Goal: Task Accomplishment & Management: Complete application form

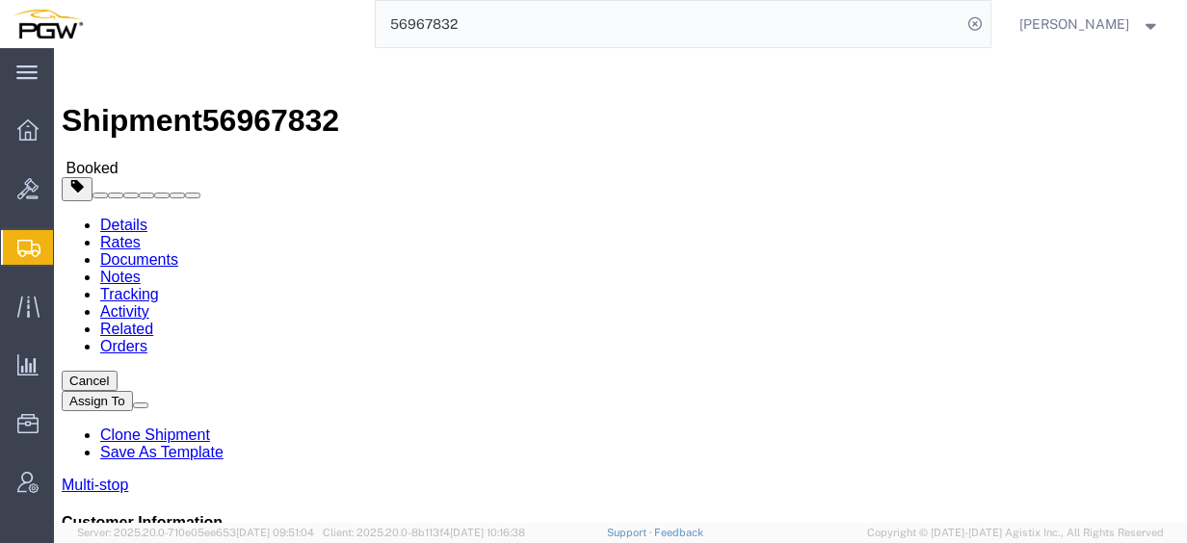
click at [514, 20] on input "56967832" at bounding box center [669, 24] width 586 height 46
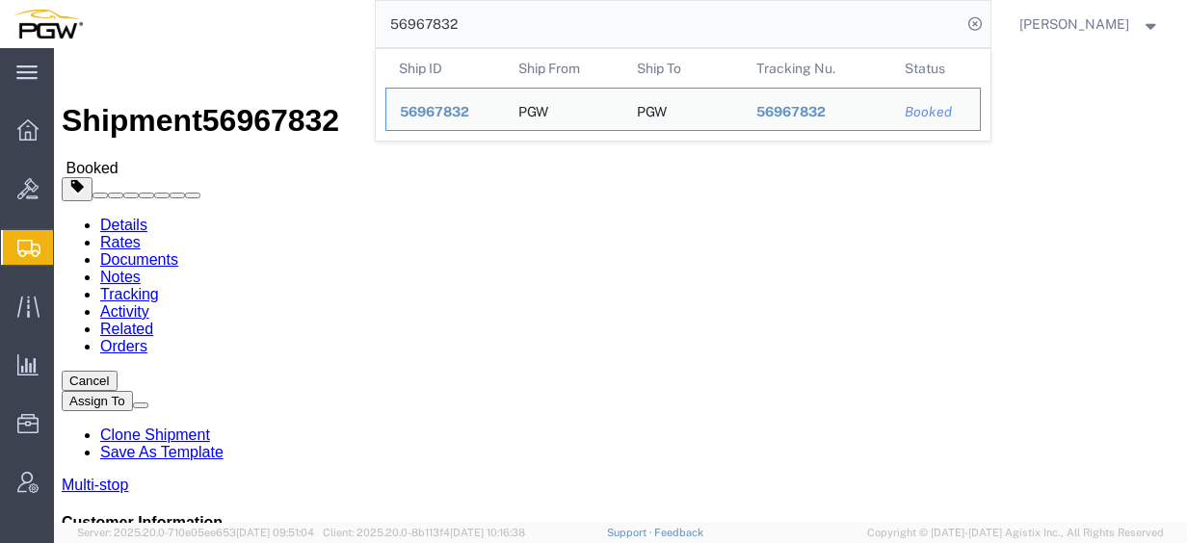
drag, startPoint x: 514, startPoint y: 20, endPoint x: 285, endPoint y: 9, distance: 229.6
click at [289, 10] on div "56967832 Ship ID Ship From Ship To Tracking Nu. Status Ship ID 56967832 Ship Fr…" at bounding box center [543, 24] width 895 height 48
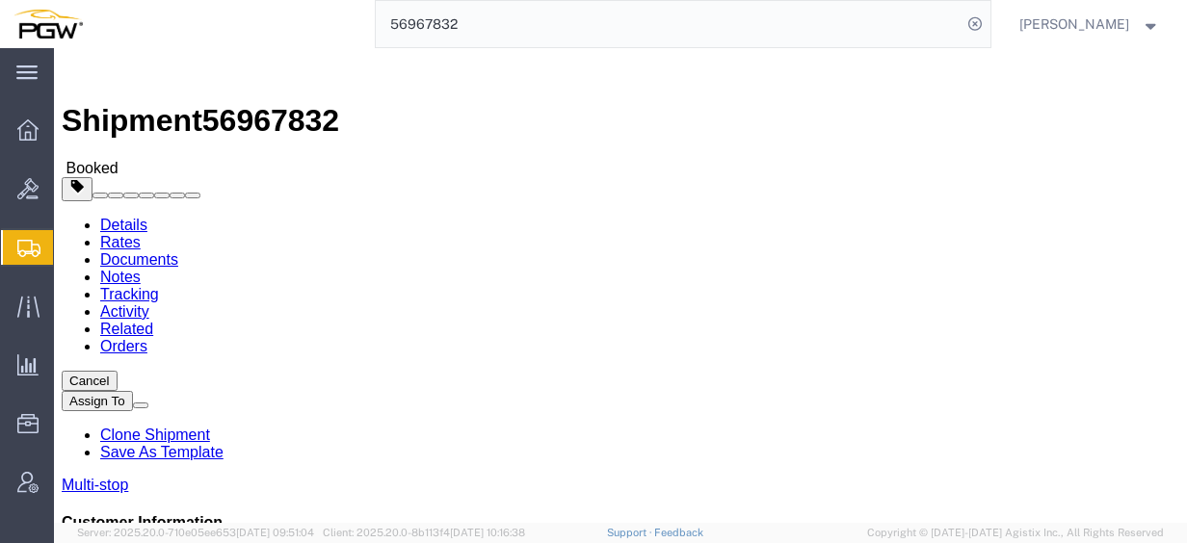
paste input "search"
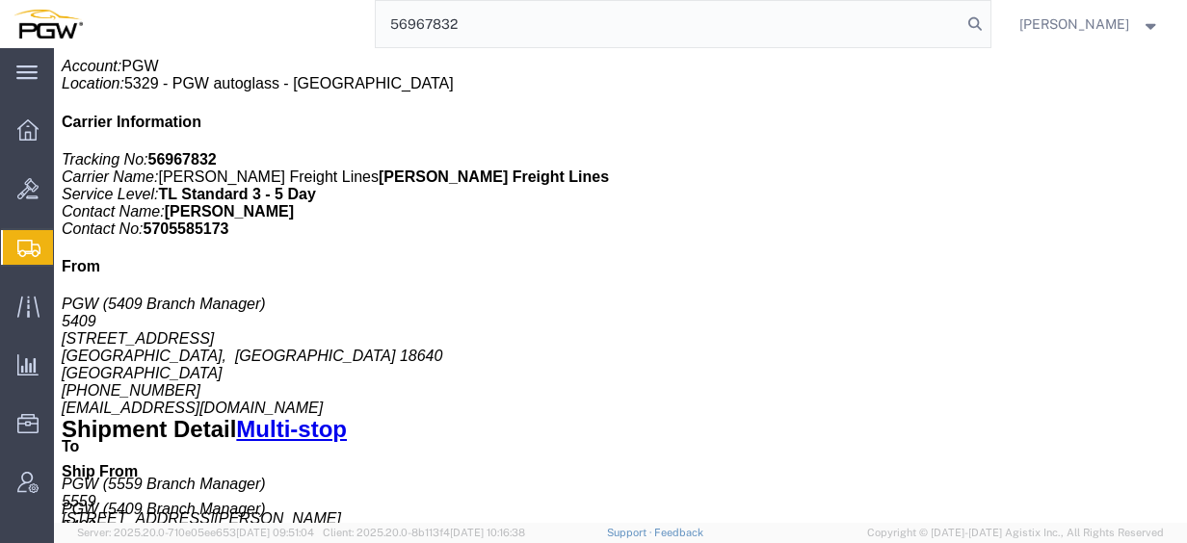
scroll to position [289, 0]
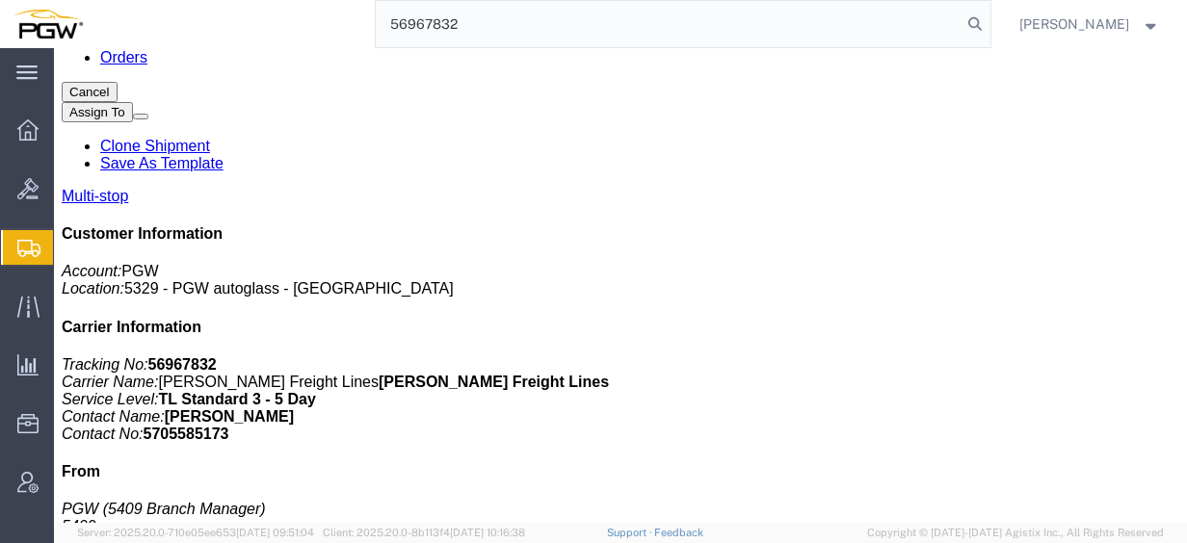
click div "[STREET_ADDRESS]"
drag, startPoint x: 193, startPoint y: 314, endPoint x: 267, endPoint y: 314, distance: 74.2
click div "[STREET_ADDRESS]"
drag, startPoint x: 266, startPoint y: 315, endPoint x: 208, endPoint y: 339, distance: 62.6
click div "[STREET_ADDRESS]"
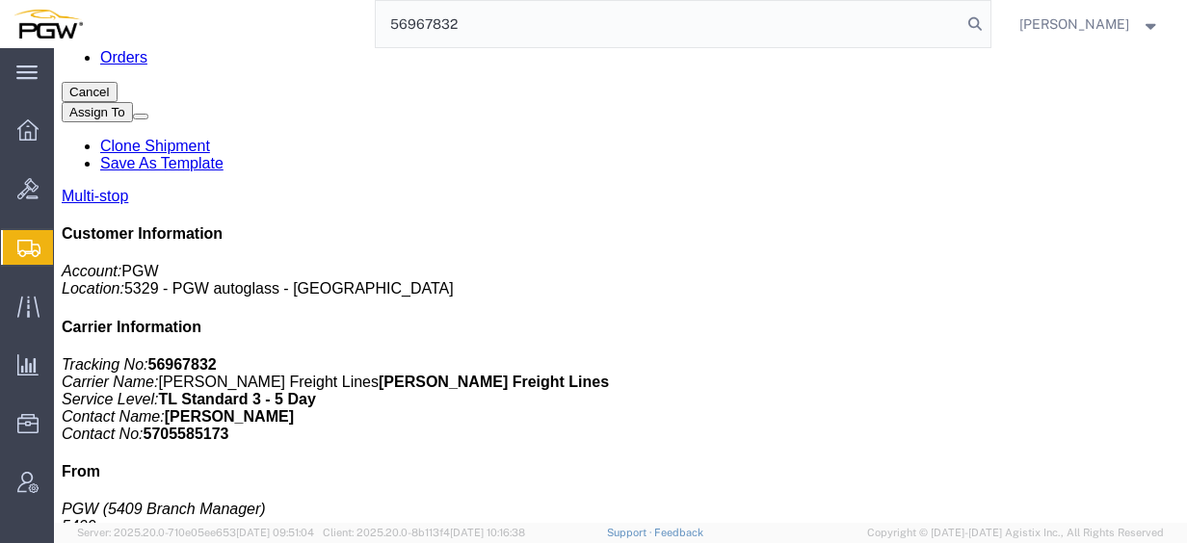
click div "[STREET_ADDRESS]"
copy div "Londonderry"
drag, startPoint x: 249, startPoint y: 322, endPoint x: 270, endPoint y: 322, distance: 21.2
click td "PGW 15 Tinker Ave, Londonderry, NH, 03053, US"
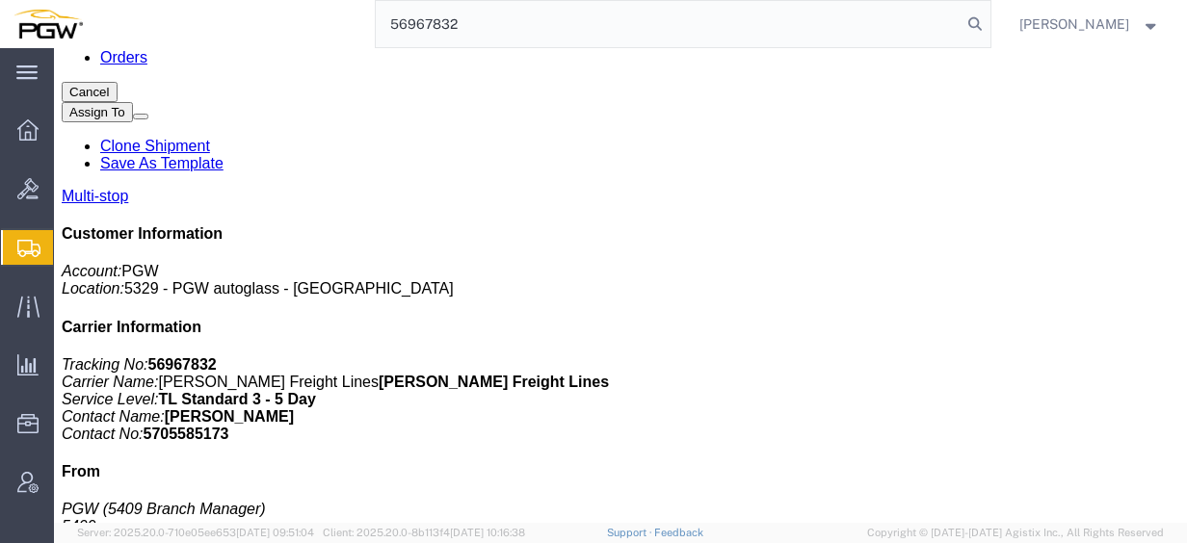
copy div "[STREET_ADDRESS]"
click at [486, 33] on input "56967832" at bounding box center [669, 24] width 586 height 46
drag, startPoint x: 511, startPoint y: 30, endPoint x: 130, endPoint y: 4, distance: 381.4
click at [203, 13] on div "56967832" at bounding box center [543, 24] width 895 height 48
paste input "8272"
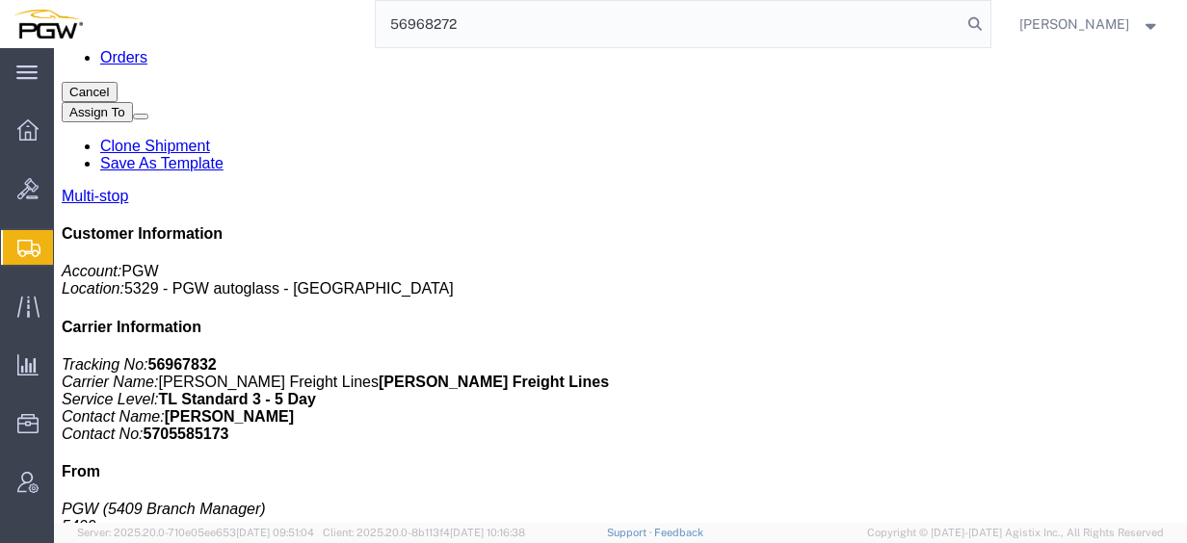
type input "56968272"
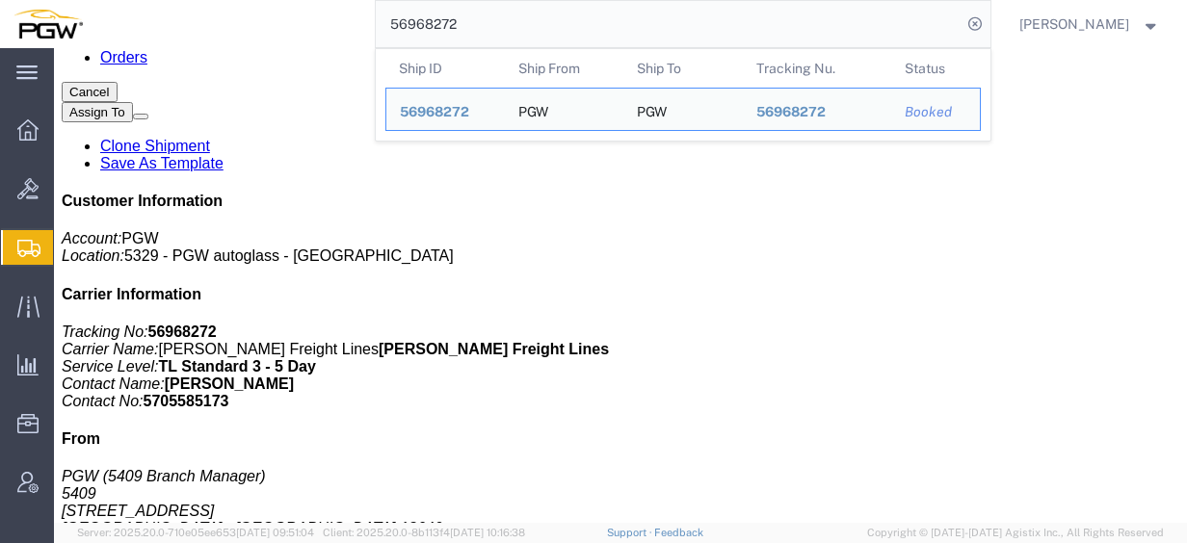
click div "Leg 1 - Truckload Vehicle 1: Standard Dry Van (53 Feet) Number of trucks: 1"
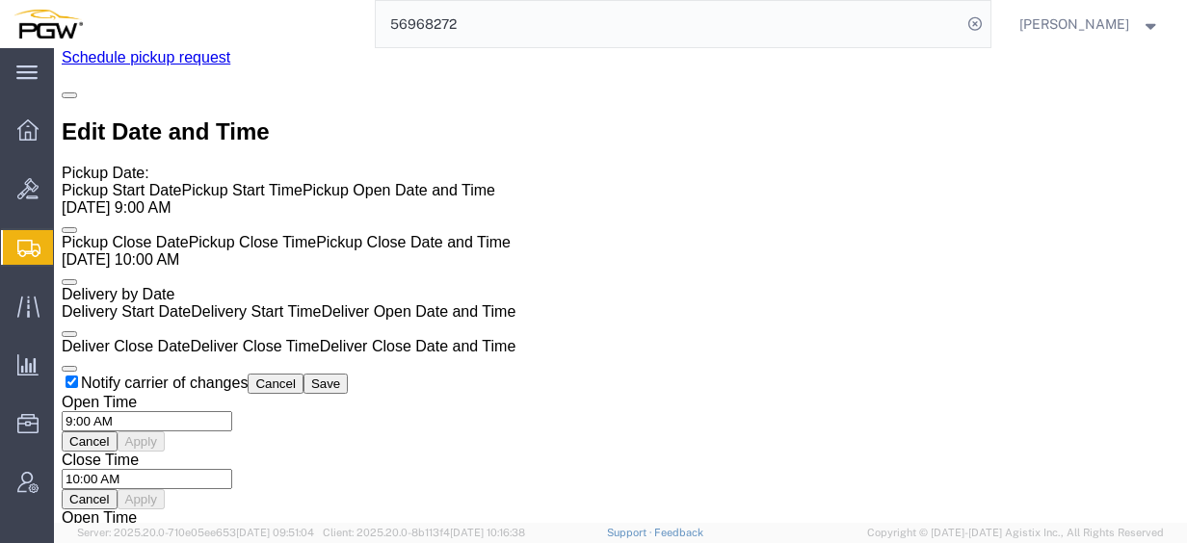
scroll to position [1252, 0]
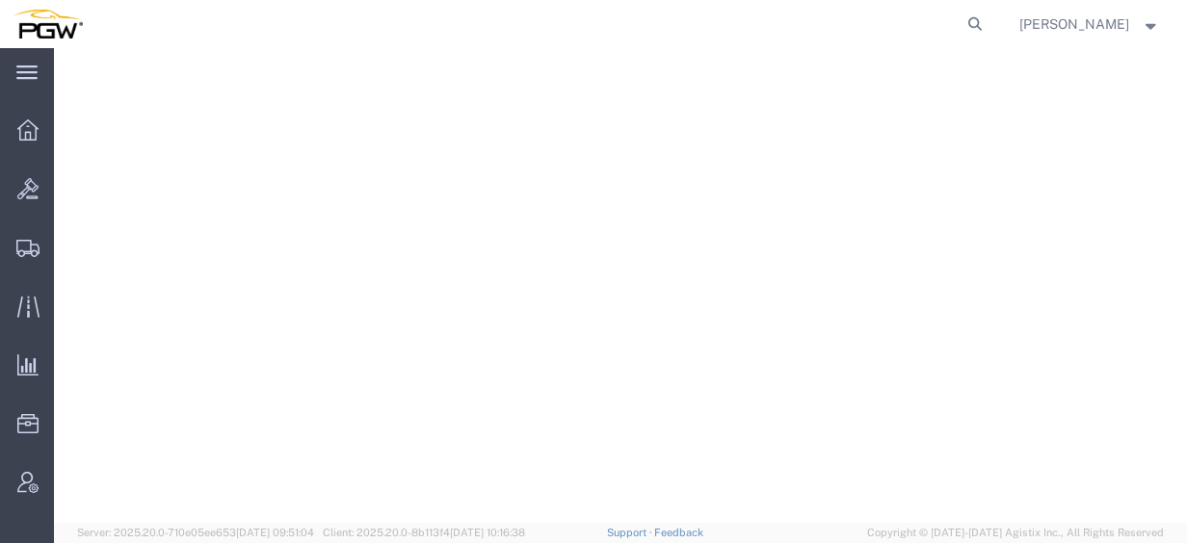
select select "28281"
select select "28253"
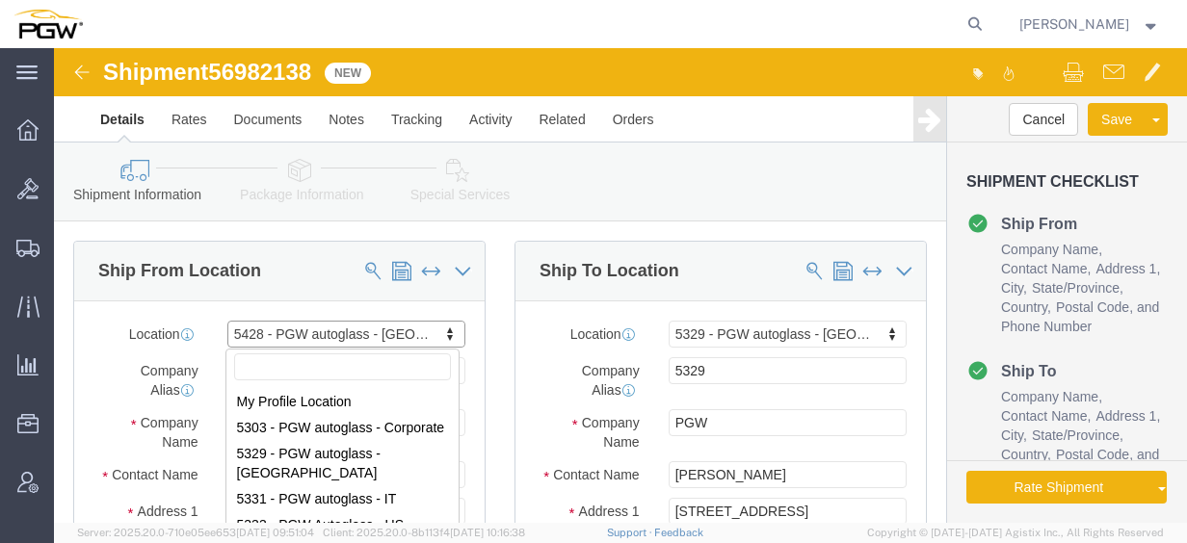
scroll to position [326, 0]
type input "Londonderry"
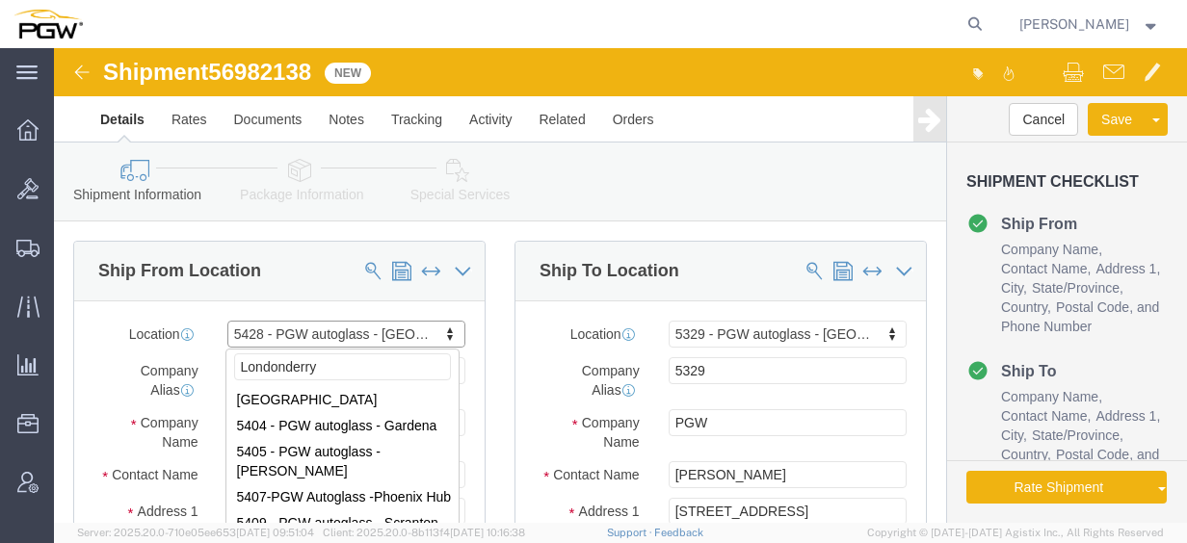
scroll to position [0, 0]
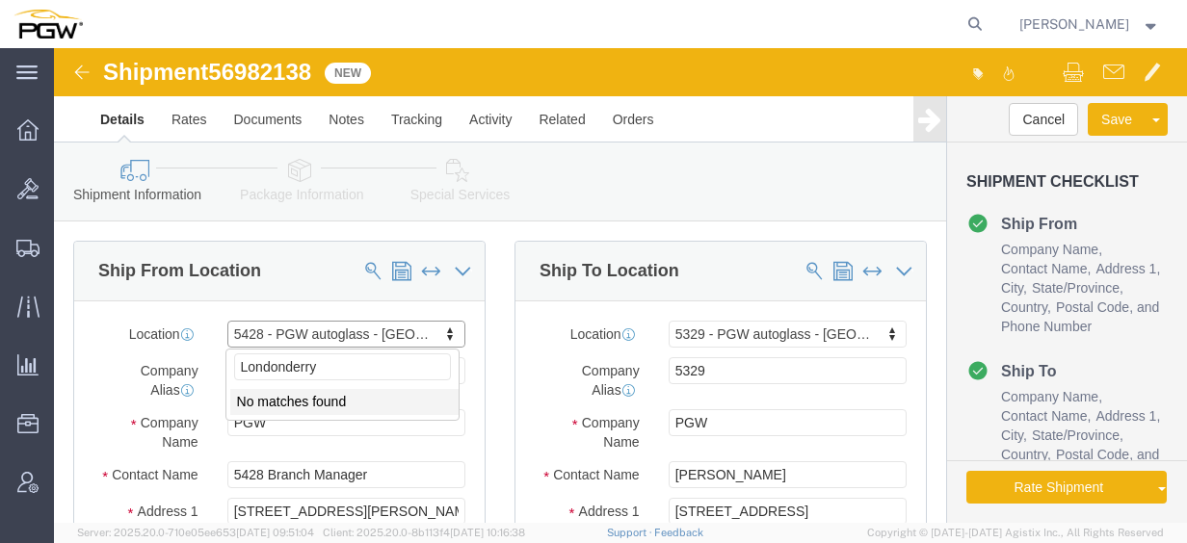
drag, startPoint x: 192, startPoint y: 299, endPoint x: 13, endPoint y: 282, distance: 179.9
click body "Shipment 56982138 New Details Rates Documents Notes Tracking Activity Related O…"
click input "5428"
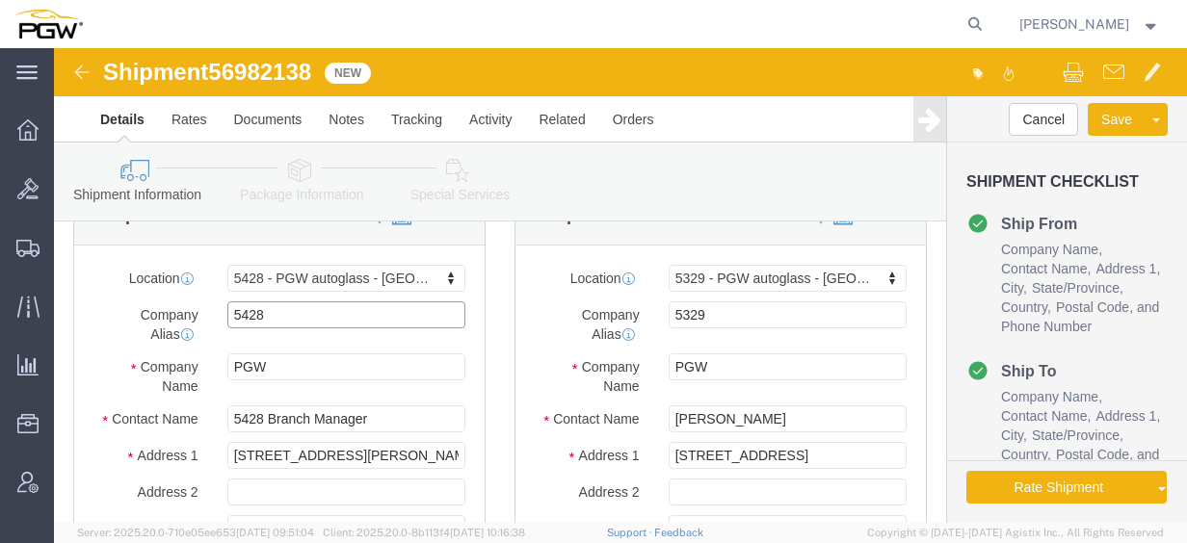
scroll to position [96, 0]
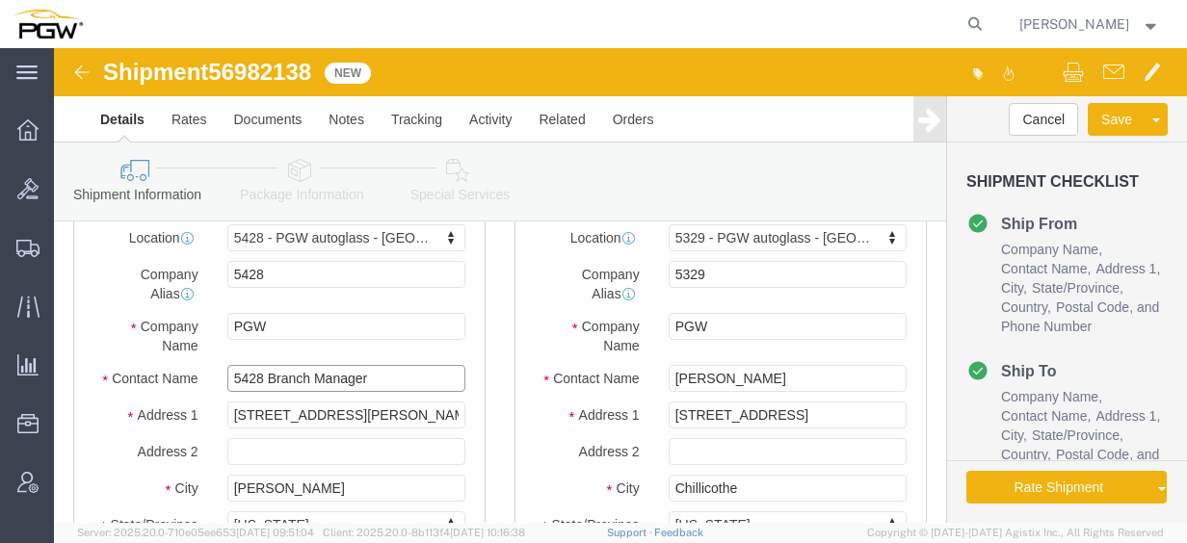
click input "5428 Branch Manager"
drag, startPoint x: 304, startPoint y: 357, endPoint x: 52, endPoint y: 356, distance: 252.4
click div "Address [STREET_ADDRESS][PERSON_NAME]"
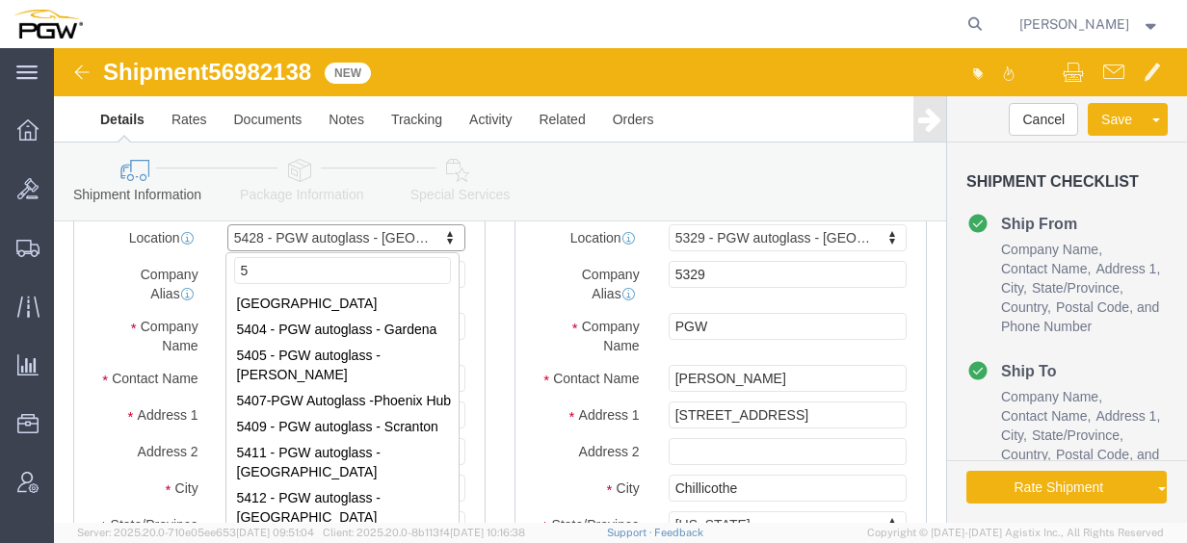
scroll to position [0, 0]
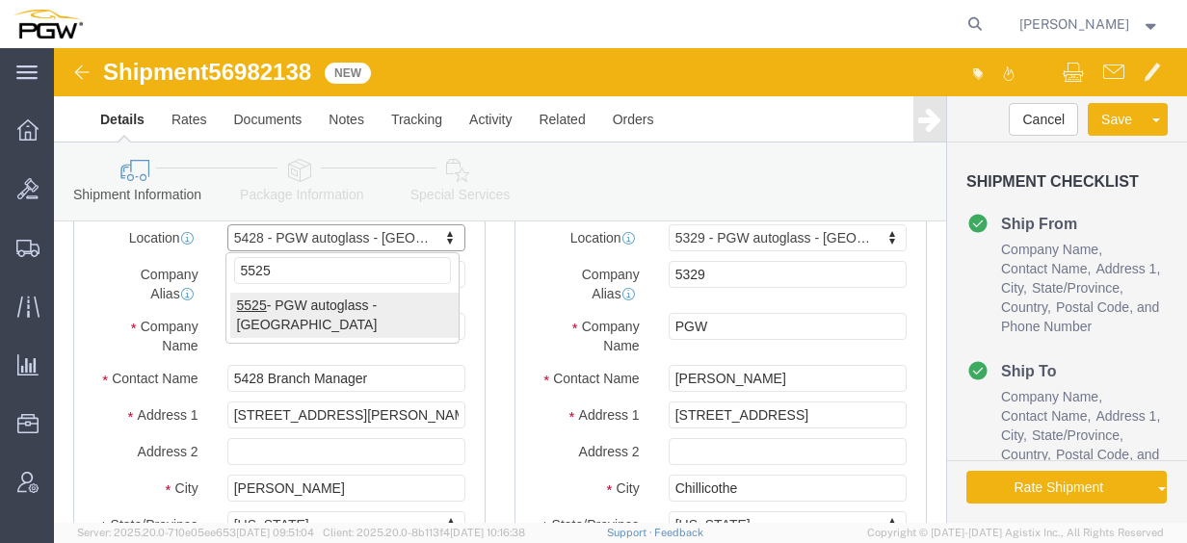
type input "5525"
select select "28353"
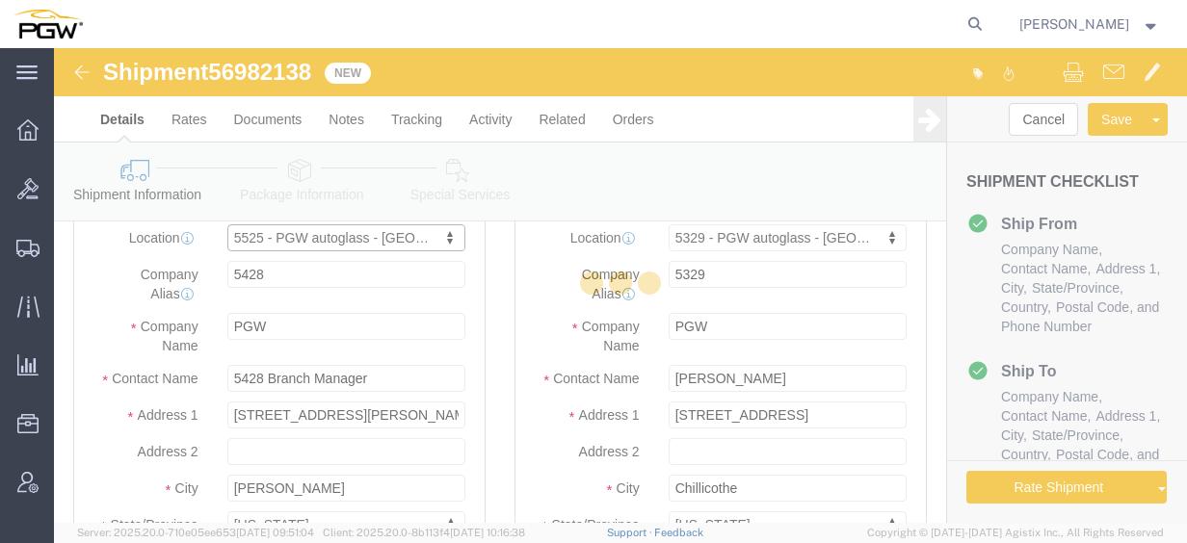
type input "5525"
type input "5525 Branch Manager"
type input "[STREET_ADDRESS]"
type input "Londonderry"
type input "03053"
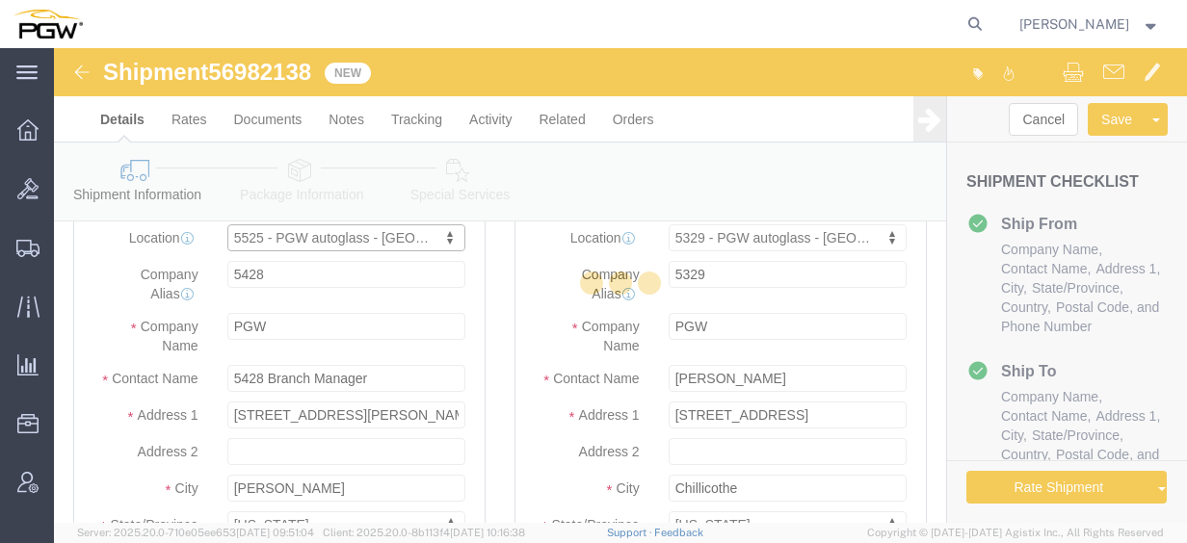
type input "[PHONE_NUMBER]"
type input "[EMAIL_ADDRESS][DOMAIN_NAME]"
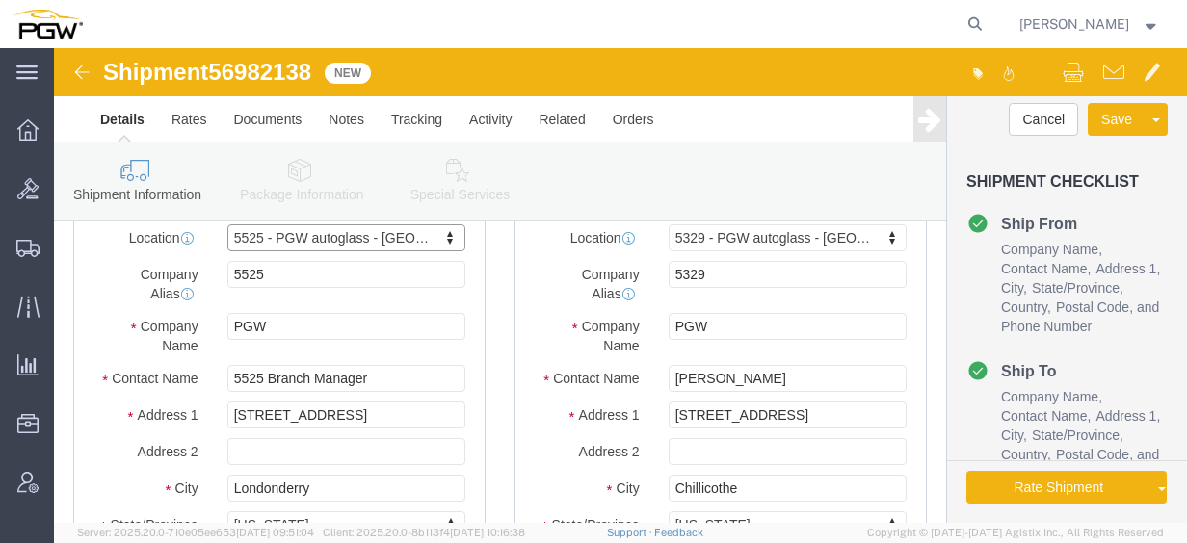
select select "NH"
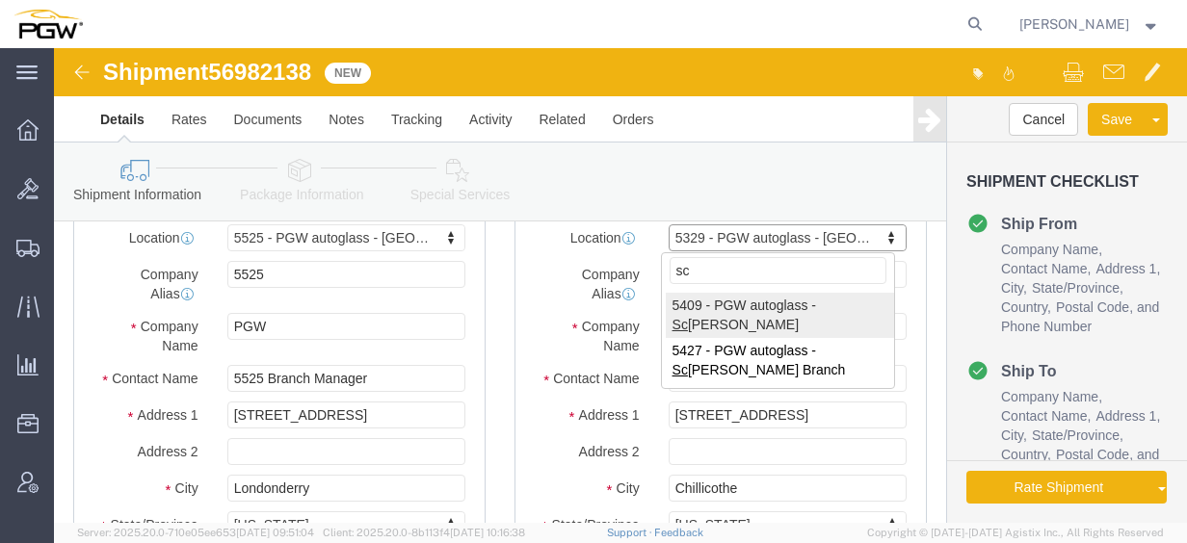
type input "s"
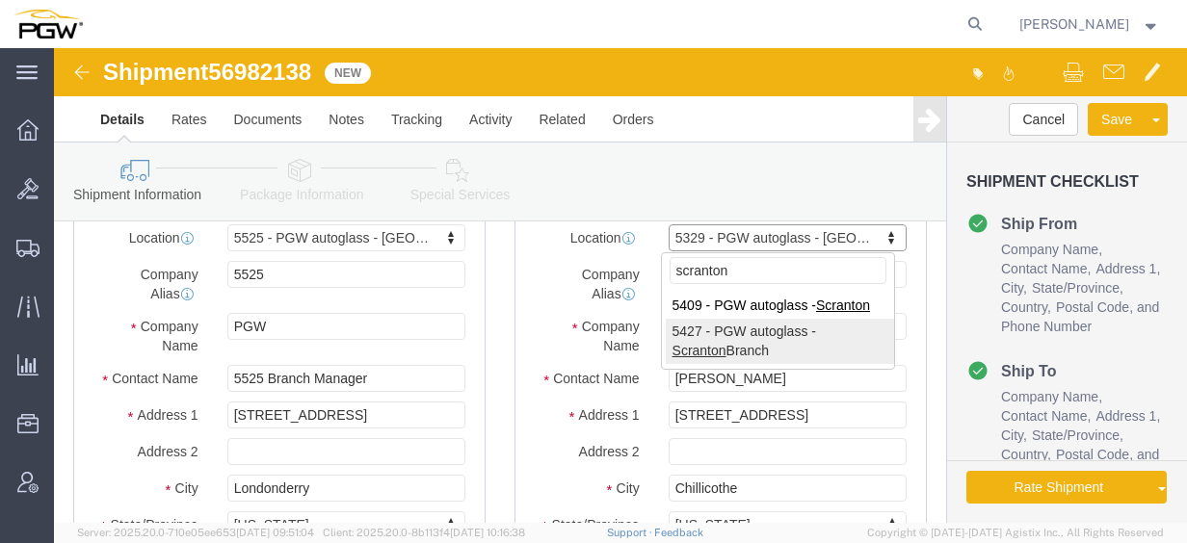
type input "scranton"
select select "61931"
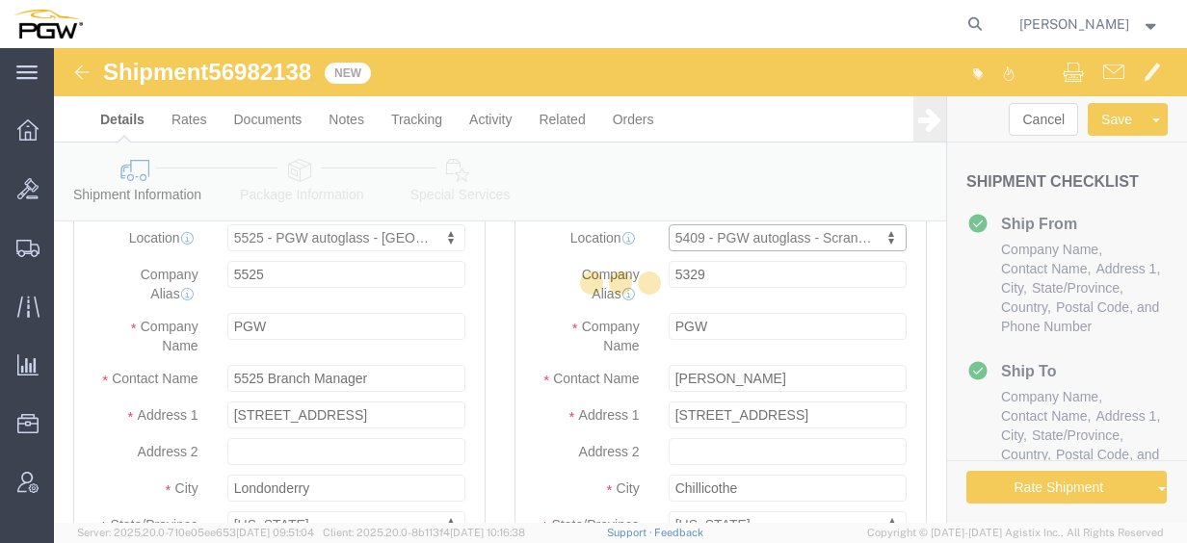
type input "5409"
type input "5409 Branch Manager"
type input "[STREET_ADDRESS]"
type input "Pittston"
type input "18640"
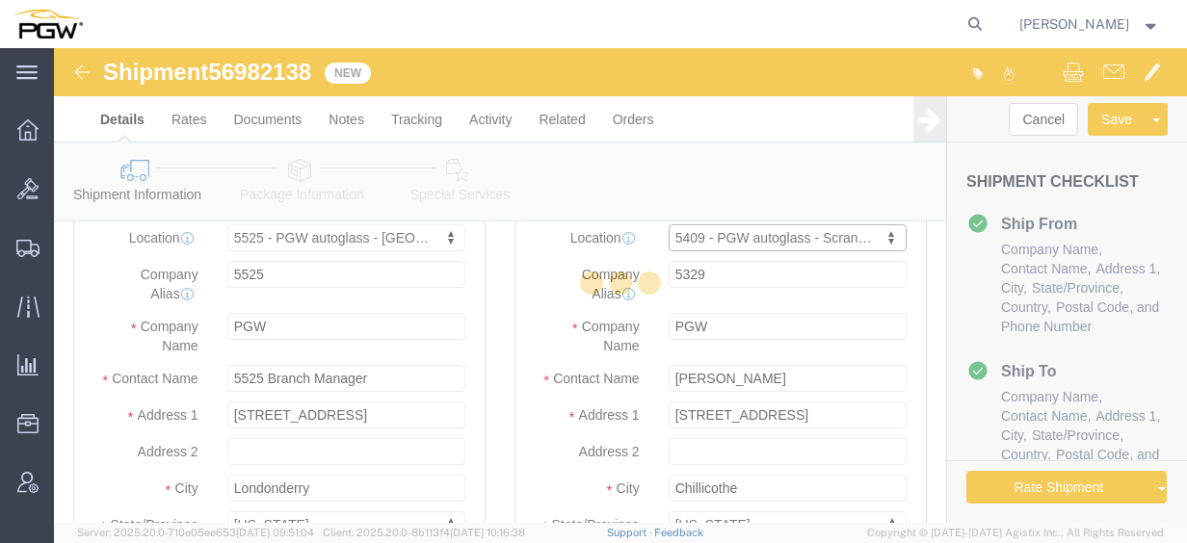
type input "[PHONE_NUMBER]"
type input "[EMAIL_ADDRESS][DOMAIN_NAME]"
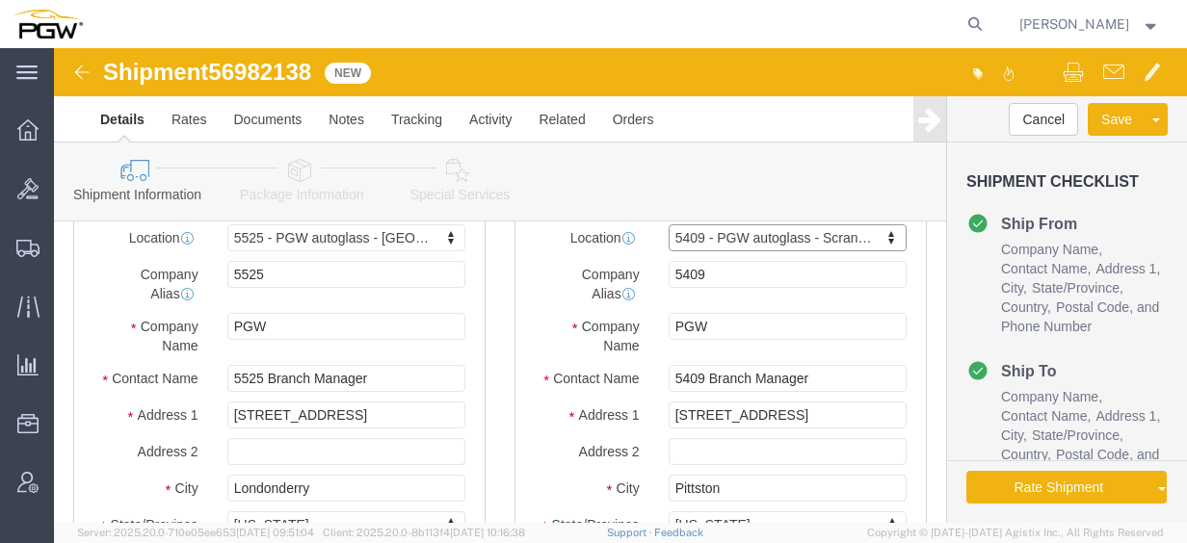
select select "PA"
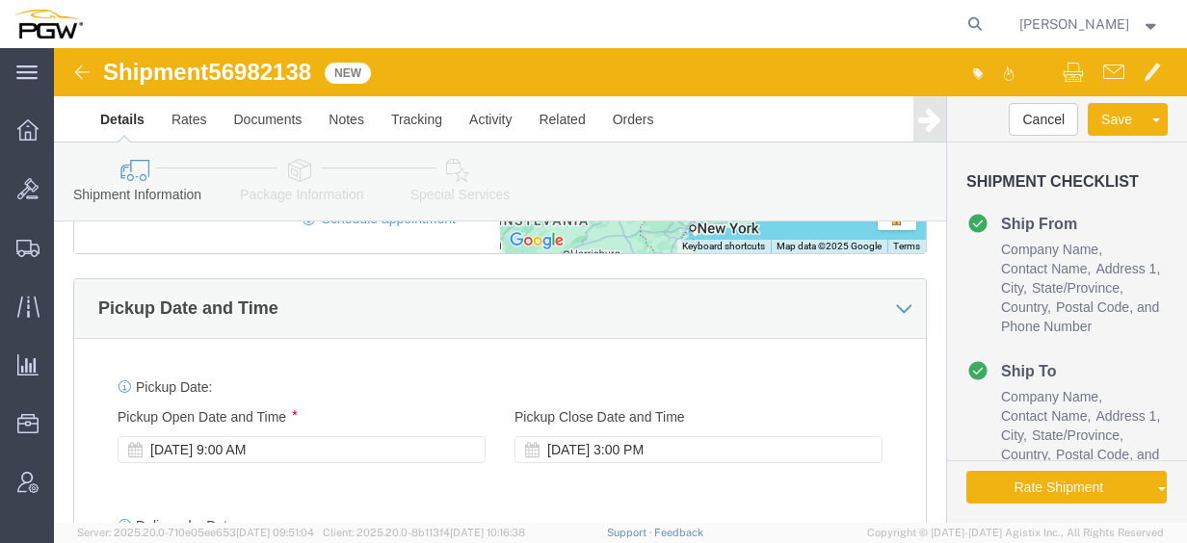
scroll to position [1060, 0]
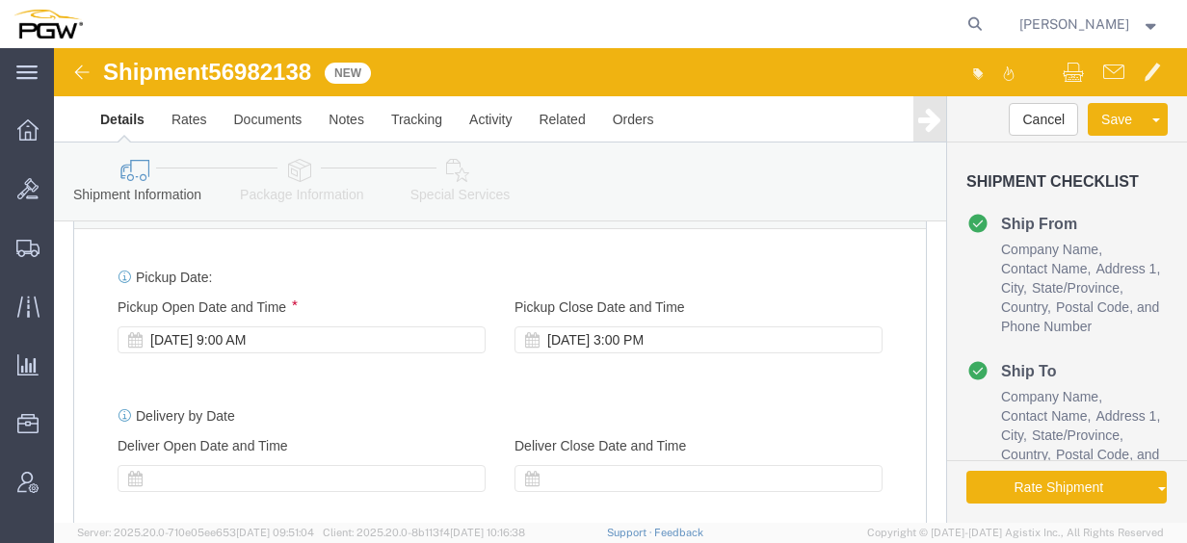
click div "[DATE] 9:00 AM"
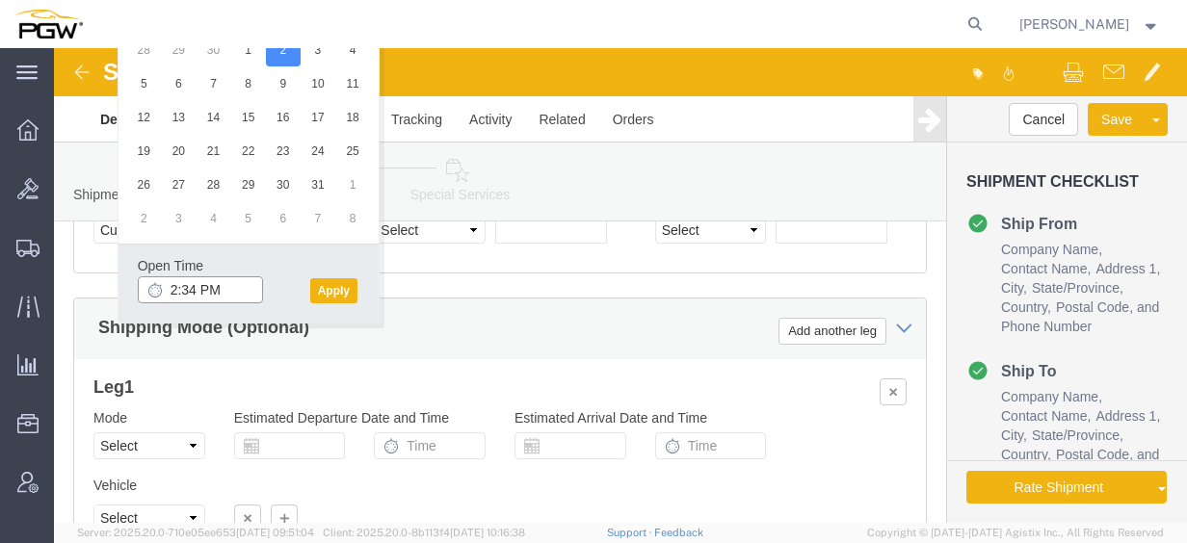
click input "2:34 PM"
type input "1:30 PM"
click button "Apply"
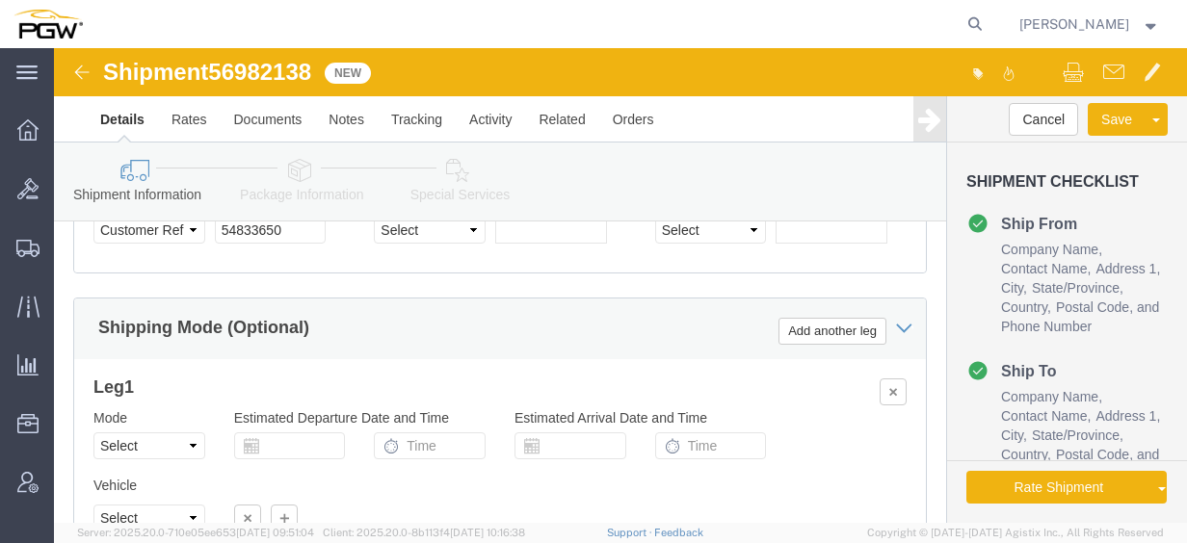
click span "56982138"
copy span "56982138"
click input "54833650"
drag, startPoint x: 238, startPoint y: 218, endPoint x: 91, endPoint y: 211, distance: 147.5
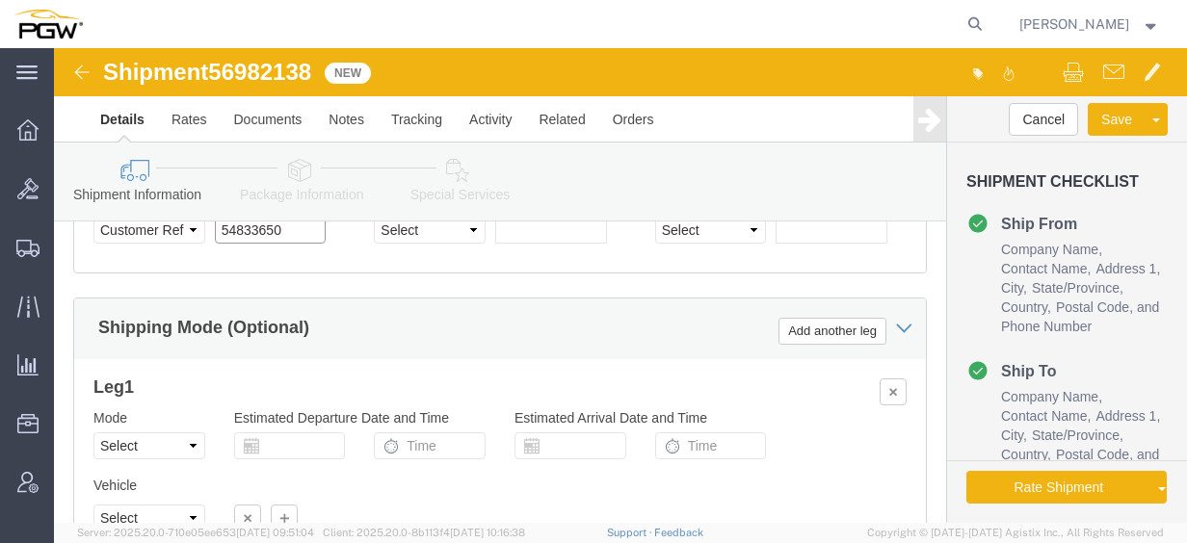
click div "Select Account Type Activity ID Airline Appointment Number ASN Batch Request # …"
paste input "6982138"
click input "56982138"
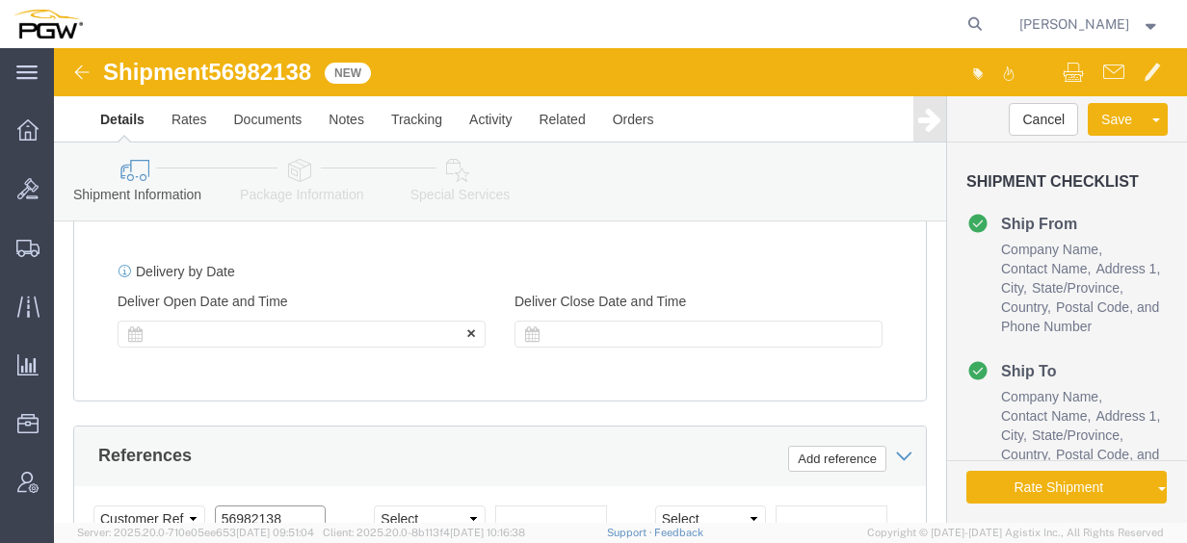
scroll to position [1108, 0]
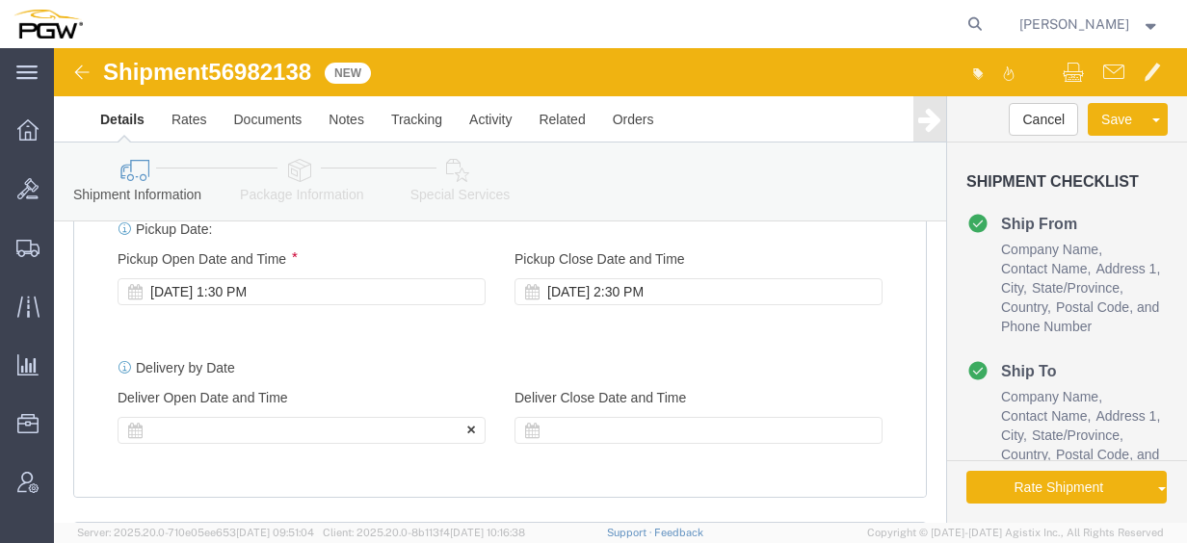
type input "56982138"
click div
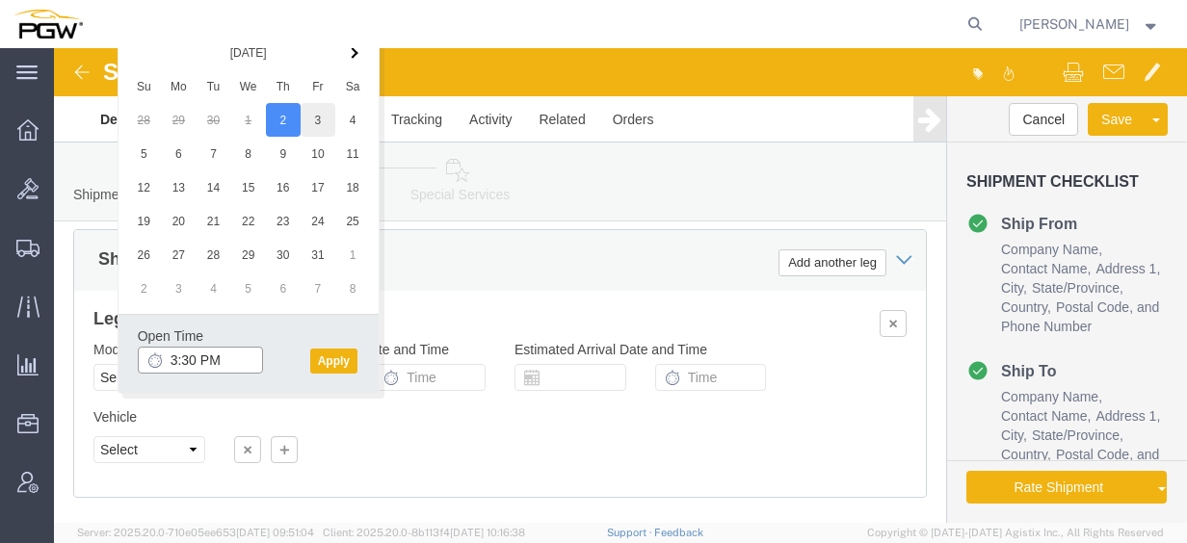
scroll to position [1536, 0]
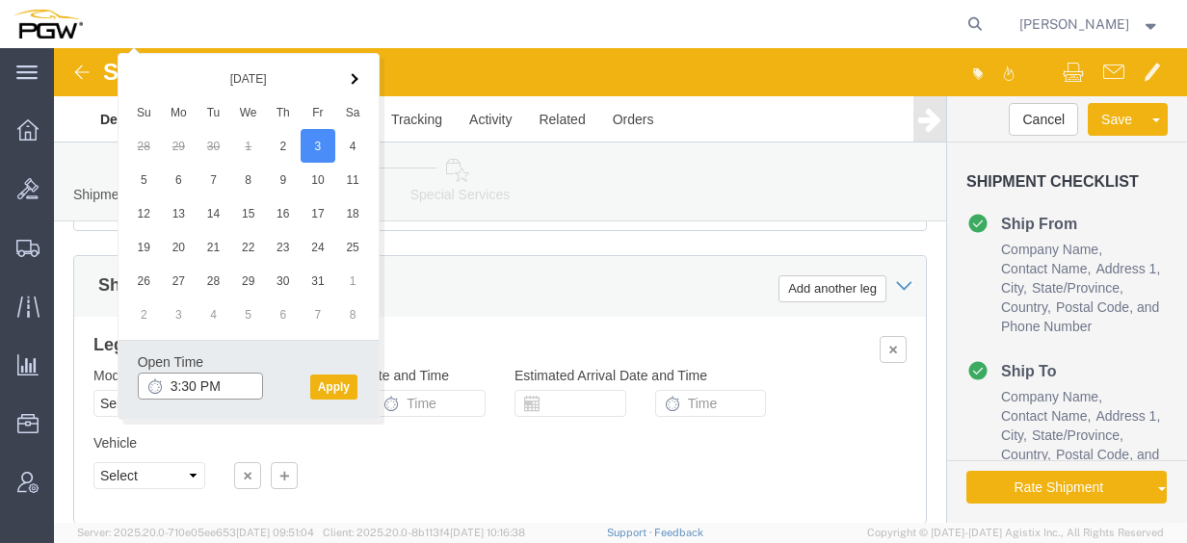
click input "3:30 PM"
type input "8:30 am"
click button "Apply"
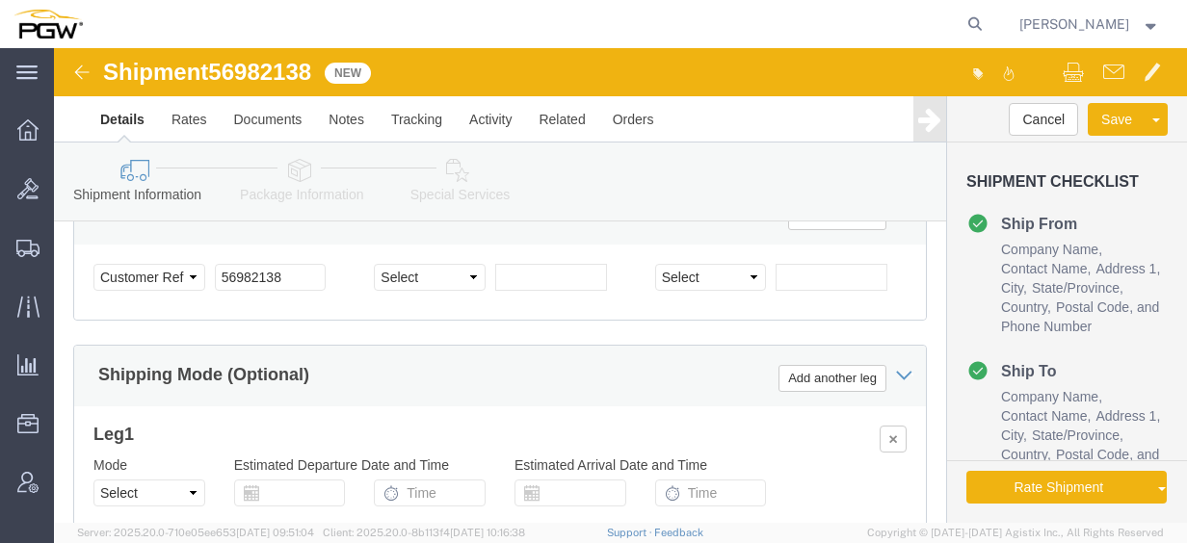
scroll to position [1412, 0]
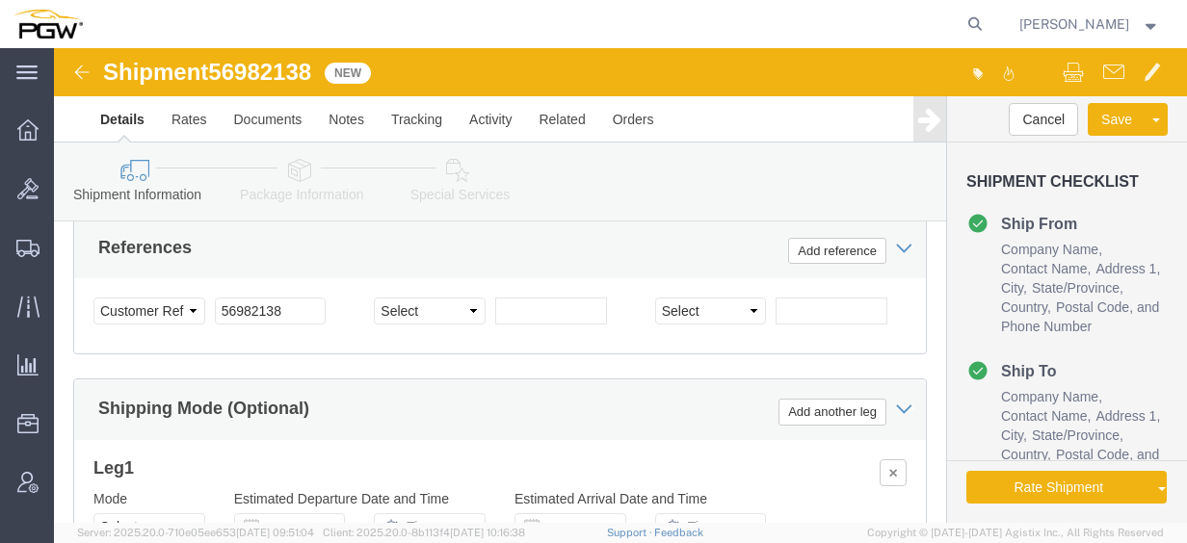
click link "Special Services"
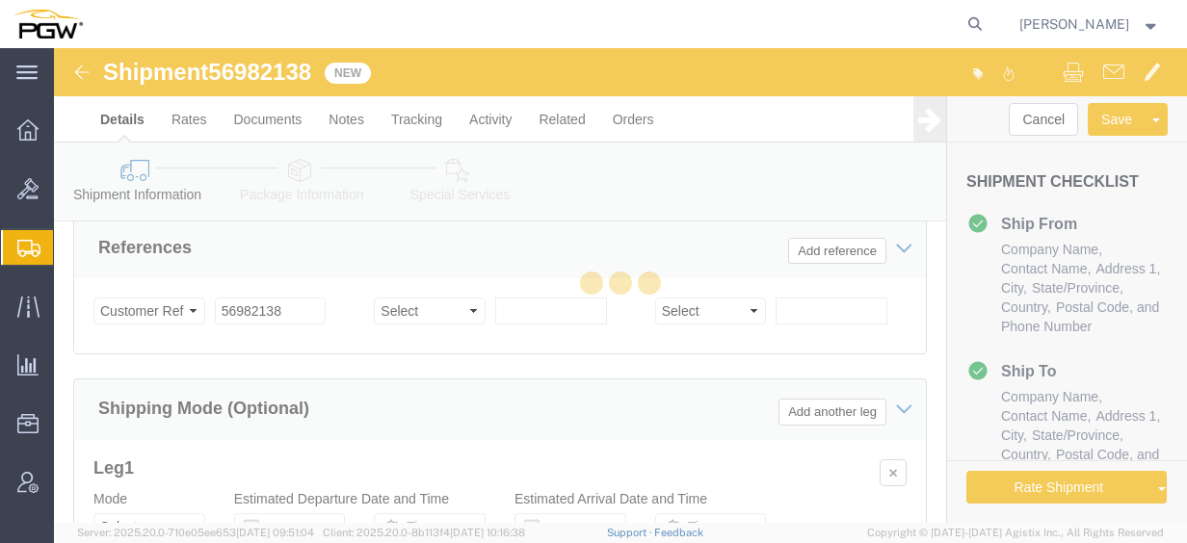
select select
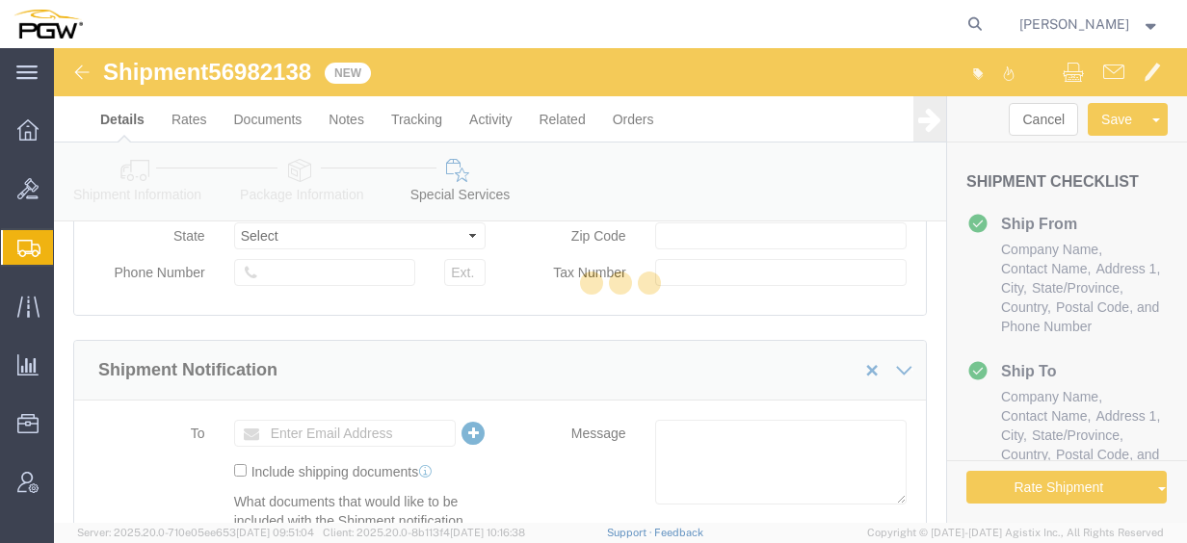
select select "COSTCENTER"
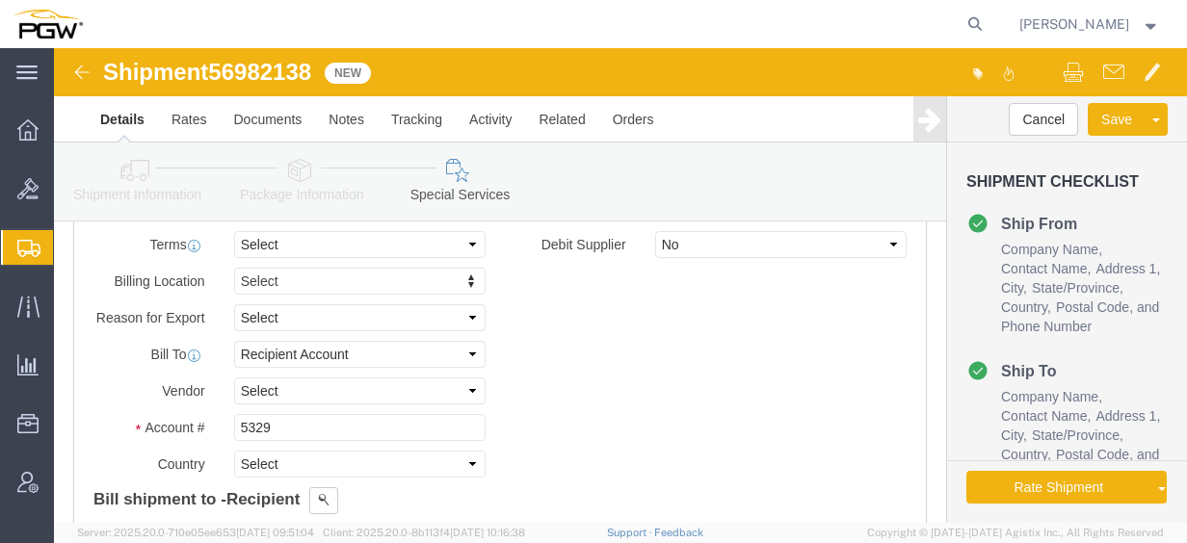
scroll to position [1044, 0]
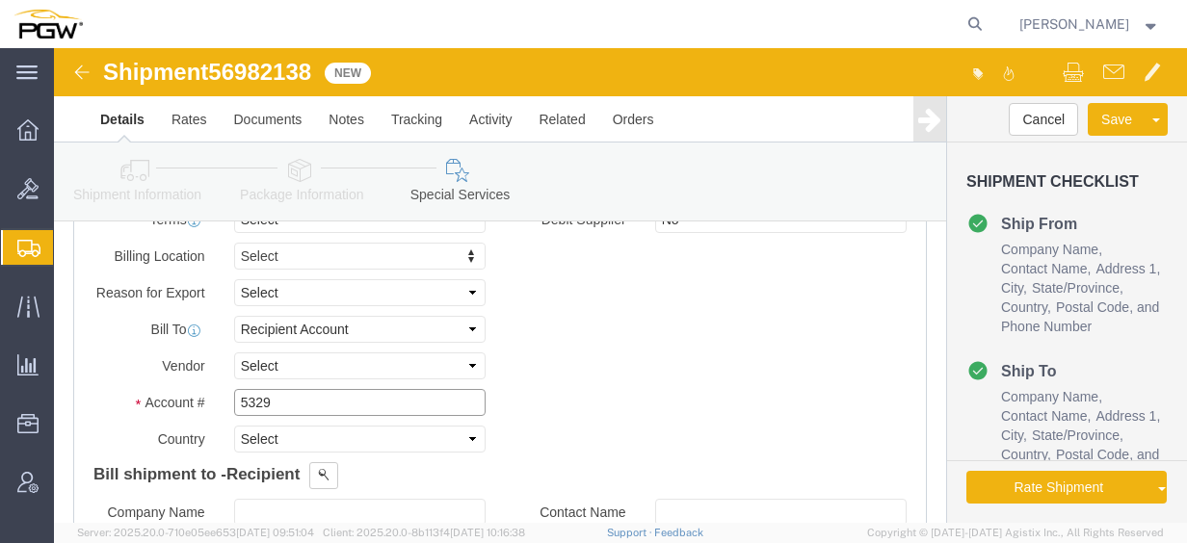
drag, startPoint x: 241, startPoint y: 351, endPoint x: 73, endPoint y: 317, distance: 171.0
click div "Account # 5329"
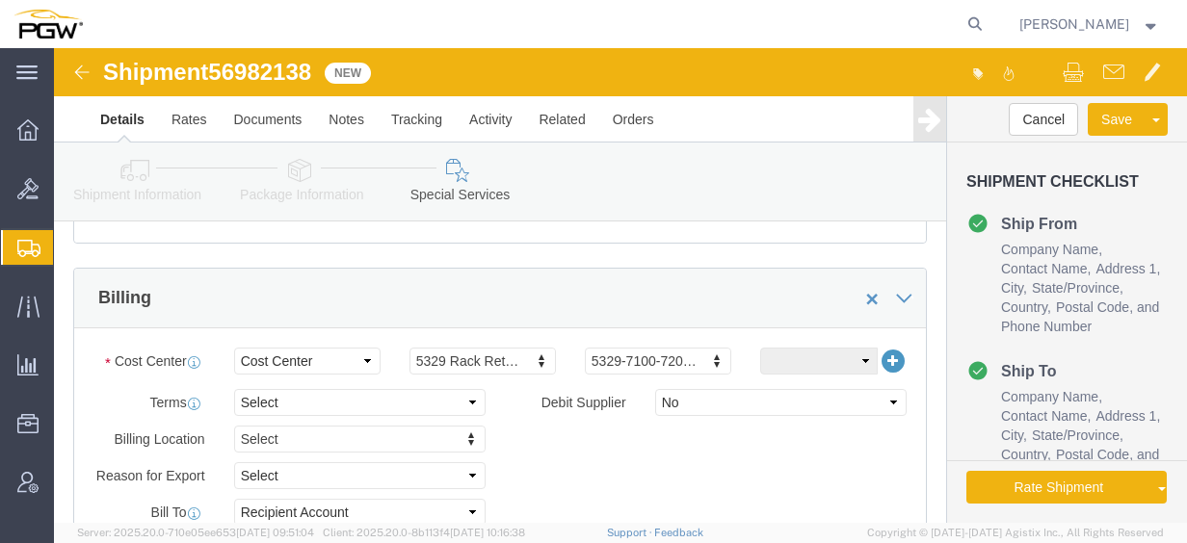
scroll to position [948, 0]
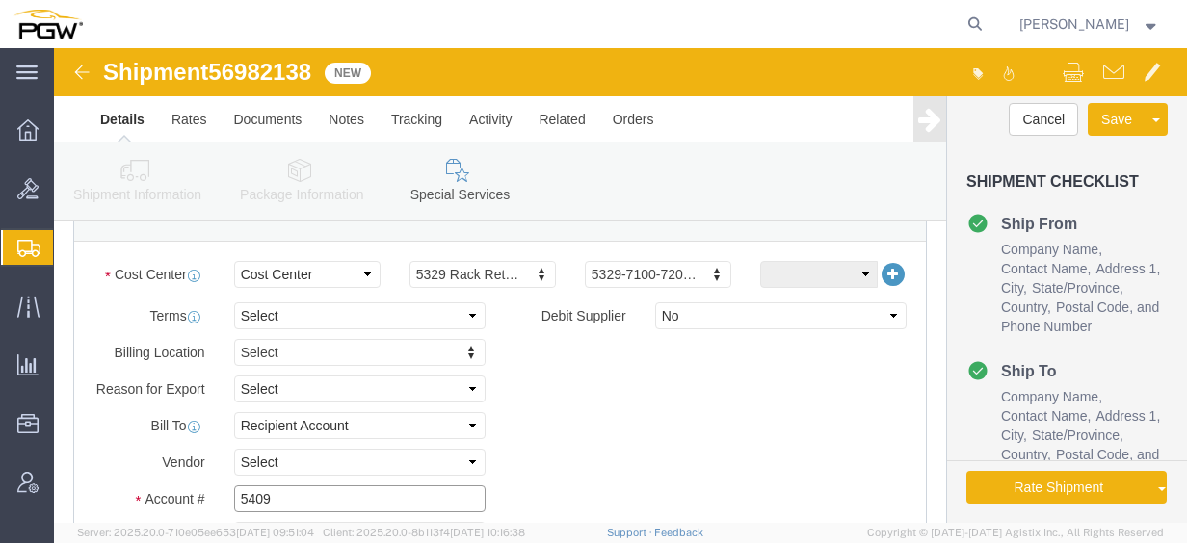
type input "5409"
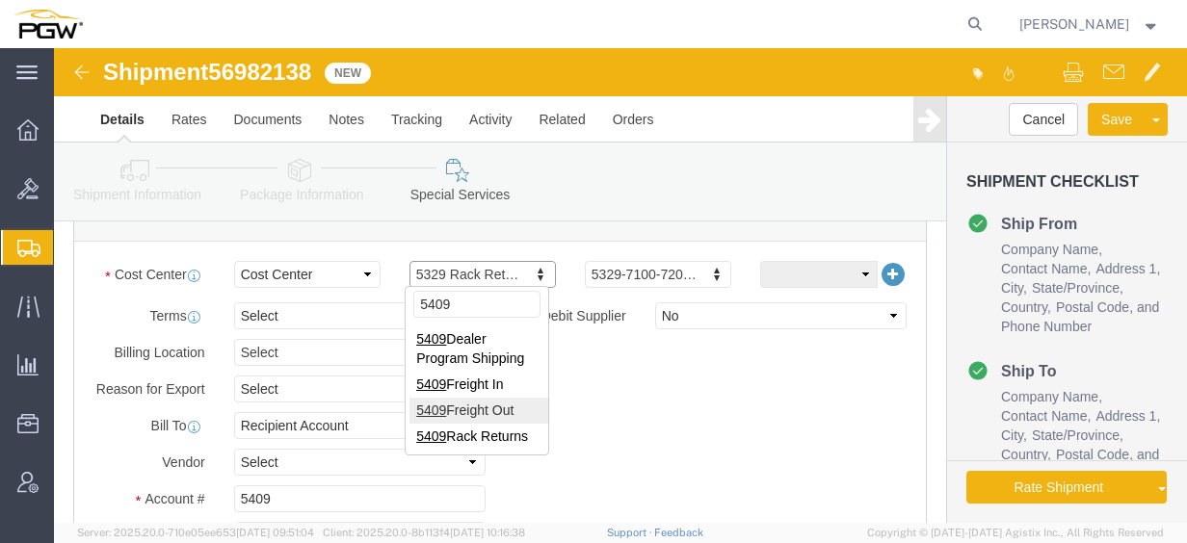
type input "5409"
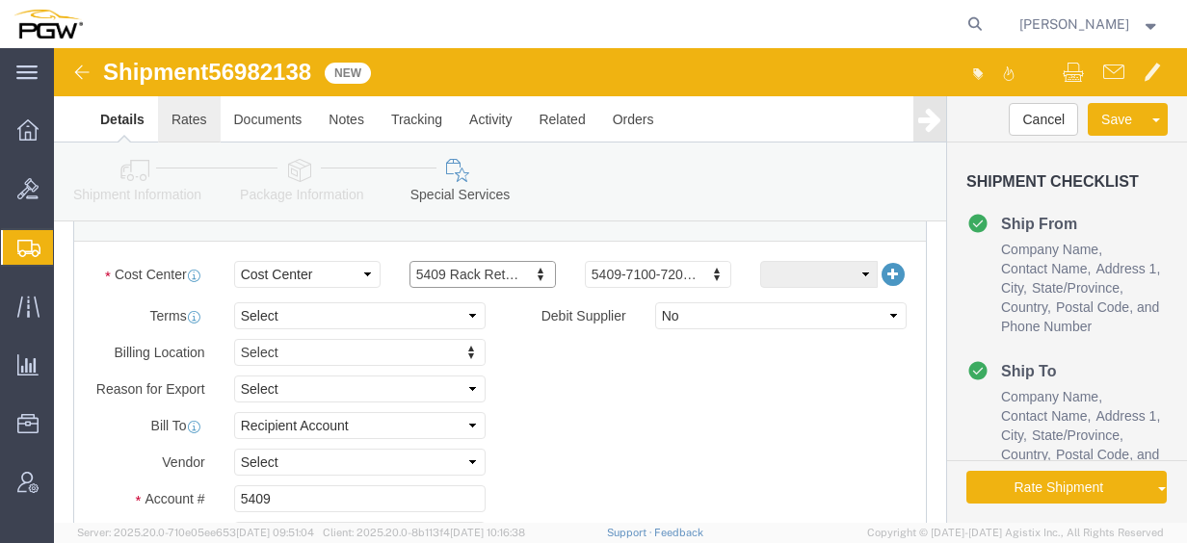
click link "Rates"
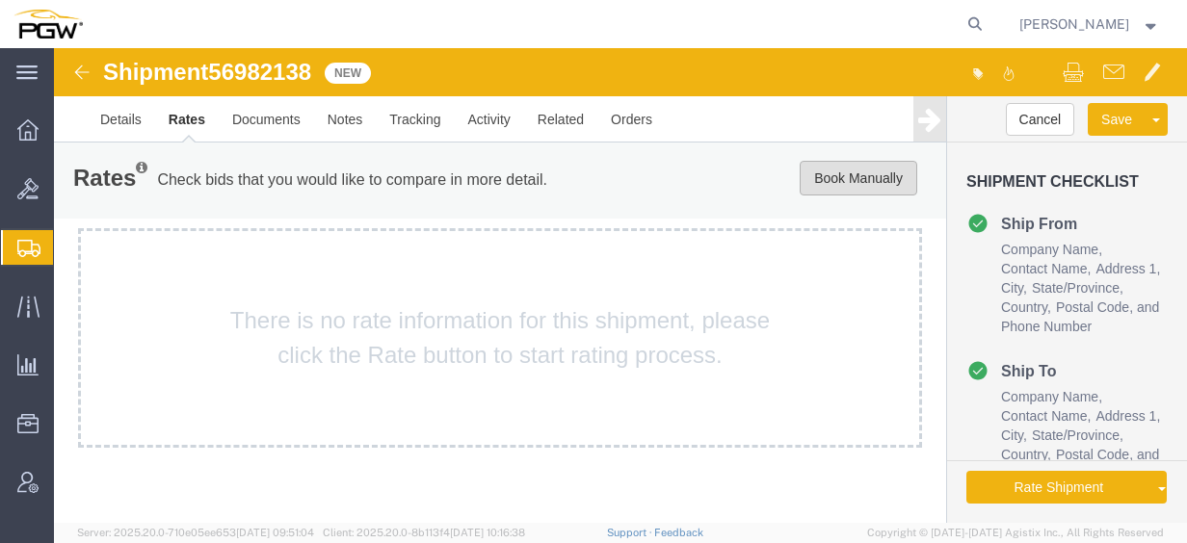
click at [821, 179] on button "Book Manually" at bounding box center [859, 178] width 118 height 35
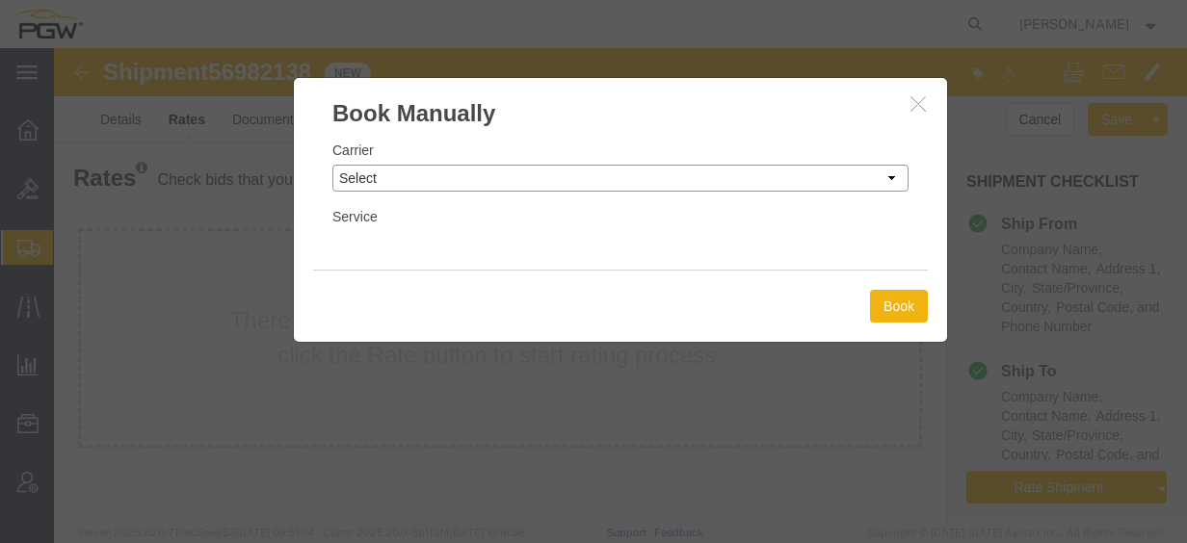
click at [462, 171] on select "Select Add New Carrier (and default service) A. [PERSON_NAME] Inc ABF Freight S…" at bounding box center [620, 178] width 576 height 27
select select "18694"
click at [332, 165] on select "Select Add New Carrier (and default service) A. [PERSON_NAME] Inc ABF Freight S…" at bounding box center [620, 178] width 576 height 27
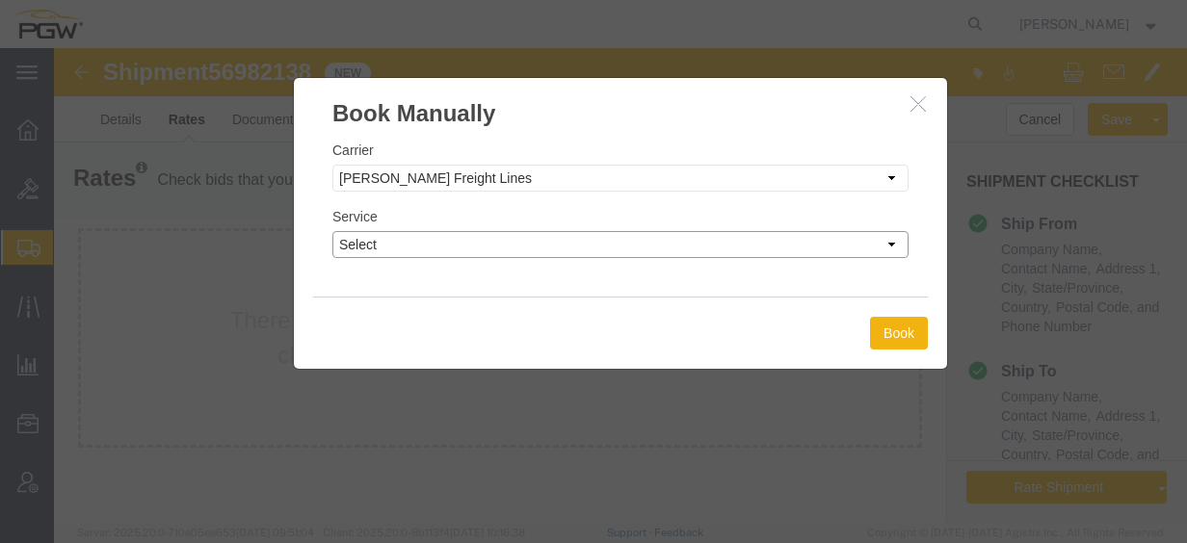
click at [454, 247] on select "Select TL Standard 3 - 5 Day" at bounding box center [620, 244] width 576 height 27
select select "35748"
click at [332, 231] on select "Select TL Standard 3 - 5 Day" at bounding box center [620, 244] width 576 height 27
click at [927, 341] on button "Book" at bounding box center [899, 333] width 58 height 33
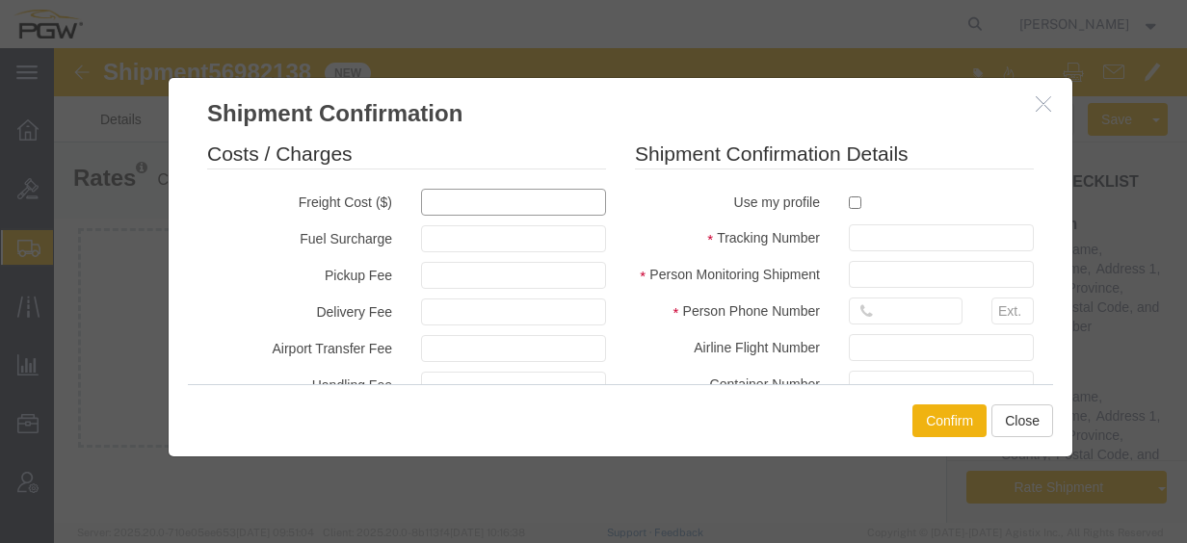
click at [509, 214] on input "text" at bounding box center [513, 202] width 185 height 27
type input "800"
type input "800.00"
click at [858, 202] on label at bounding box center [941, 202] width 185 height 26
click at [858, 202] on input "checkbox" at bounding box center [855, 203] width 13 height 13
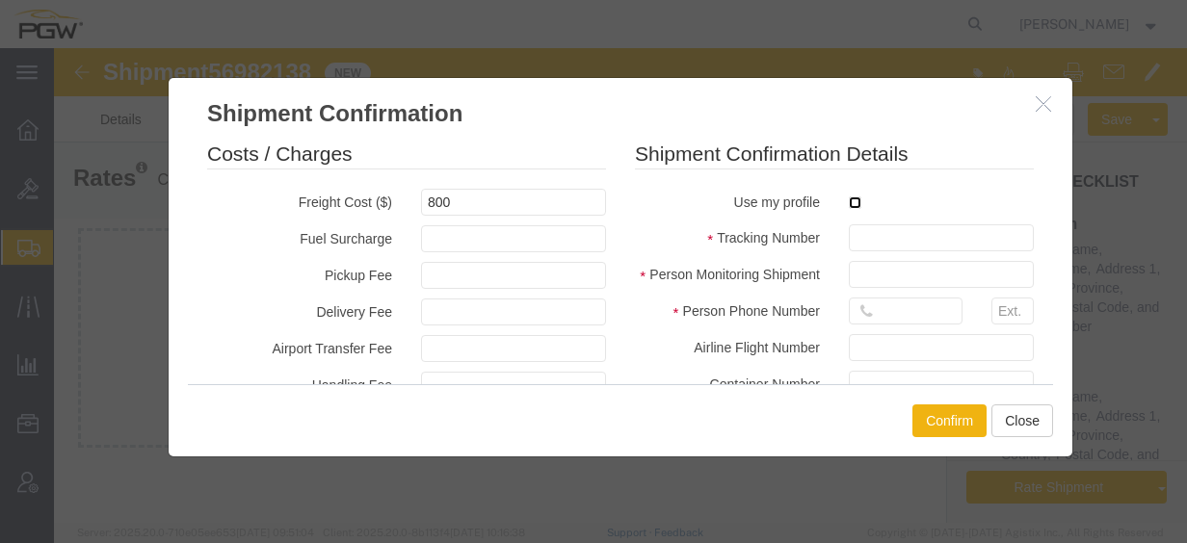
checkbox input "true"
type input "[PERSON_NAME]"
click at [849, 204] on input "checkbox" at bounding box center [855, 203] width 13 height 13
checkbox input "false"
click at [853, 204] on label at bounding box center [941, 202] width 185 height 26
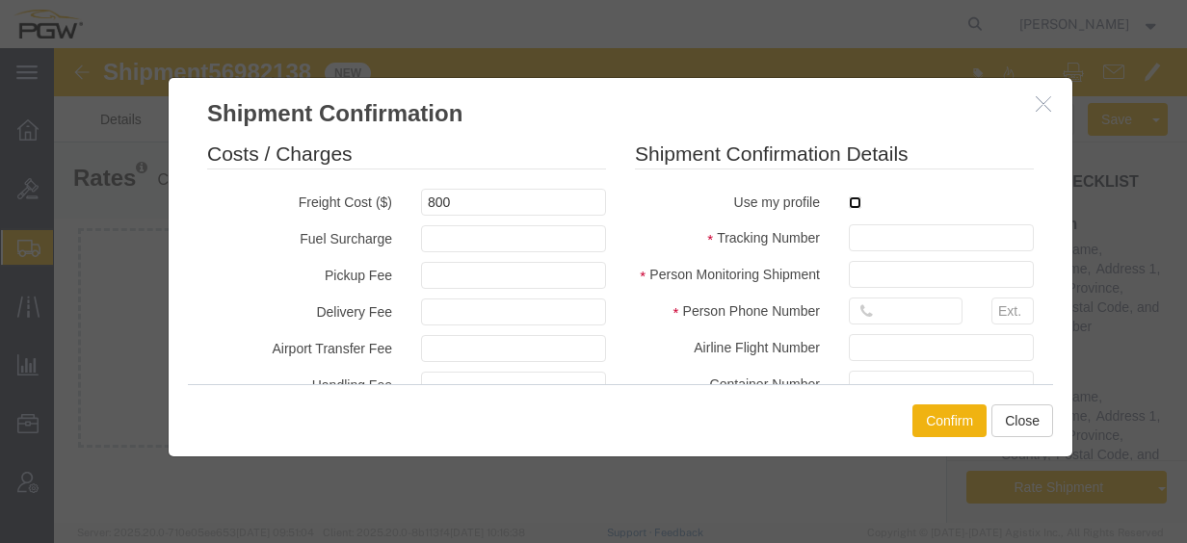
click at [853, 204] on input "checkbox" at bounding box center [855, 203] width 13 height 13
checkbox input "true"
type input "[PERSON_NAME]"
click at [888, 245] on input "text" at bounding box center [941, 237] width 185 height 27
paste input "56982138"
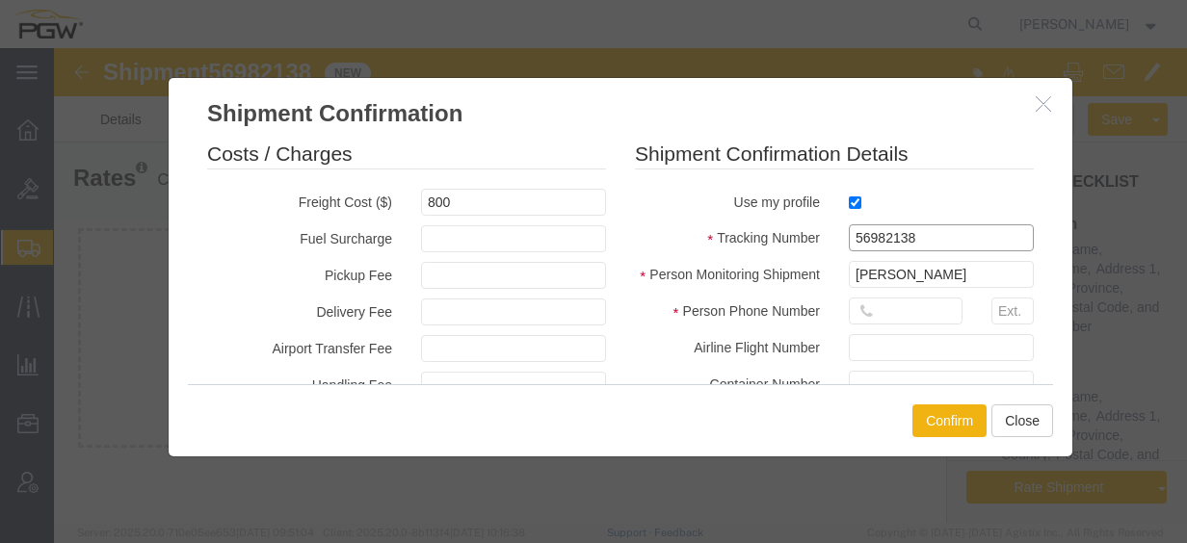
type input "56982138"
click at [893, 306] on input "text" at bounding box center [906, 311] width 114 height 27
type input "7402538648"
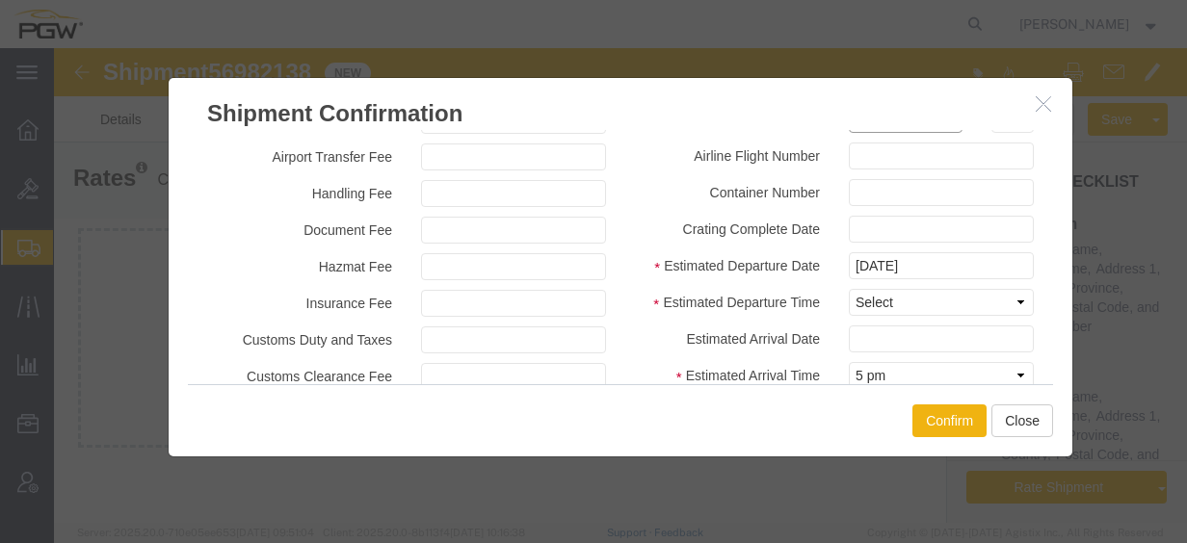
scroll to position [193, 0]
click at [942, 267] on input "[DATE]" at bounding box center [941, 264] width 185 height 27
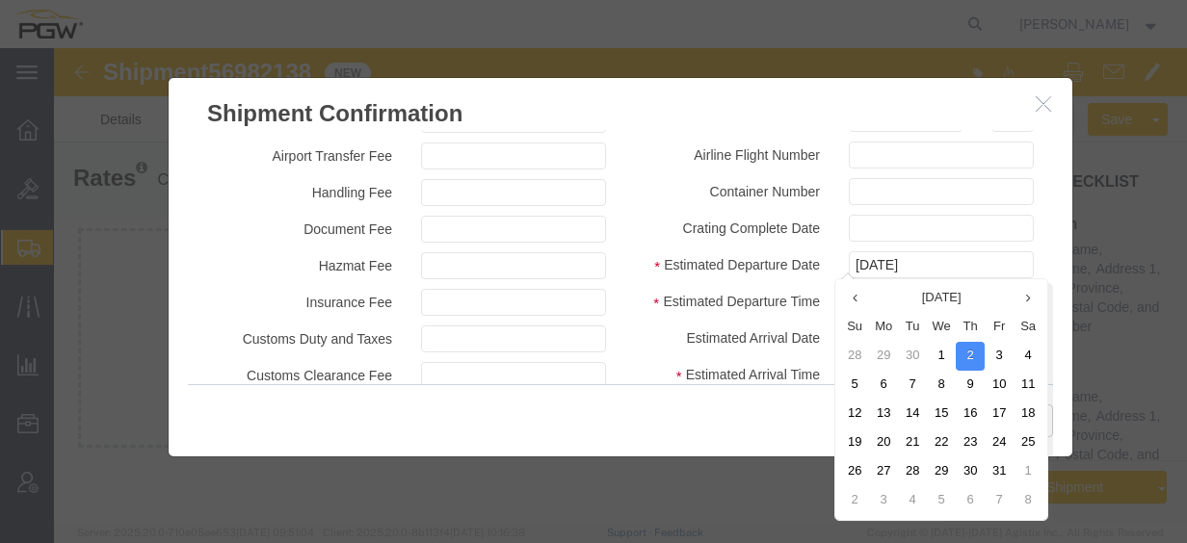
click at [724, 248] on fieldset "Shipment Confirmation Details Use my profile Tracking Number 56982138 Person Mo…" at bounding box center [834, 190] width 399 height 487
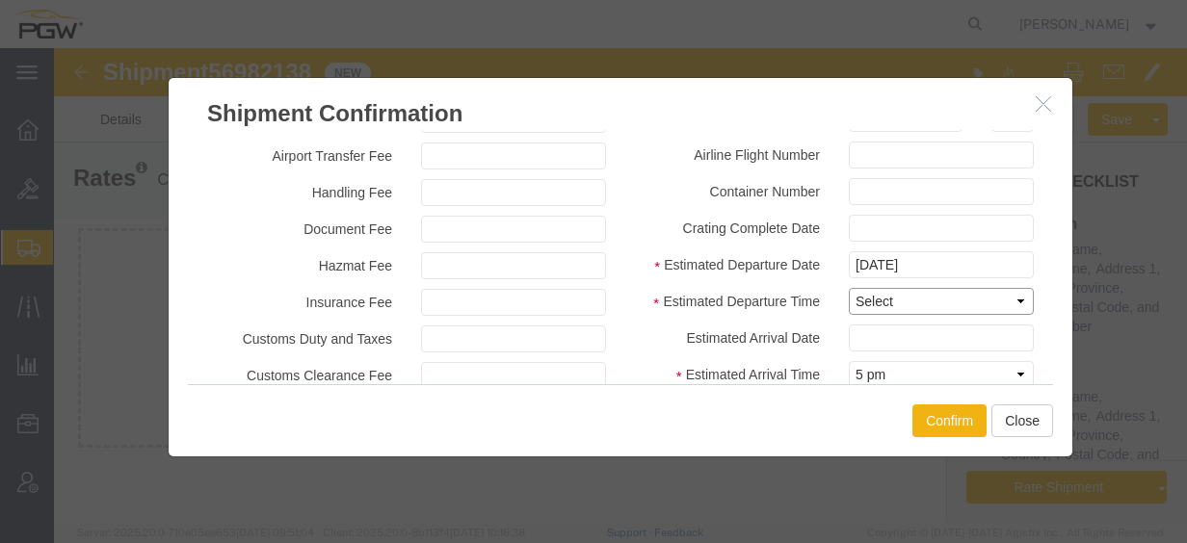
click at [931, 304] on select "Select Midnight 1 am 2 am 3 am 4 am 5 am 6 am 7 am 8 am 9 am 10 am 11 am 12 Noo…" at bounding box center [941, 301] width 185 height 27
select select "1400"
click at [849, 288] on select "Select Midnight 1 am 2 am 3 am 4 am 5 am 6 am 7 am 8 am 9 am 10 am 11 am 12 Noo…" at bounding box center [941, 301] width 185 height 27
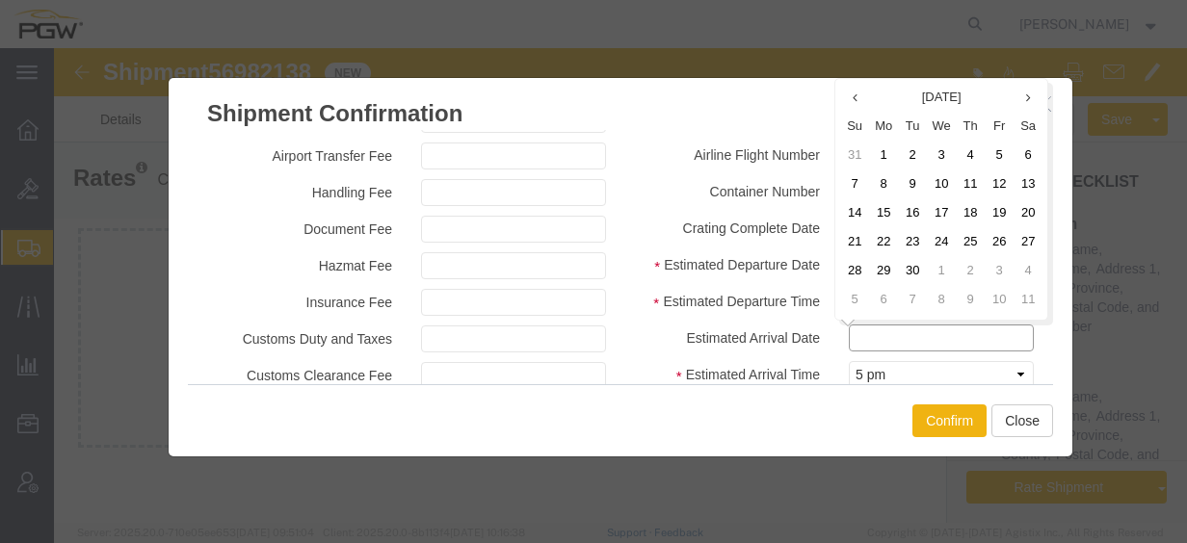
click at [871, 335] on input "text" at bounding box center [941, 338] width 185 height 27
click at [859, 264] on td "28" at bounding box center [854, 271] width 29 height 29
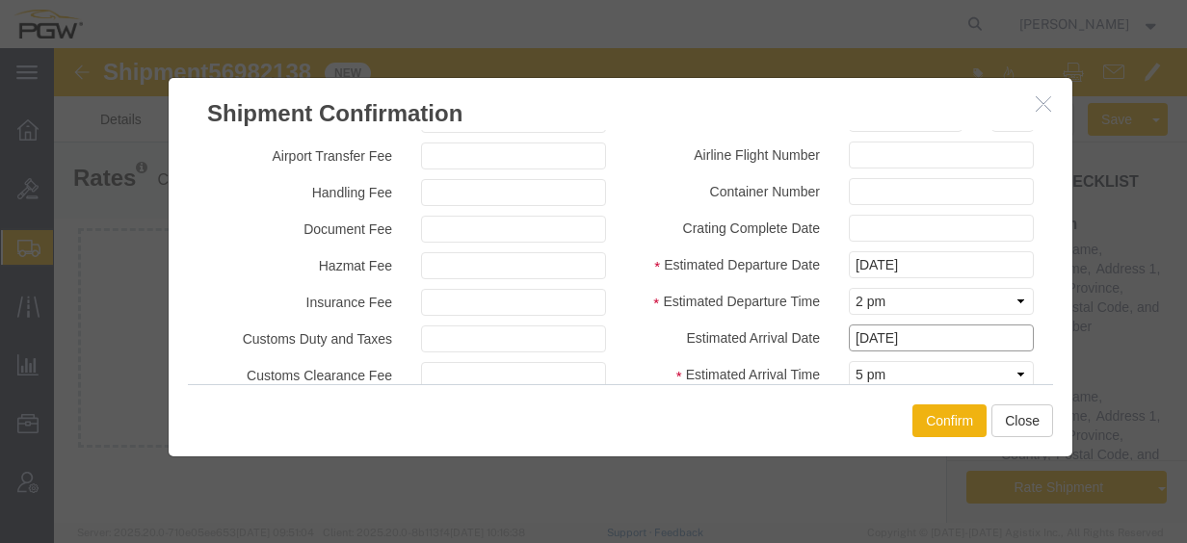
click at [881, 333] on input "[DATE]" at bounding box center [941, 338] width 185 height 27
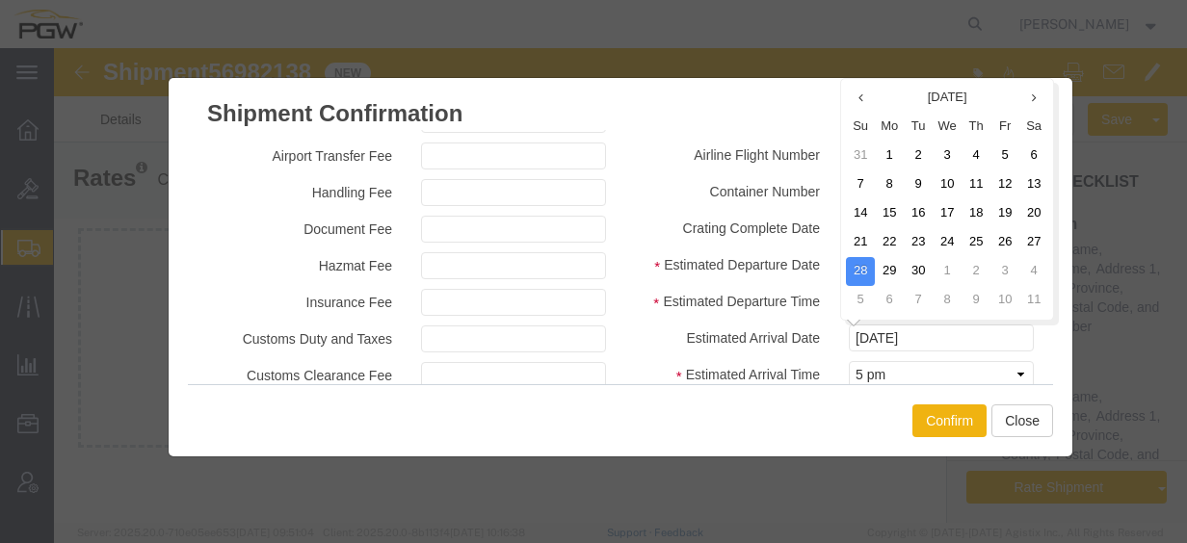
click at [1021, 269] on td "4" at bounding box center [1033, 271] width 29 height 29
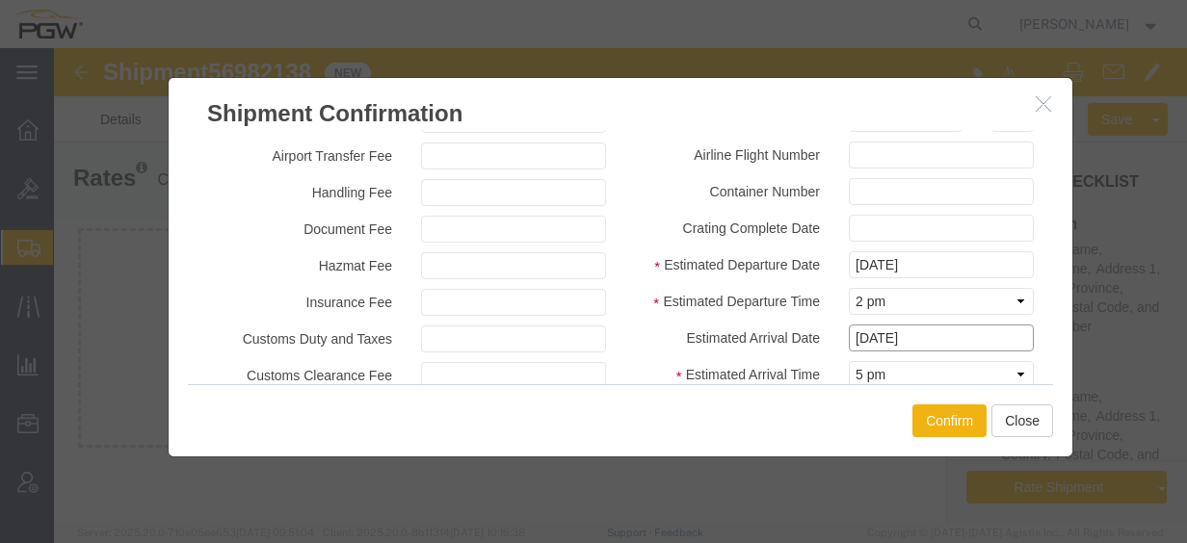
click at [910, 345] on input "[DATE]" at bounding box center [941, 338] width 185 height 27
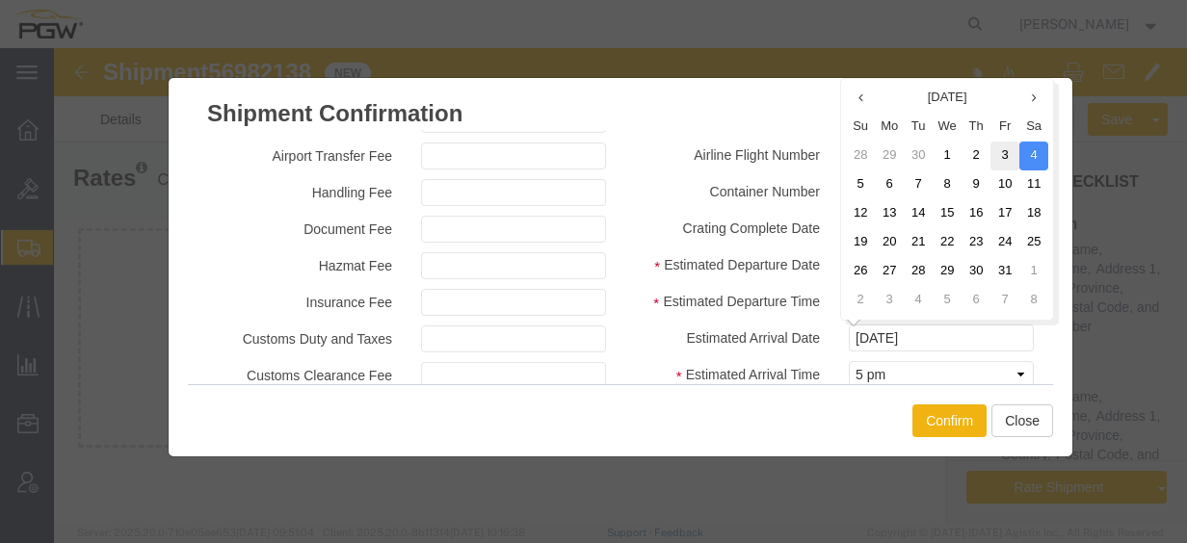
click at [1012, 158] on td "3" at bounding box center [1004, 156] width 29 height 29
type input "[DATE]"
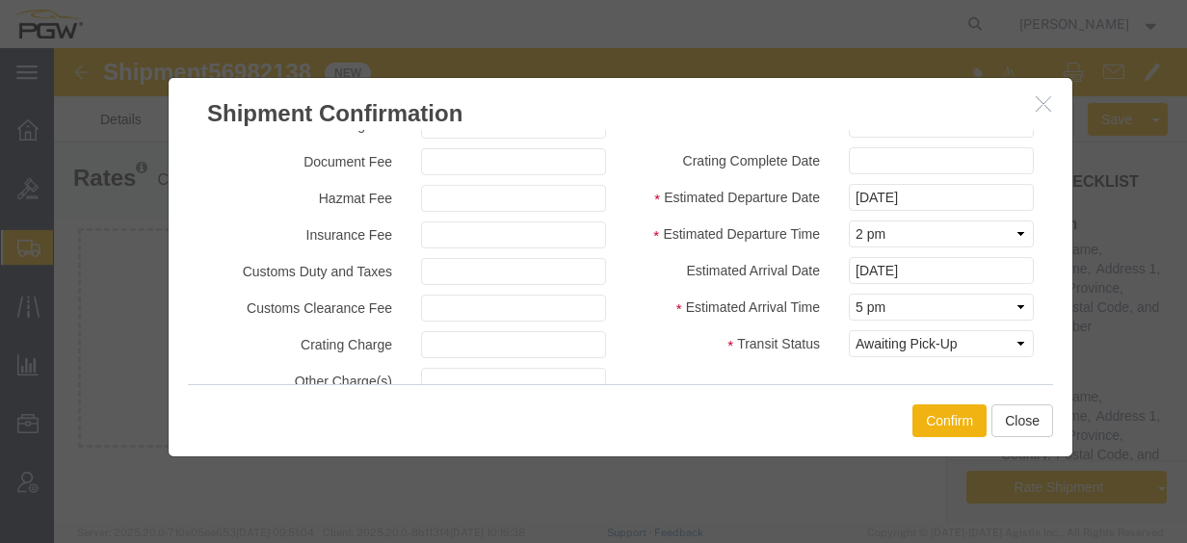
scroll to position [289, 0]
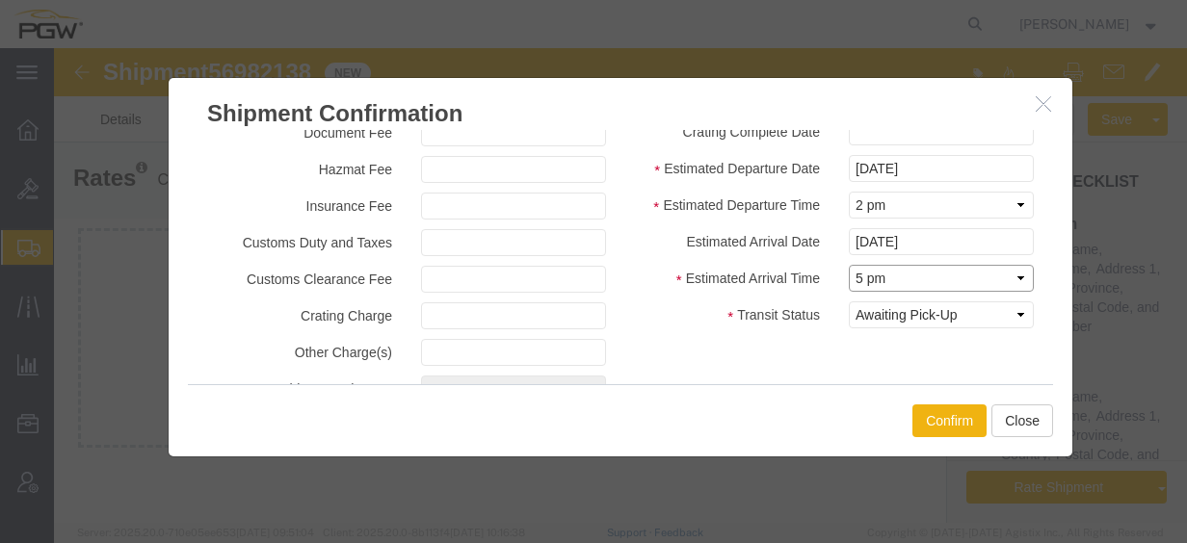
click at [879, 271] on select "Select Midnight 1 am 2 am 3 am 4 am 5 am 6 am 7 am 8 am 9 am 10 am 11 am 12 Noo…" at bounding box center [941, 278] width 185 height 27
drag, startPoint x: 886, startPoint y: 283, endPoint x: 895, endPoint y: 264, distance: 21.1
click at [886, 283] on select "Select Midnight 1 am 2 am 3 am 4 am 5 am 6 am 7 am 8 am 9 am 10 am 11 am 12 Noo…" at bounding box center [941, 278] width 185 height 27
select select "0900"
click at [849, 265] on select "Select Midnight 1 am 2 am 3 am 4 am 5 am 6 am 7 am 8 am 9 am 10 am 11 am 12 Noo…" at bounding box center [941, 278] width 185 height 27
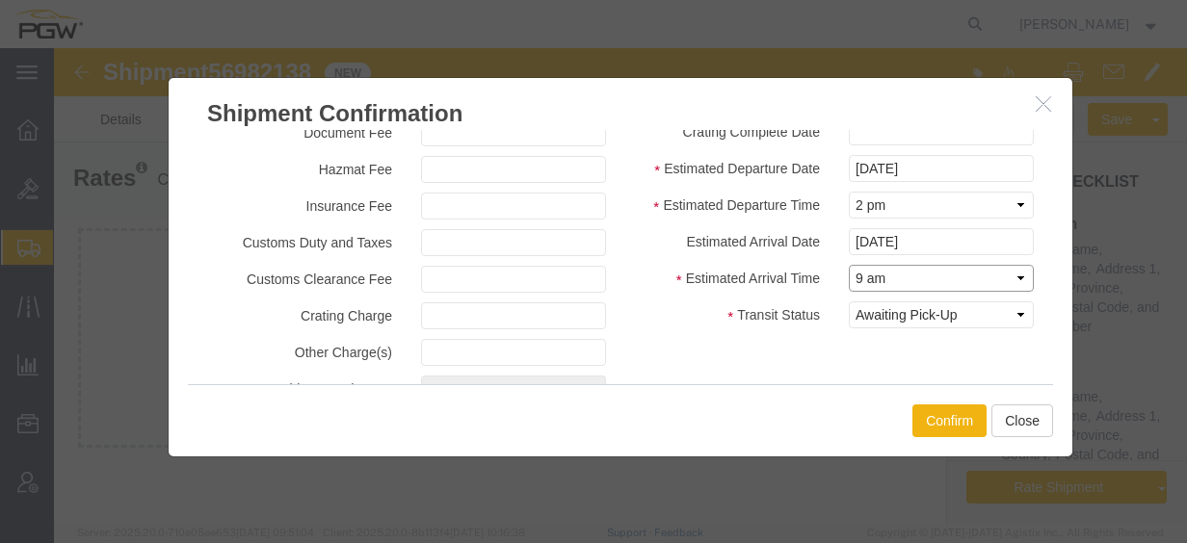
scroll to position [341, 0]
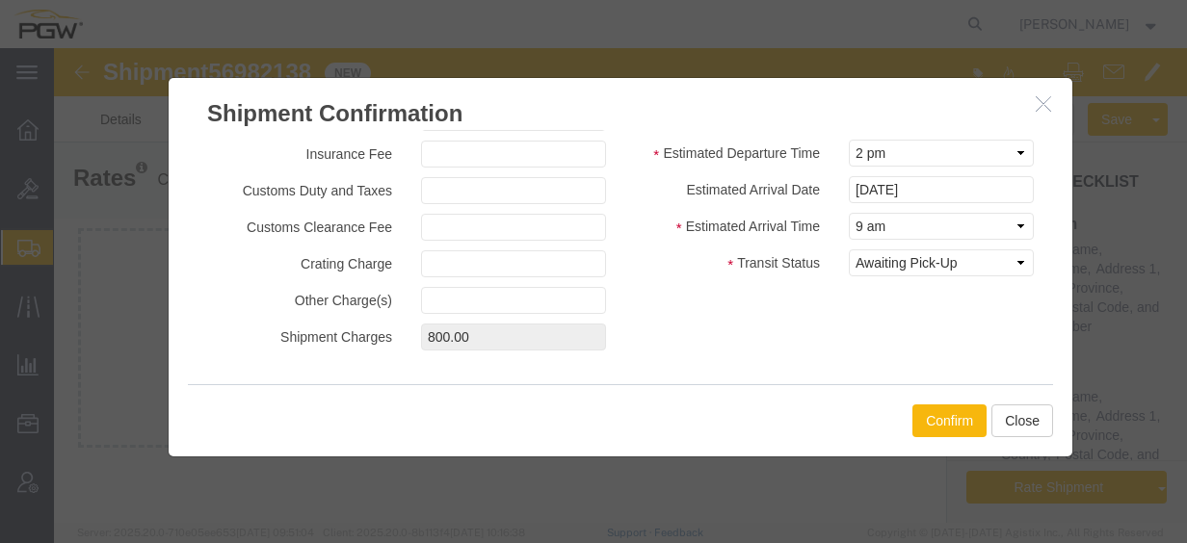
click at [948, 416] on button "Confirm" at bounding box center [949, 421] width 74 height 33
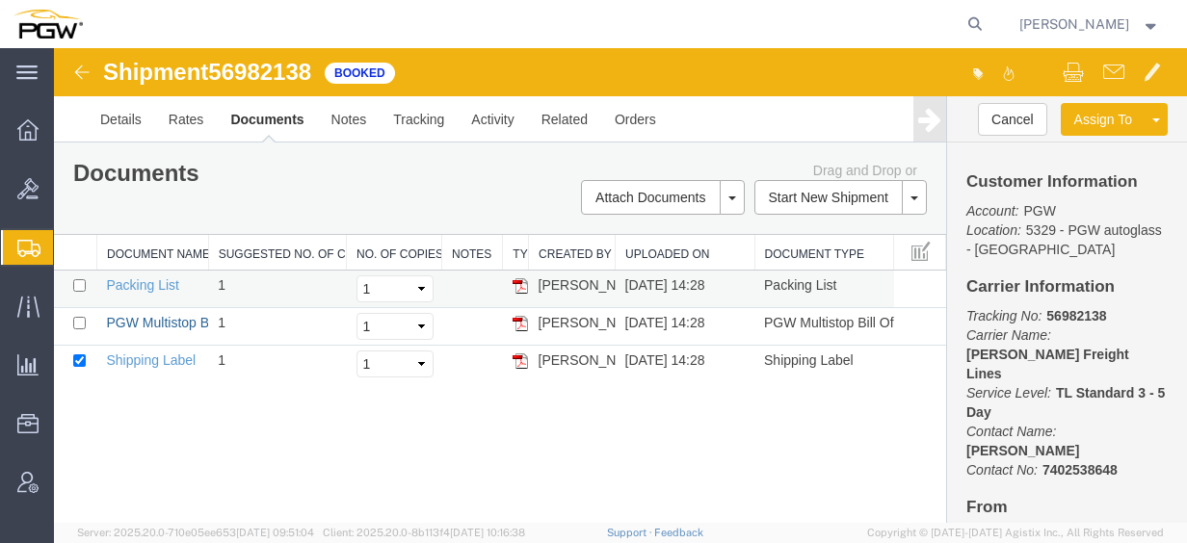
drag, startPoint x: 177, startPoint y: 320, endPoint x: 329, endPoint y: 297, distance: 153.0
click at [177, 320] on link "PGW Multistop Bill Of Lading" at bounding box center [194, 322] width 174 height 15
click at [197, 125] on link "Rates" at bounding box center [186, 119] width 63 height 46
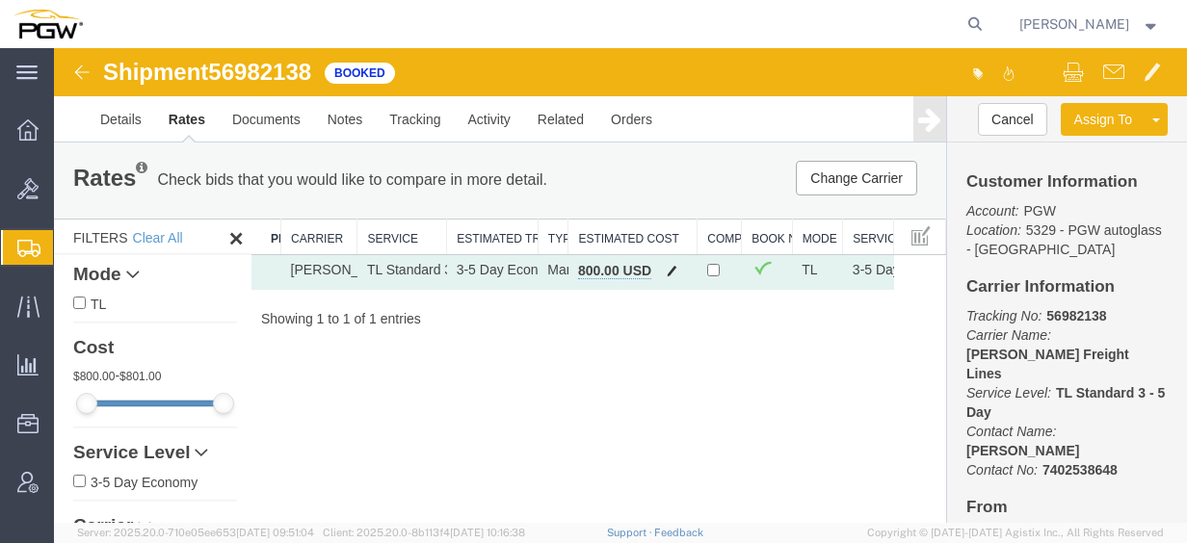
click at [676, 270] on span "button" at bounding box center [672, 270] width 11 height 13
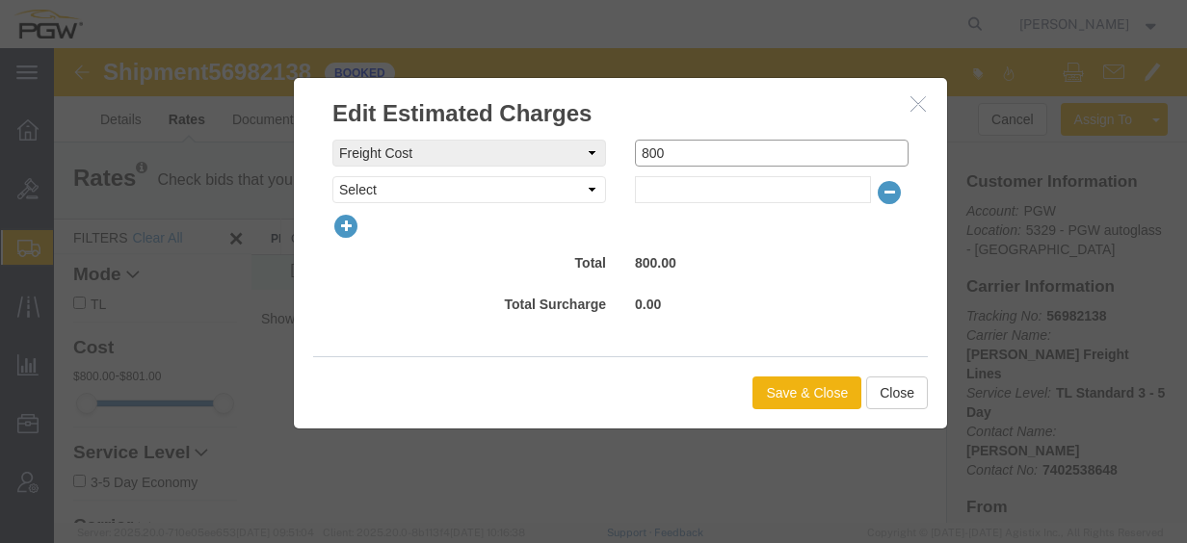
click at [676, 150] on input "800" at bounding box center [772, 153] width 274 height 27
type input "850"
click at [796, 388] on button "Save & Close" at bounding box center [806, 393] width 109 height 33
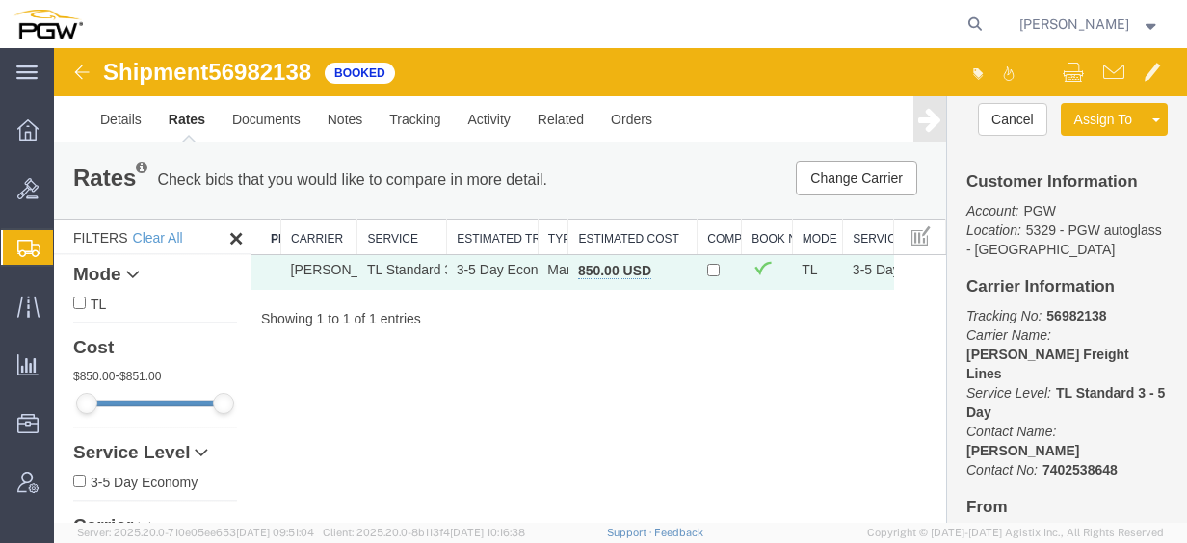
click at [0, 0] on span "Create from Template" at bounding box center [0, 0] width 0 height 0
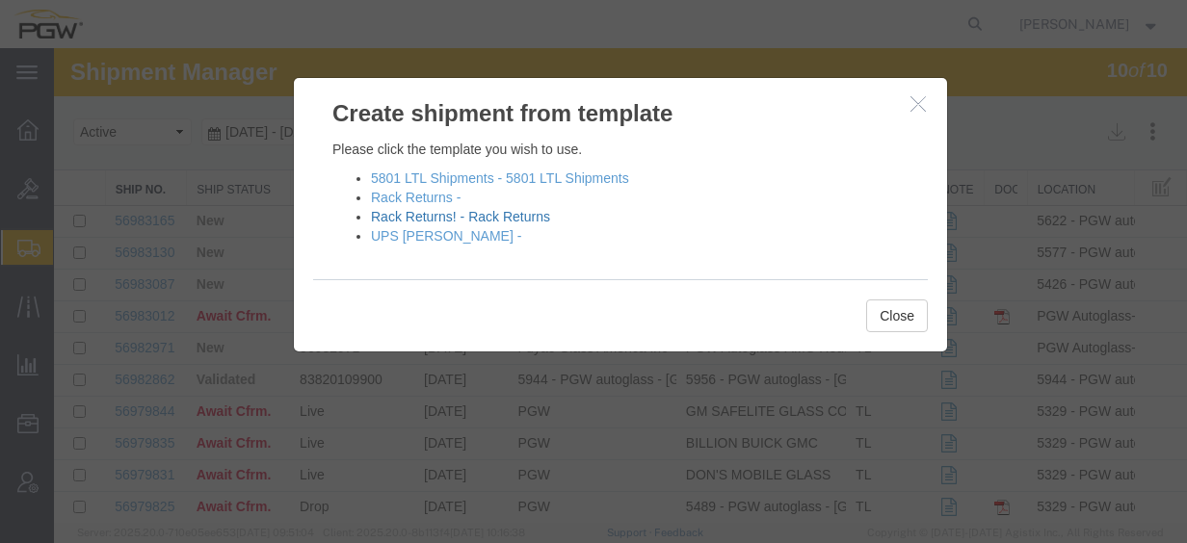
click at [432, 214] on link "Rack Returns! - Rack Returns" at bounding box center [460, 216] width 179 height 15
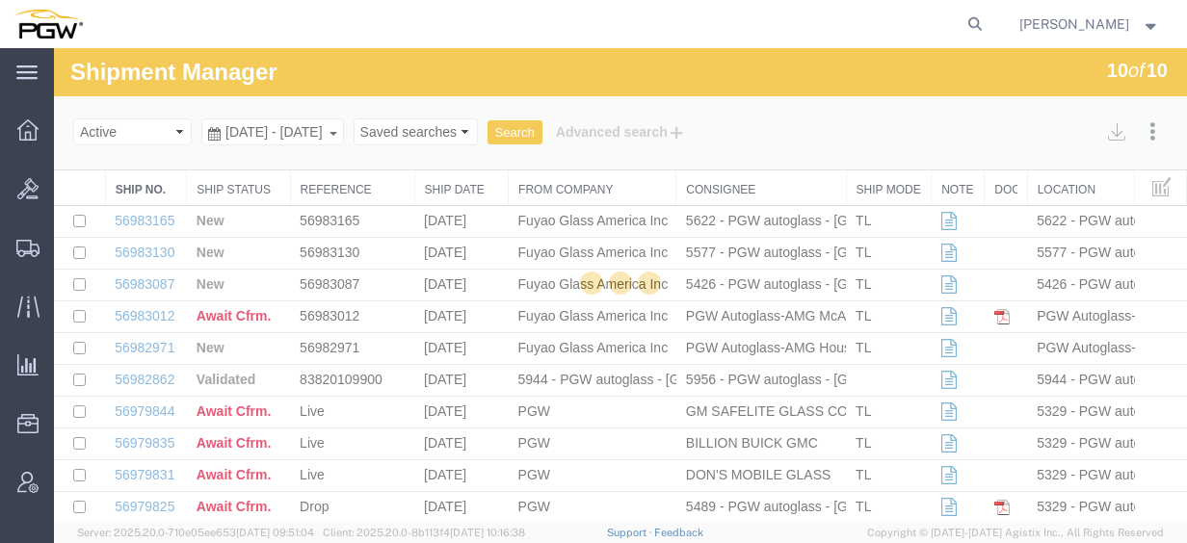
select select "28281"
select select "28253"
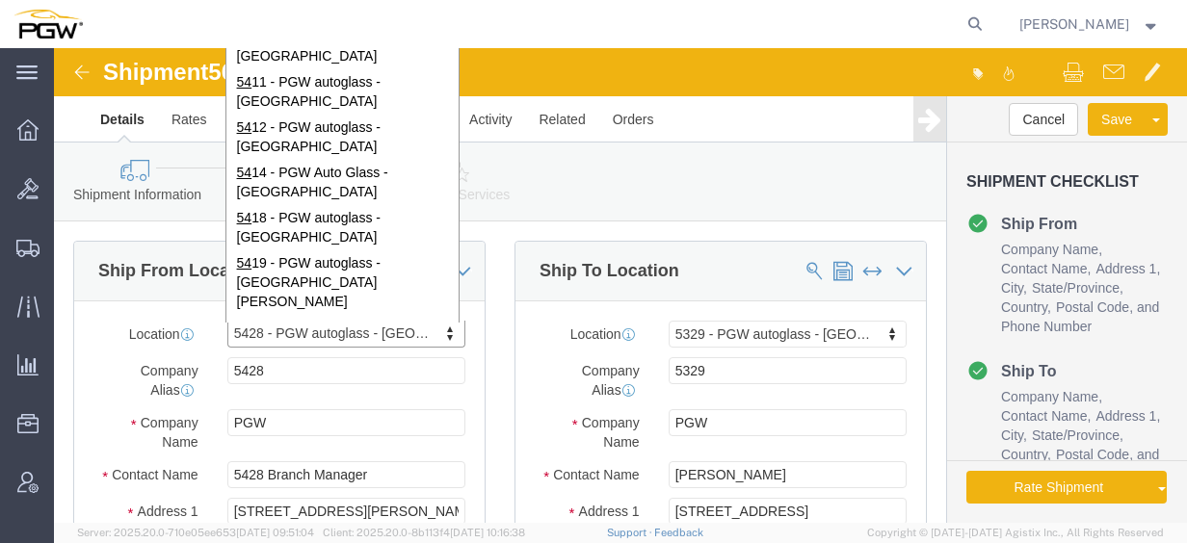
type input "5"
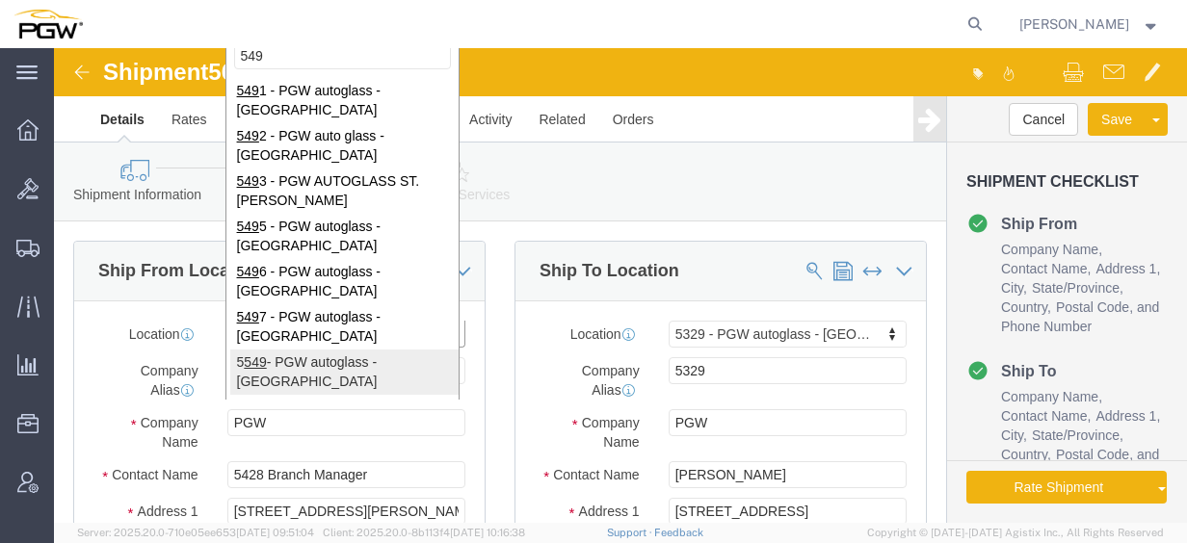
type input "549"
select select "28365"
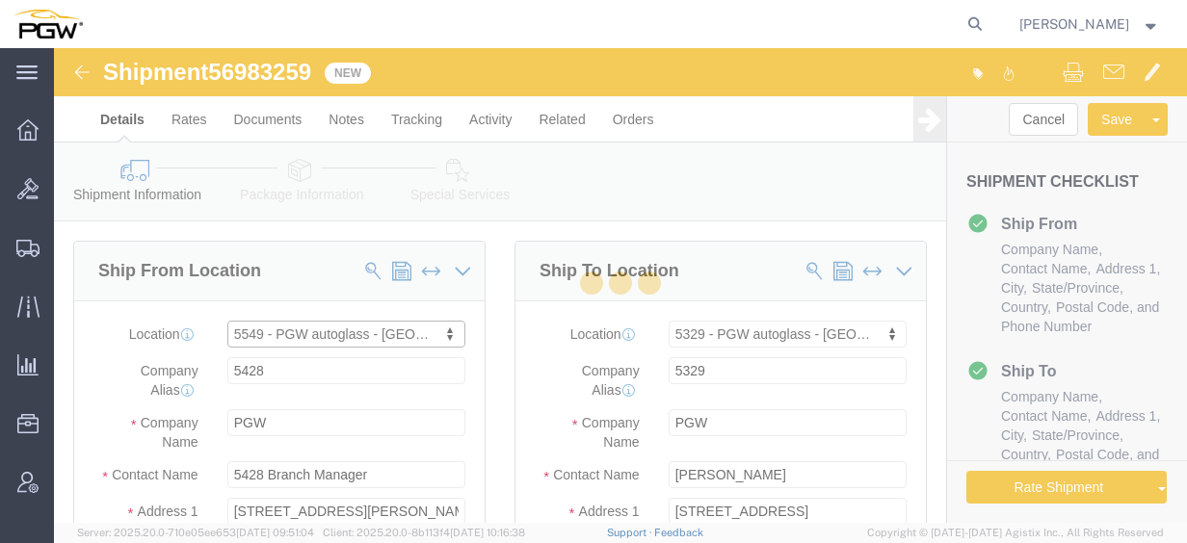
type input "5549"
type input "5549 Branch Manager"
type input "[STREET_ADDRESS]"
type input "Westwood"
type input "02090"
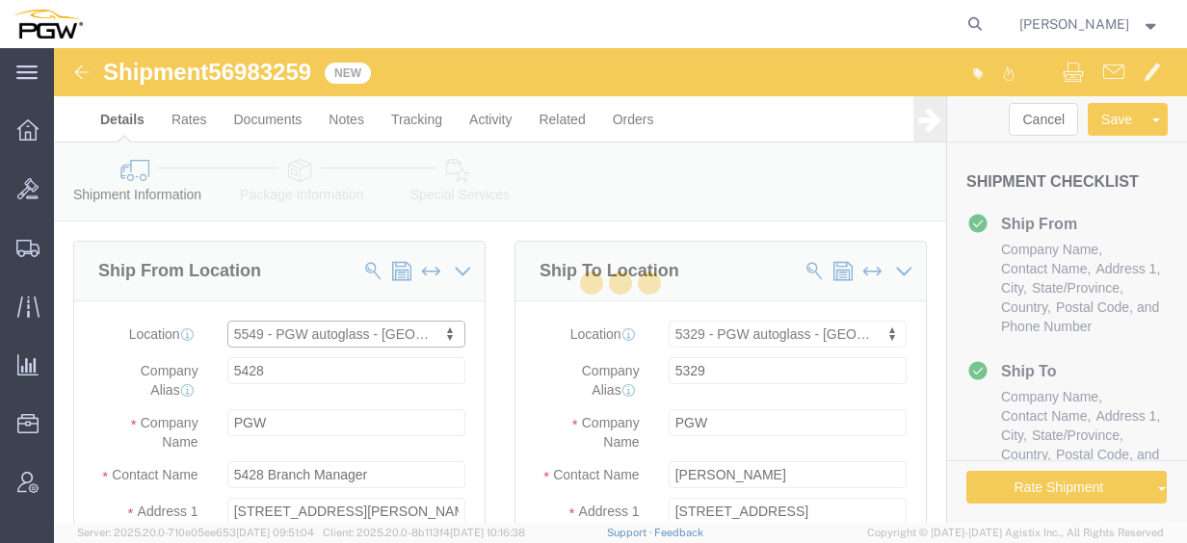
type input "[PHONE_NUMBER]"
type input "[EMAIL_ADDRESS][DOMAIN_NAME]"
select select "MA"
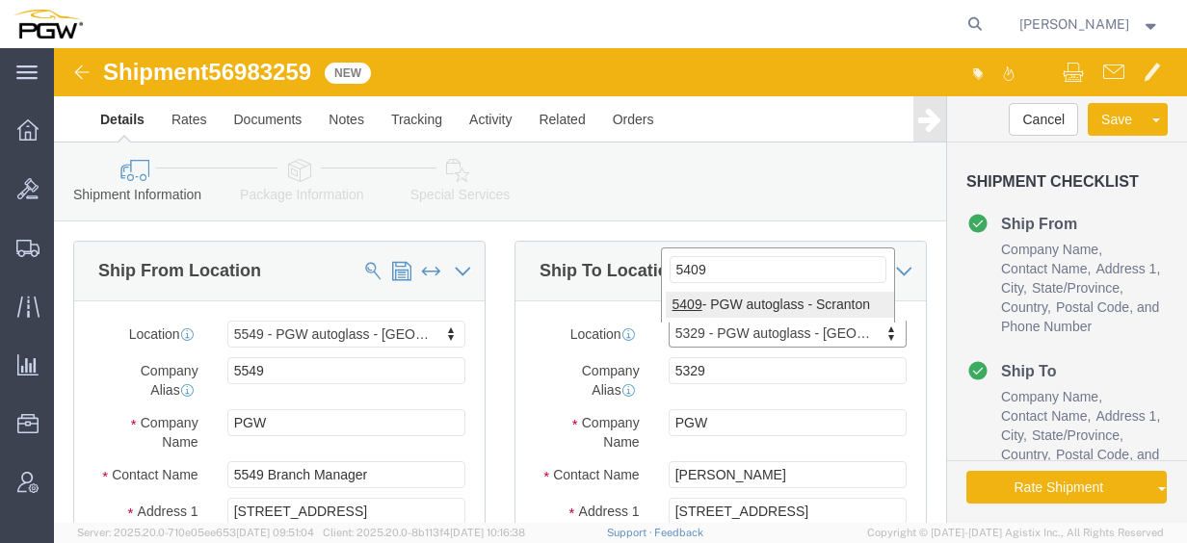
type input "5409"
select select "61931"
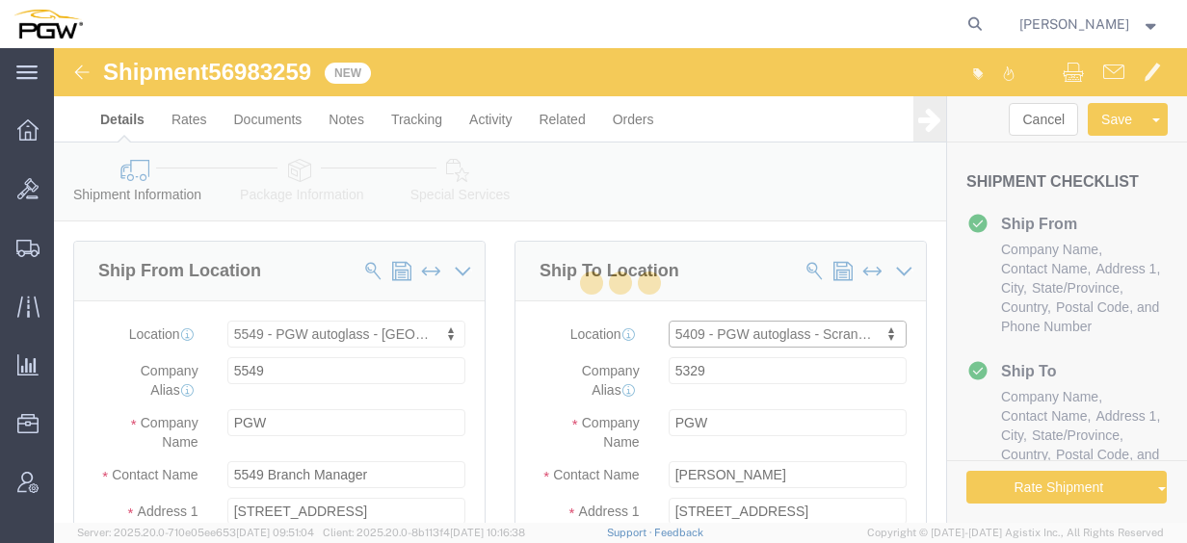
type input "5409"
type input "5409 Branch Manager"
type input "[STREET_ADDRESS]"
type input "Pittston"
type input "18640"
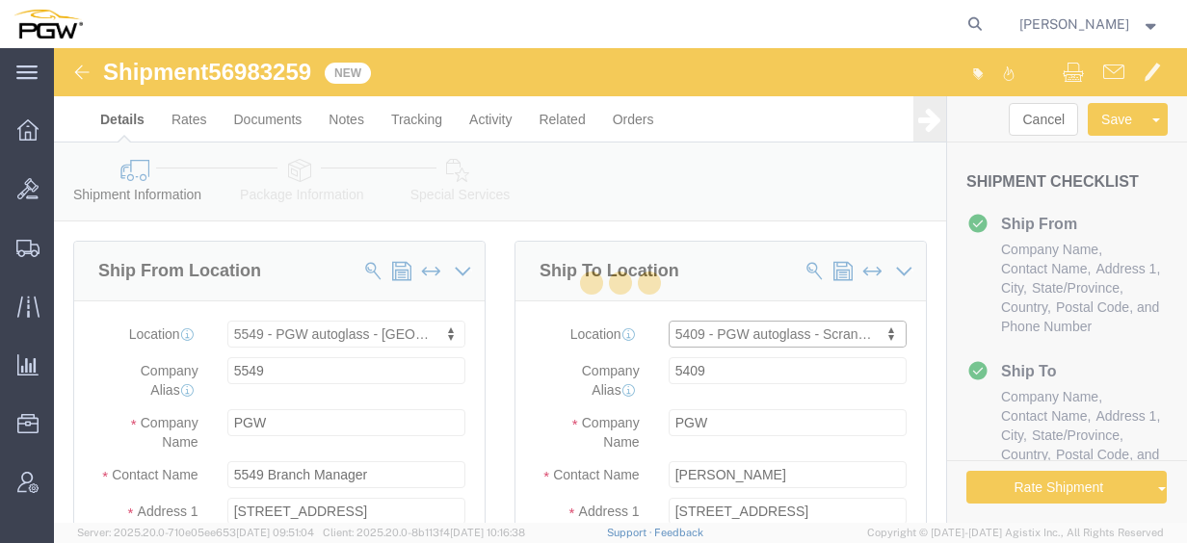
type input "[PHONE_NUMBER]"
type input "[EMAIL_ADDRESS][DOMAIN_NAME]"
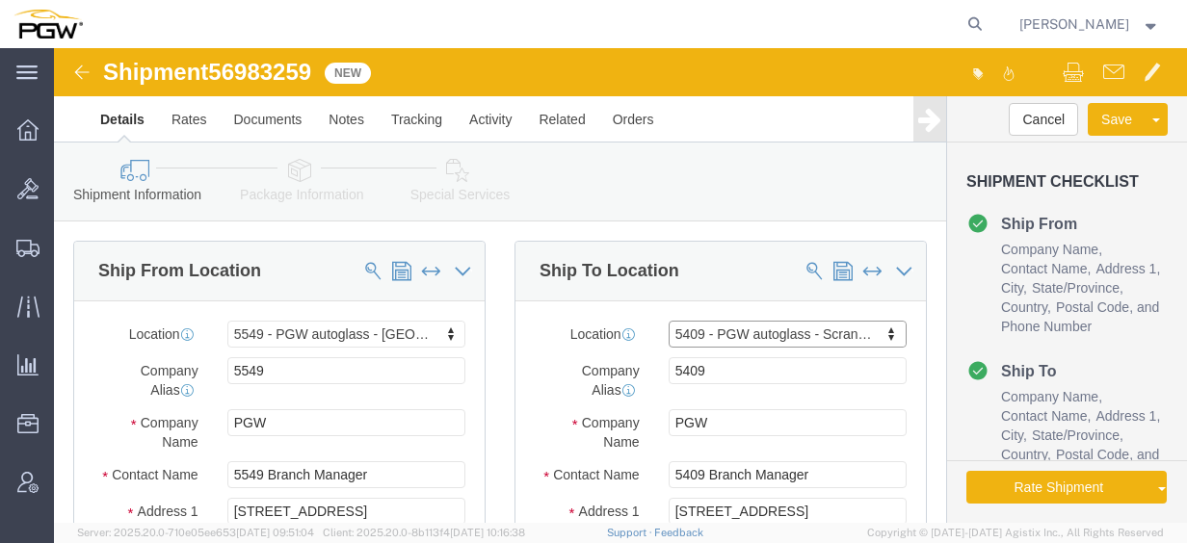
select select "PA"
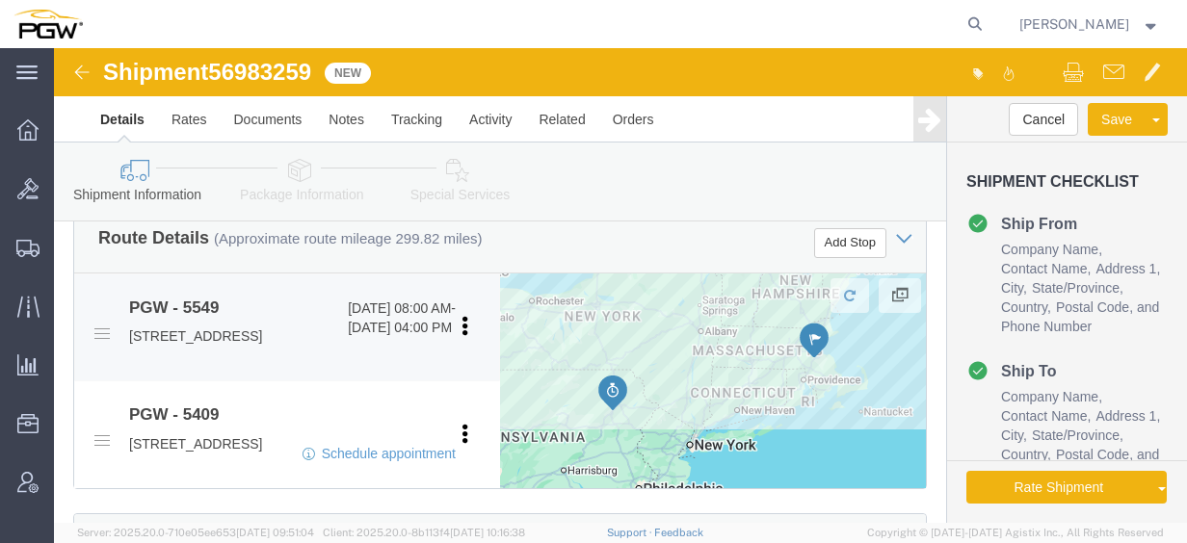
scroll to position [771, 0]
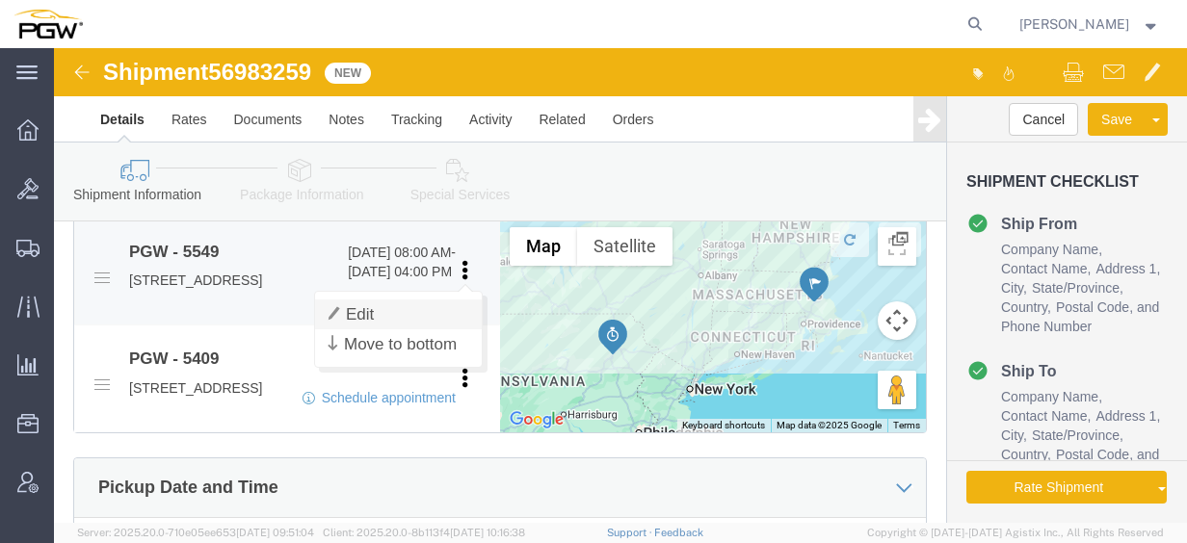
click link "Edit"
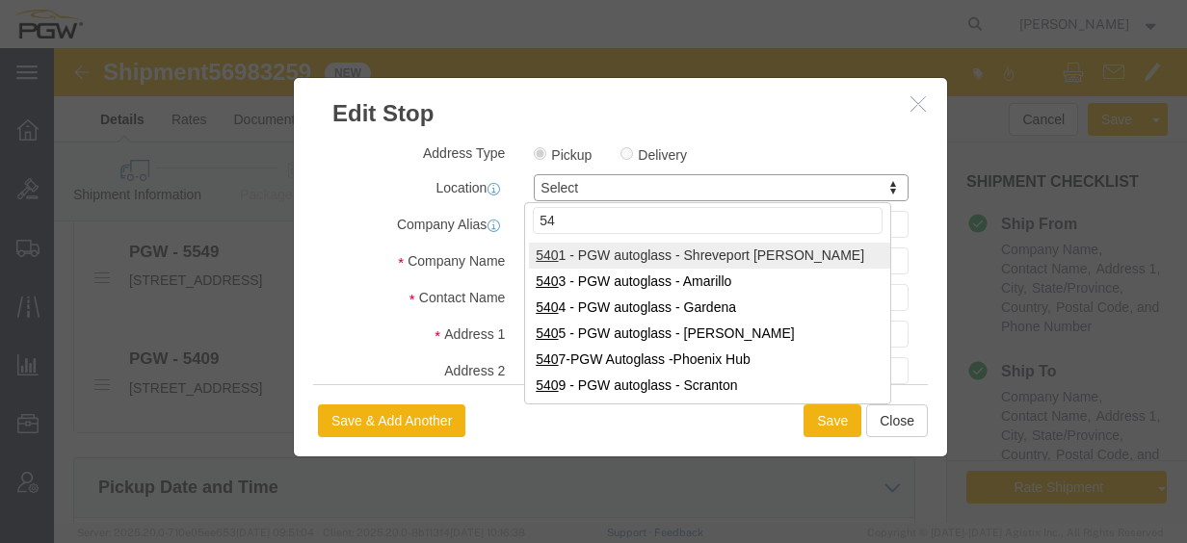
type input "5"
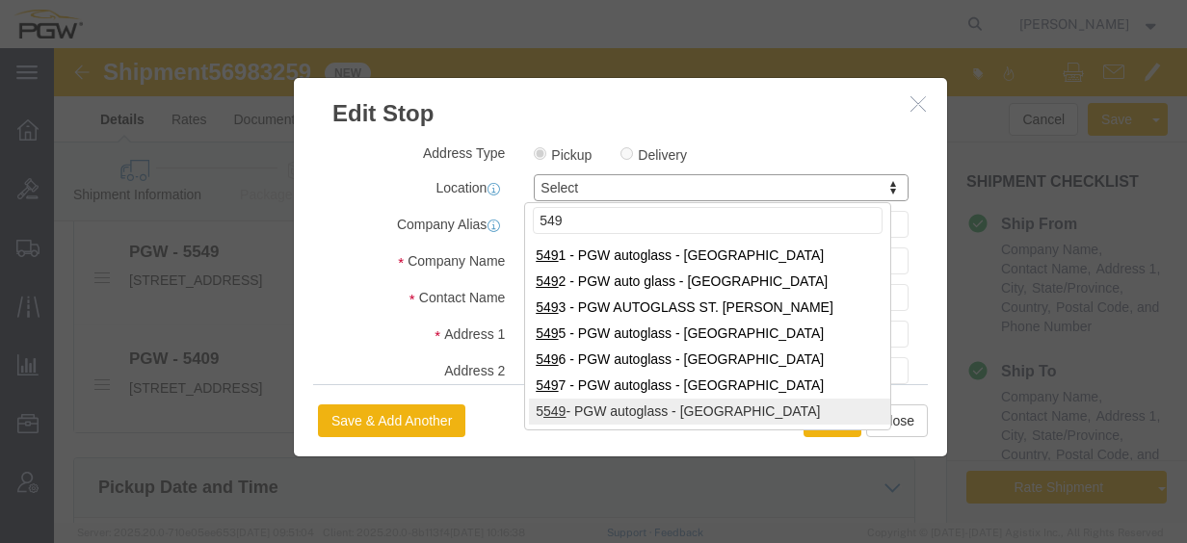
type input "549"
select select "28365"
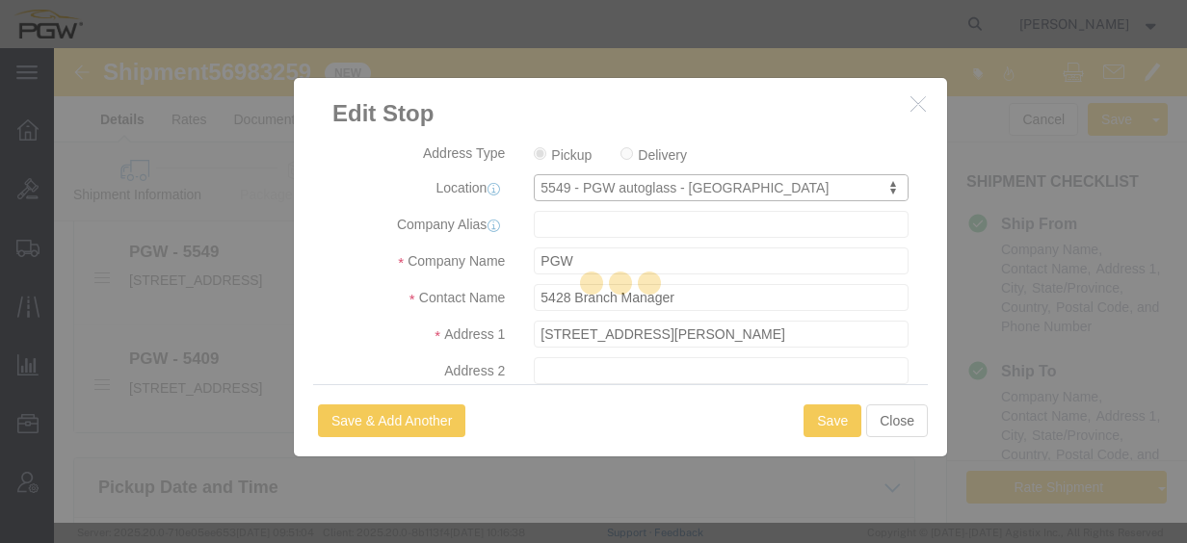
type input "5549"
type input "5549 Branch Manager"
type input "[STREET_ADDRESS]"
type input "Westwood"
type input "02090"
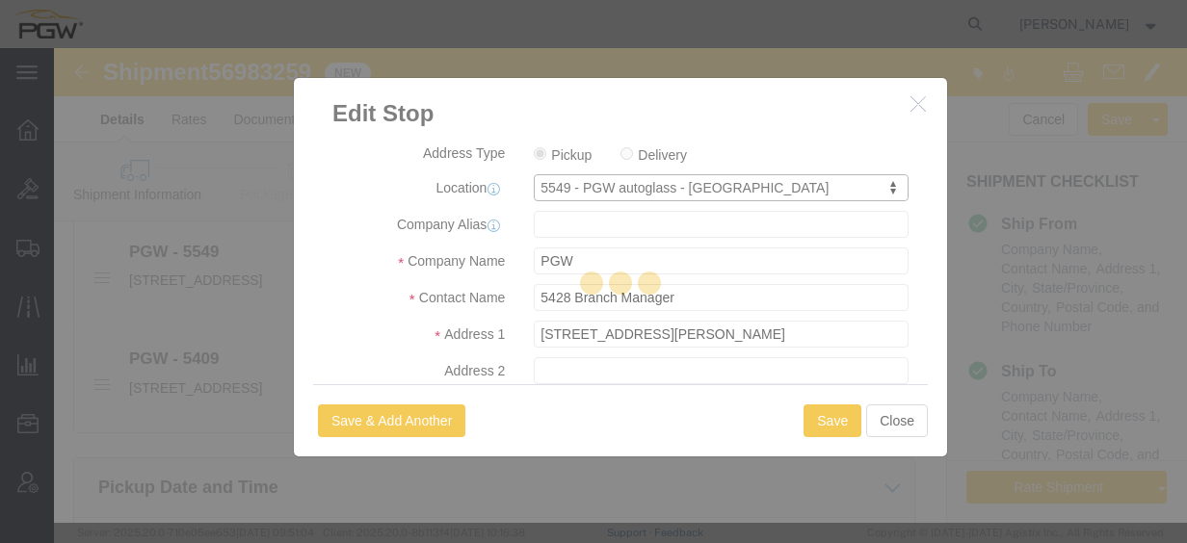
type input "[PHONE_NUMBER]"
type input "[EMAIL_ADDRESS][DOMAIN_NAME]"
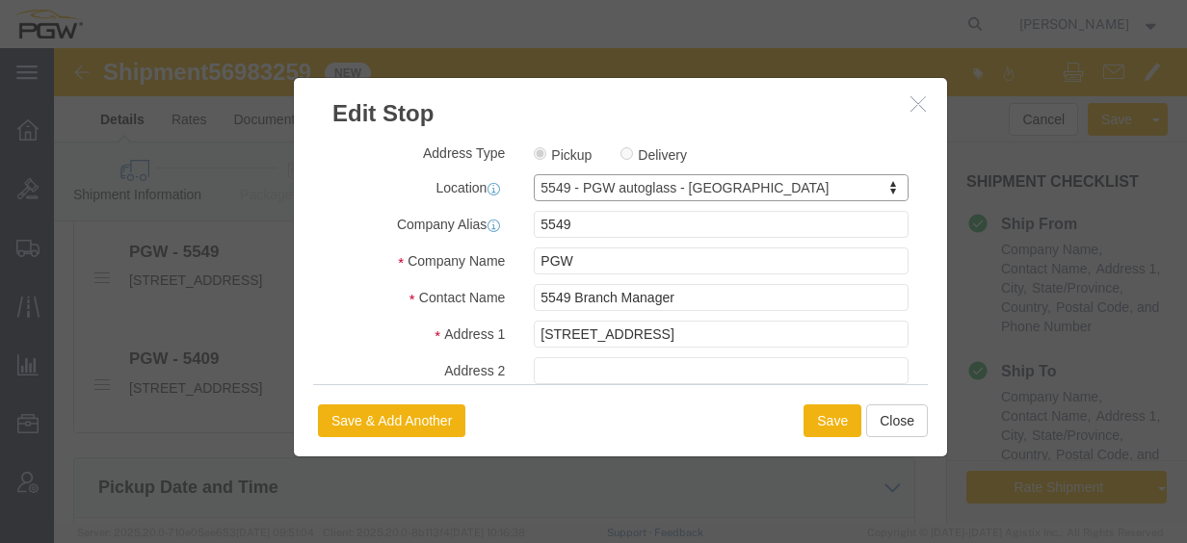
select select "MA"
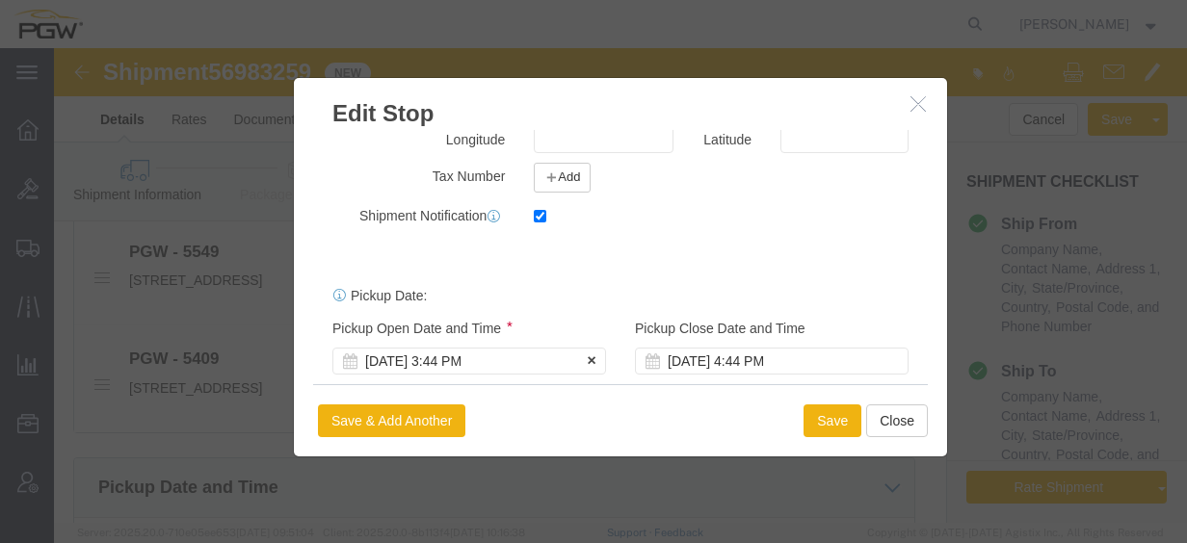
scroll to position [547, 0]
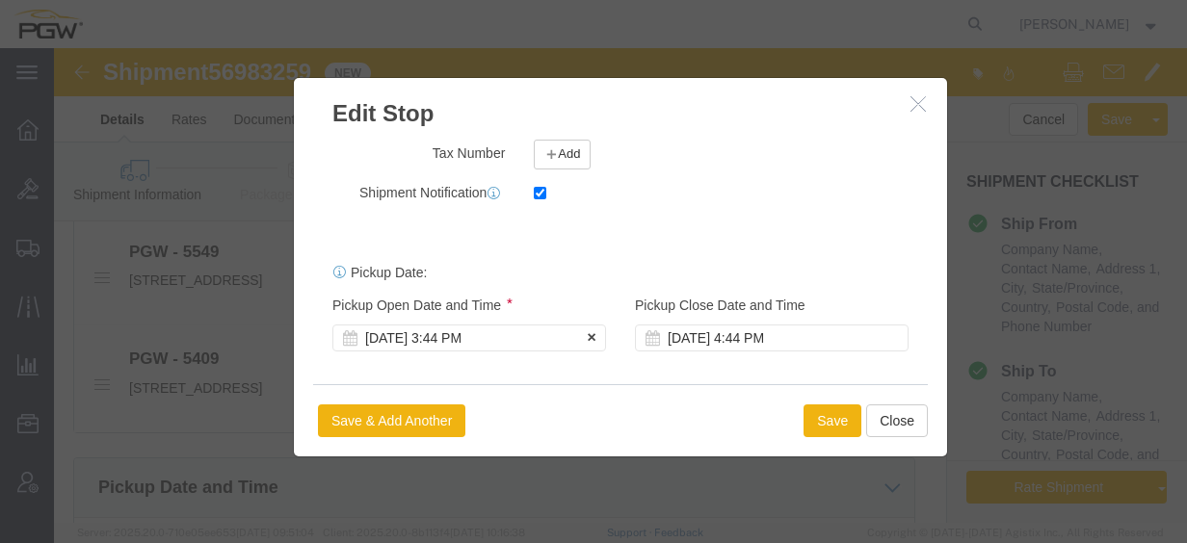
click div "[DATE] 3:44 PM"
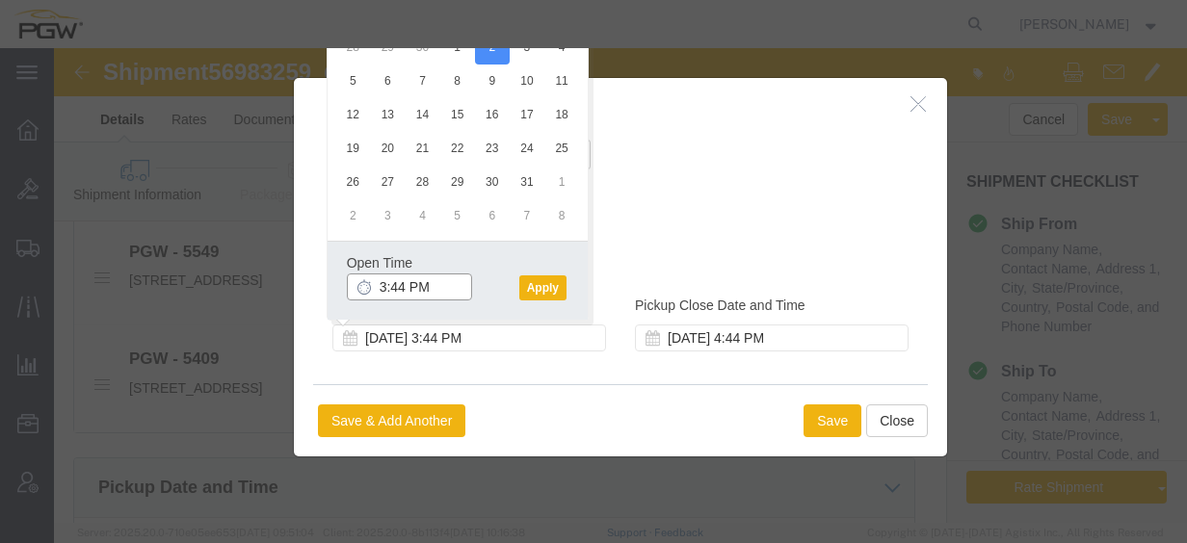
click input "3:44 PM"
type input "12:00 pm"
click button "Apply"
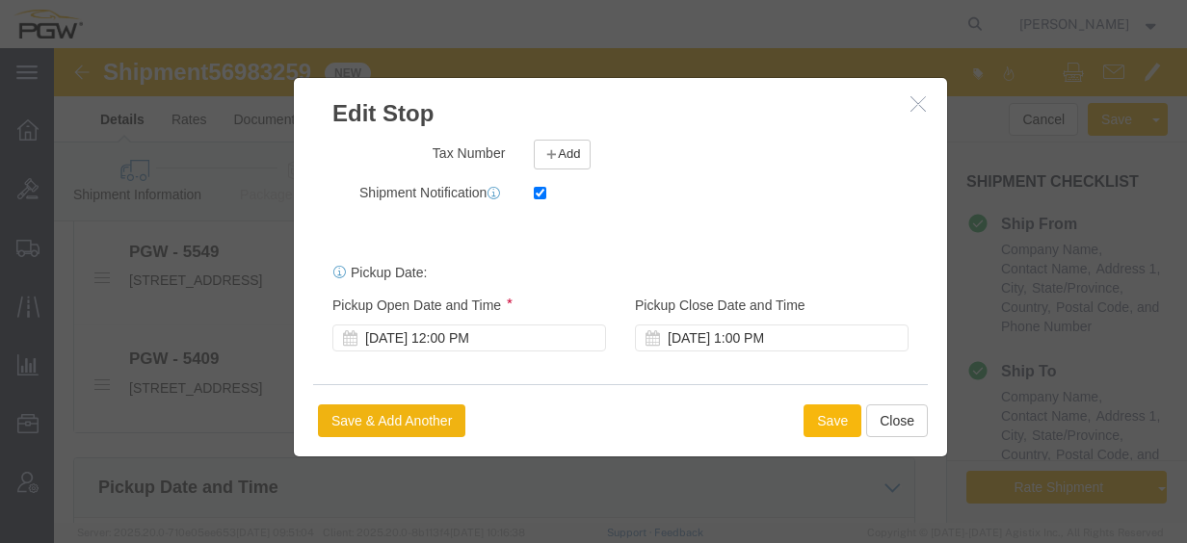
click button "Save"
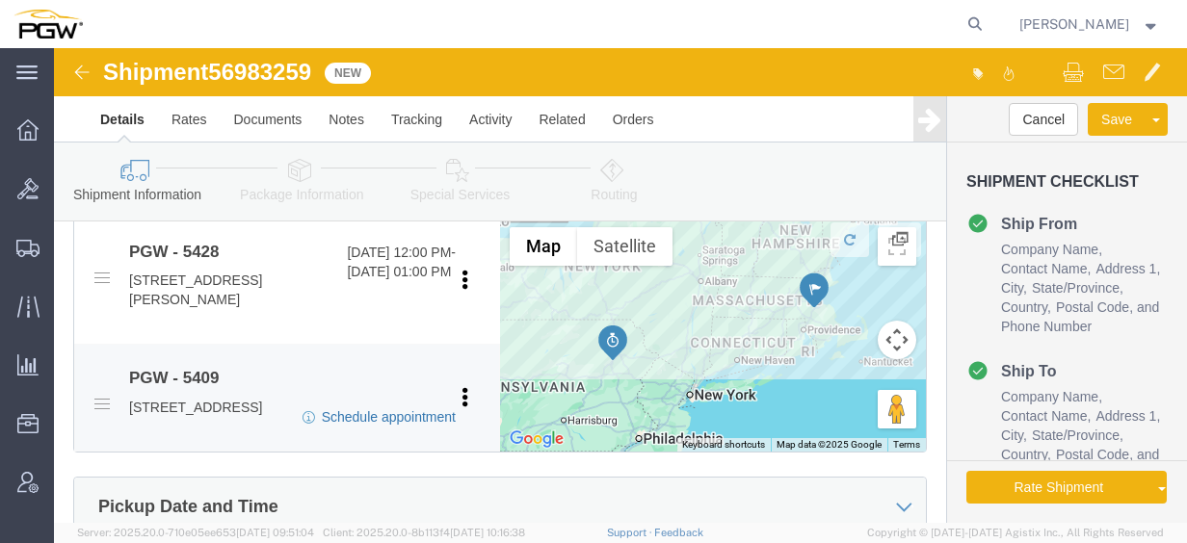
click link "Schedule appointment"
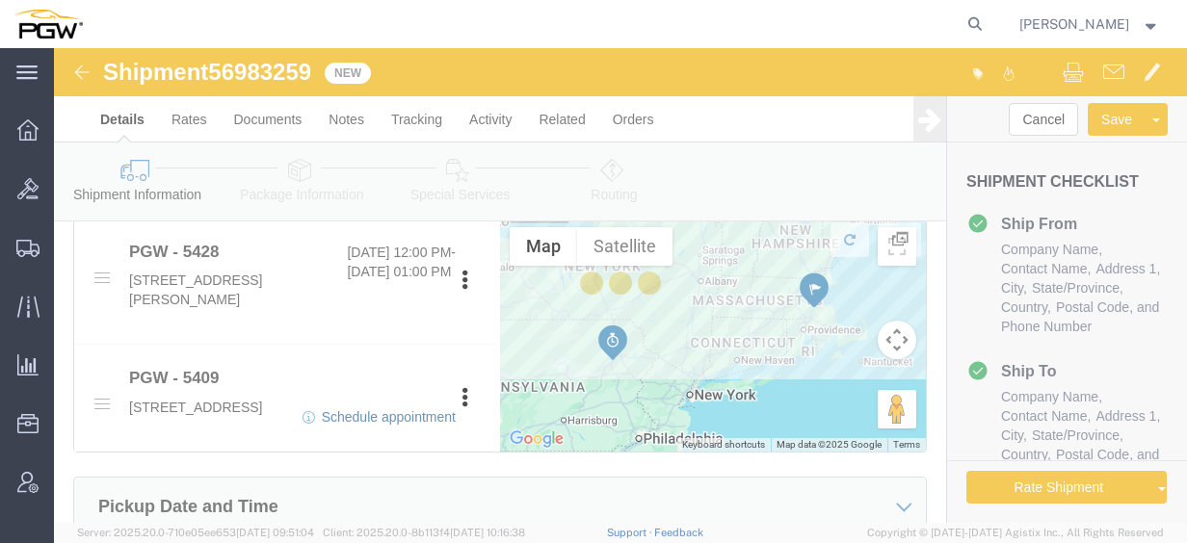
select select
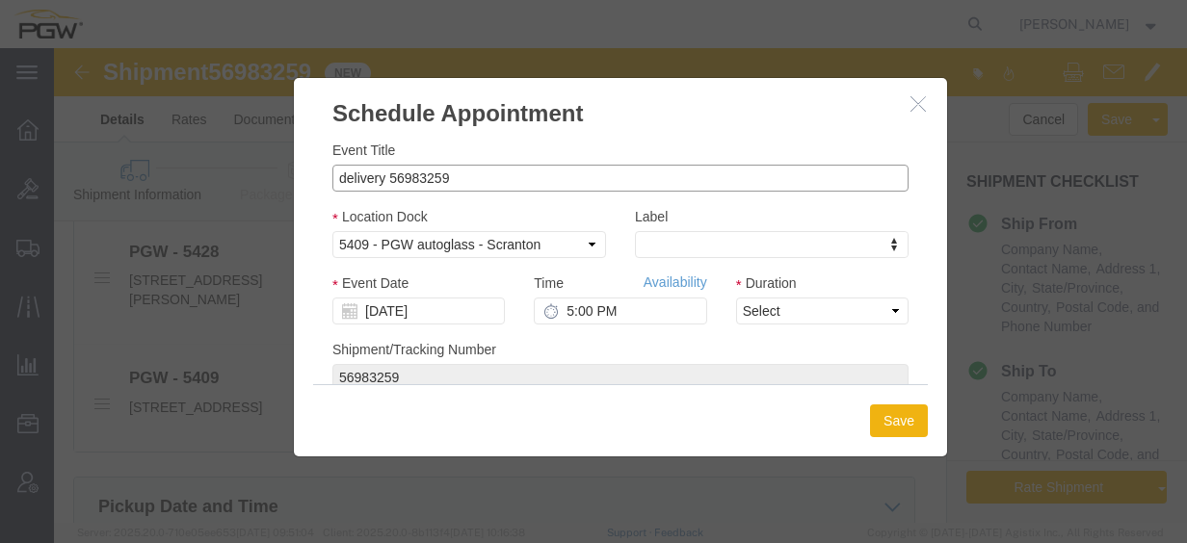
drag, startPoint x: 328, startPoint y: 133, endPoint x: 193, endPoint y: 118, distance: 135.7
click div "Schedule Appointment Event Title delivery 56983259 Location Dock Select 5409 - …"
type input "56983259"
click button "button"
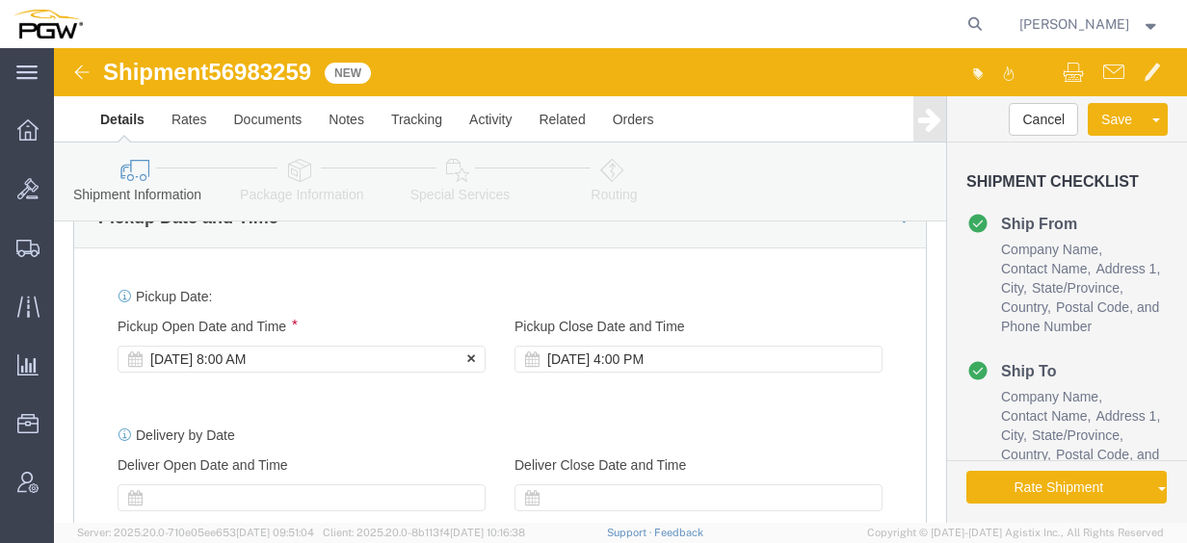
click div "[DATE] 8:00 AM"
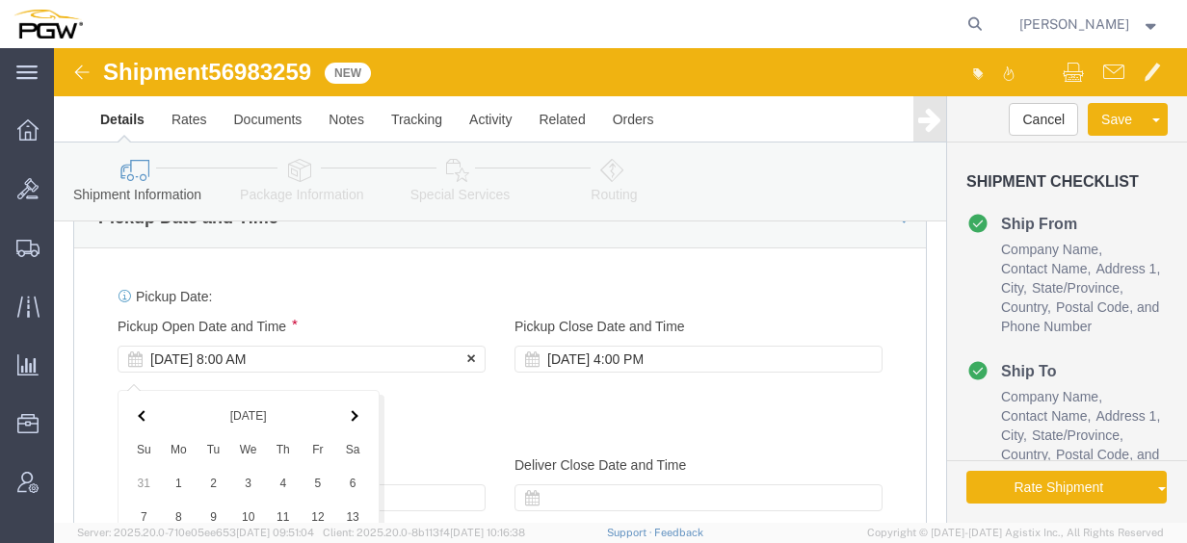
scroll to position [1493, 0]
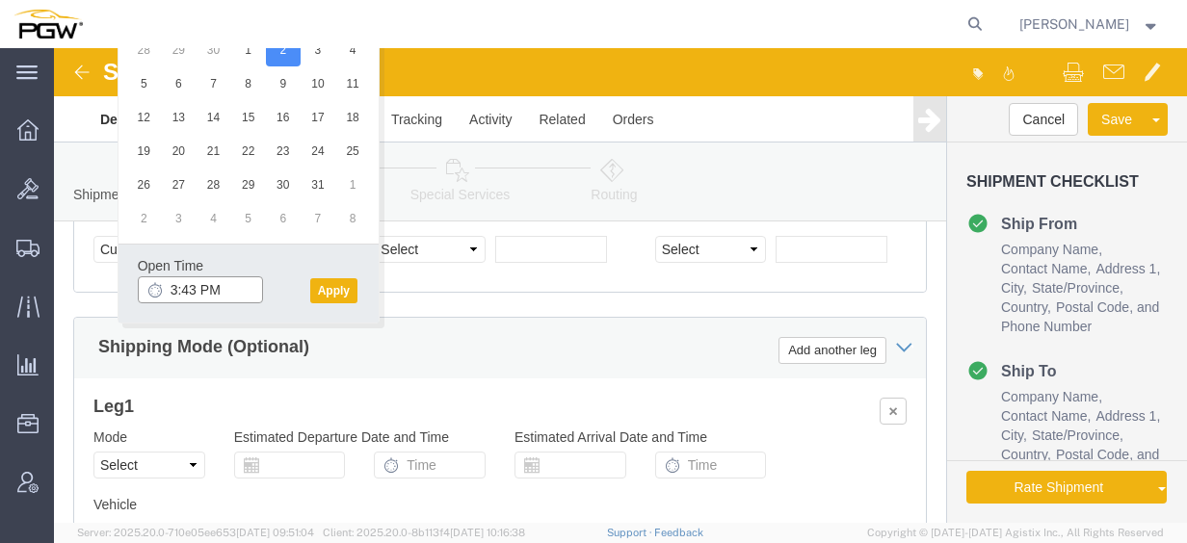
click input "3:43 PM"
type input "12:00 PM"
click button "Apply"
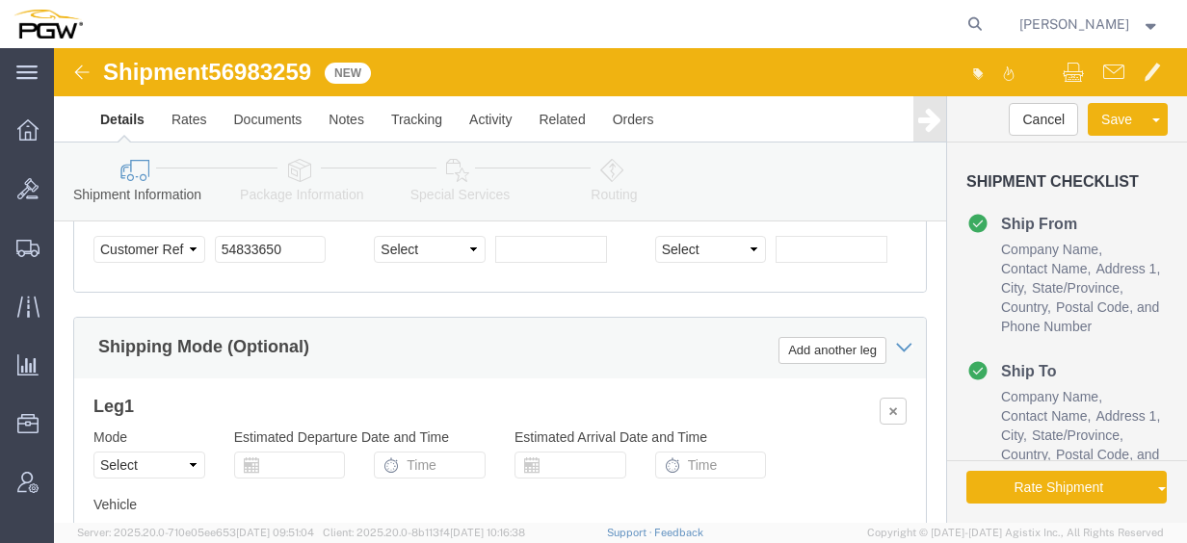
click span "56983259"
copy span "56983259"
drag, startPoint x: 225, startPoint y: 218, endPoint x: 248, endPoint y: 216, distance: 22.2
click input "54833650"
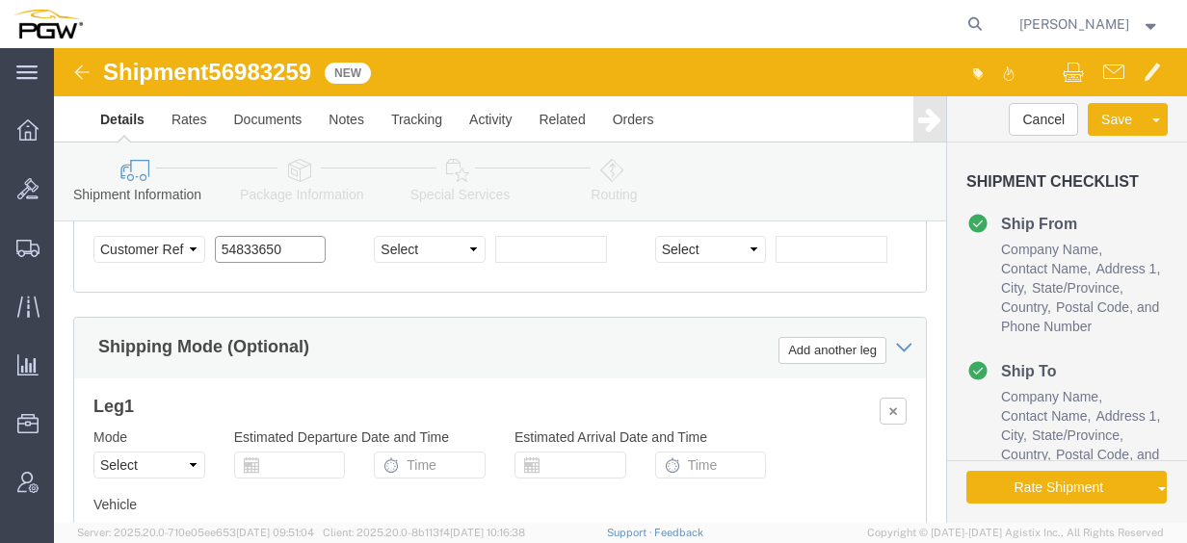
drag, startPoint x: 248, startPoint y: 216, endPoint x: 64, endPoint y: 209, distance: 184.1
click div "Select Account Type Activity ID Airline Appointment Number ASN Batch Request # …"
paste input "6983259"
click input "56983259"
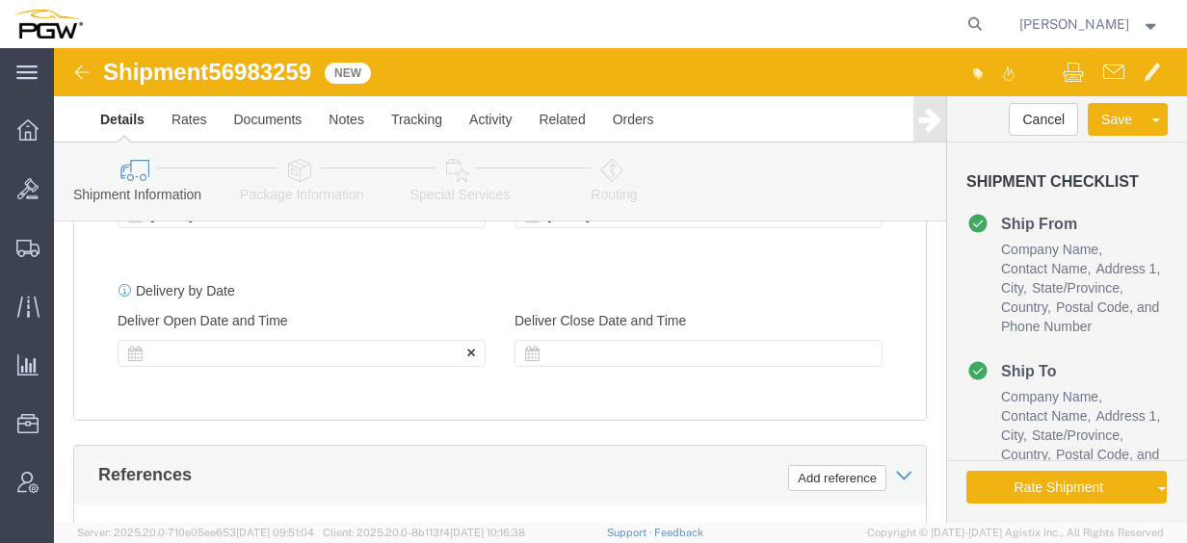
type input "56983259"
click div
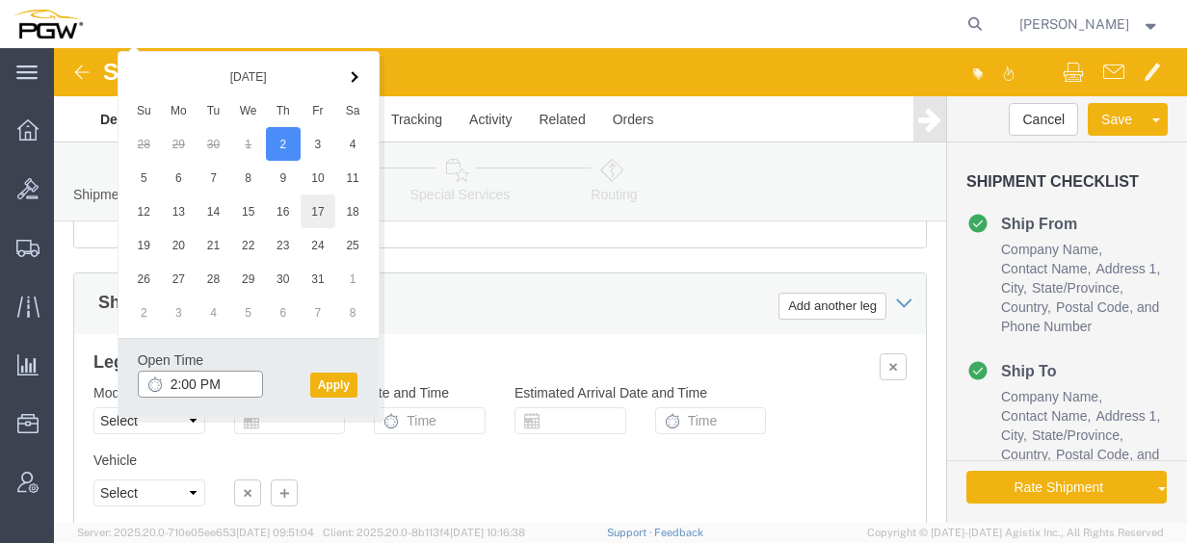
scroll to position [1536, 0]
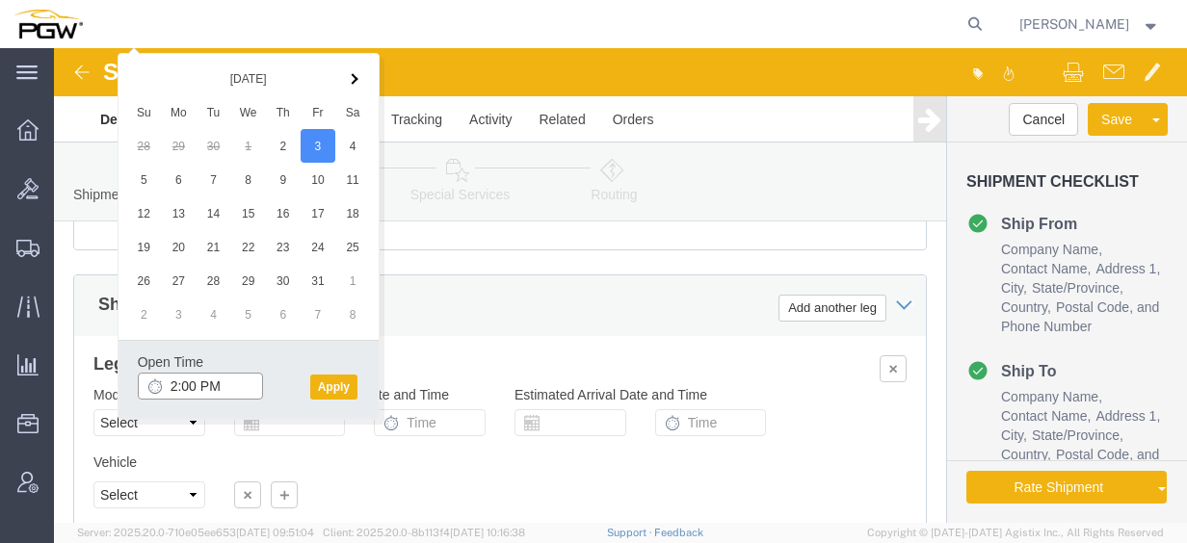
click input "2:00 PM"
type input "9:30 am"
click button "Apply"
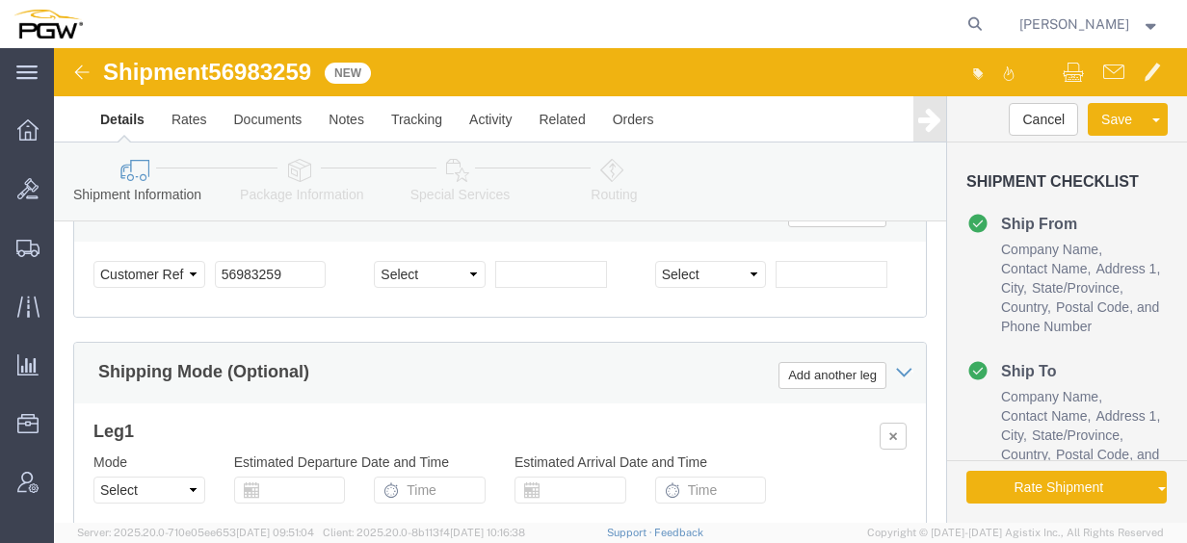
scroll to position [1439, 0]
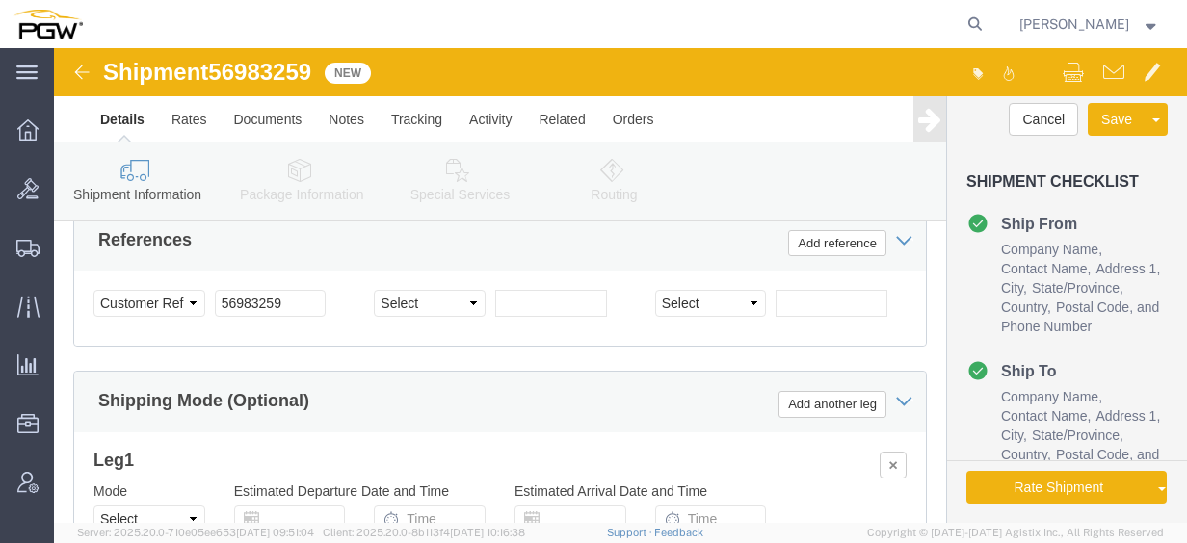
click icon
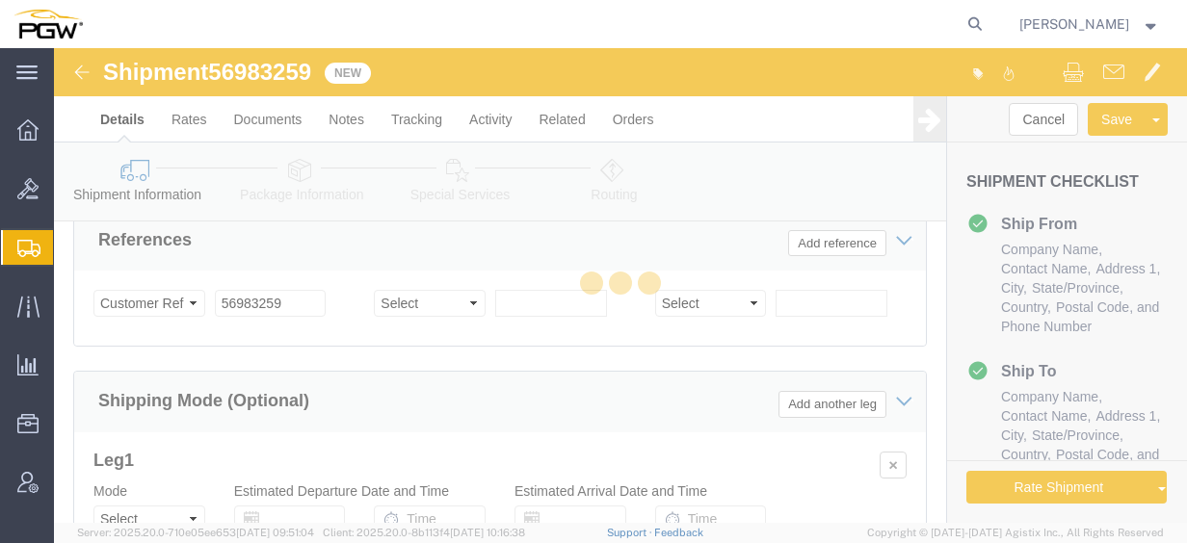
select select
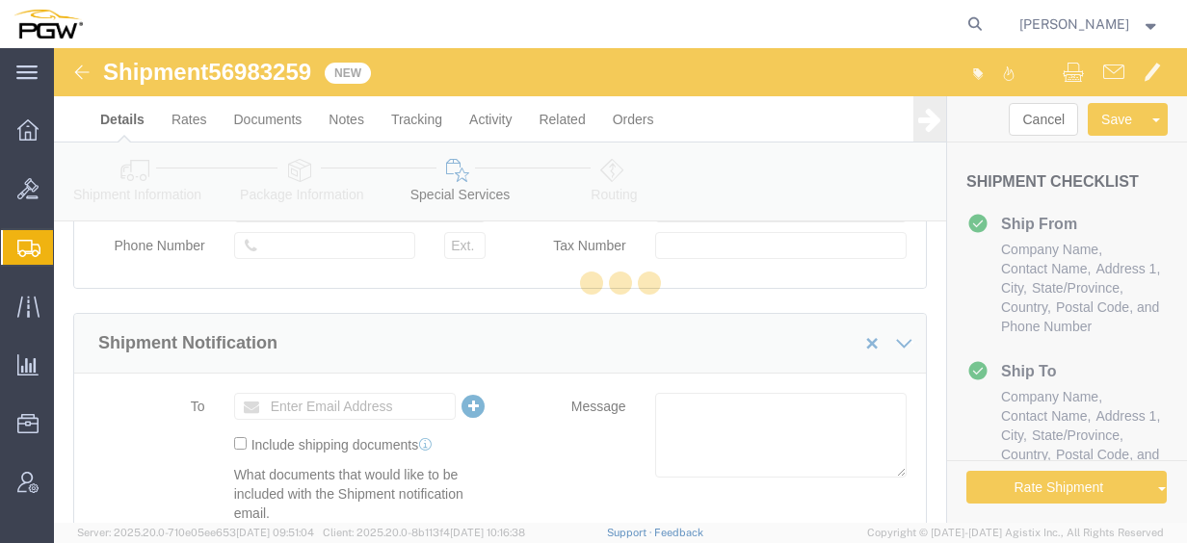
scroll to position [170, 0]
select select "COSTCENTER"
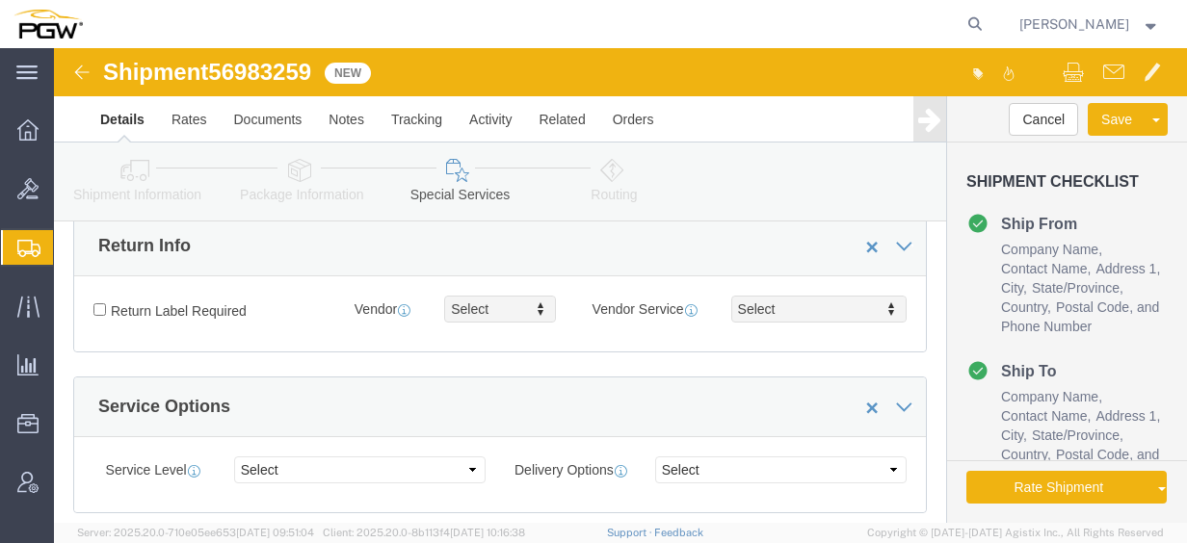
scroll to position [784, 0]
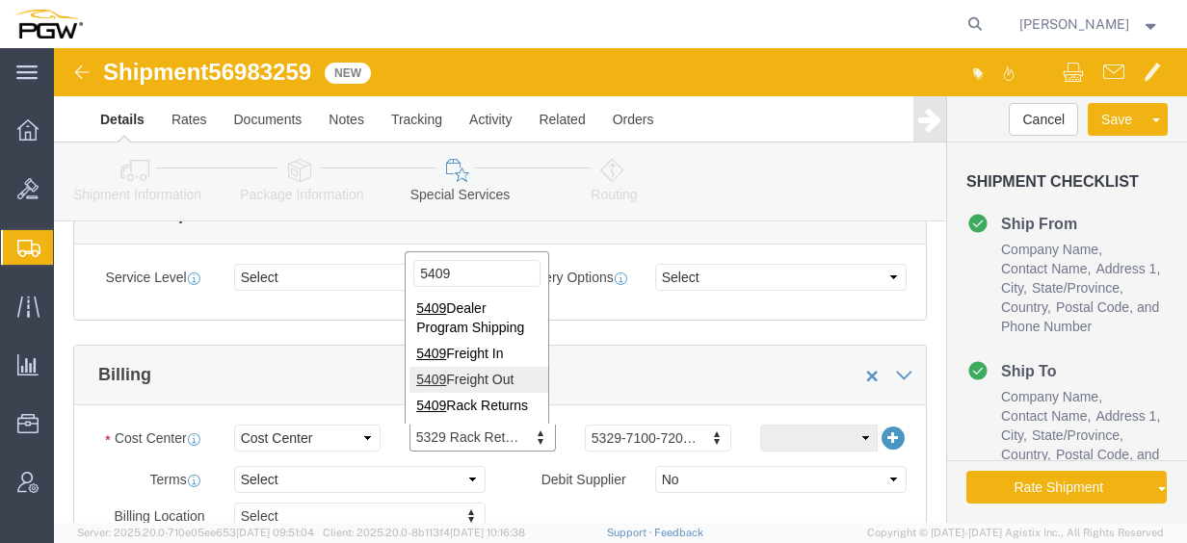
type input "5409"
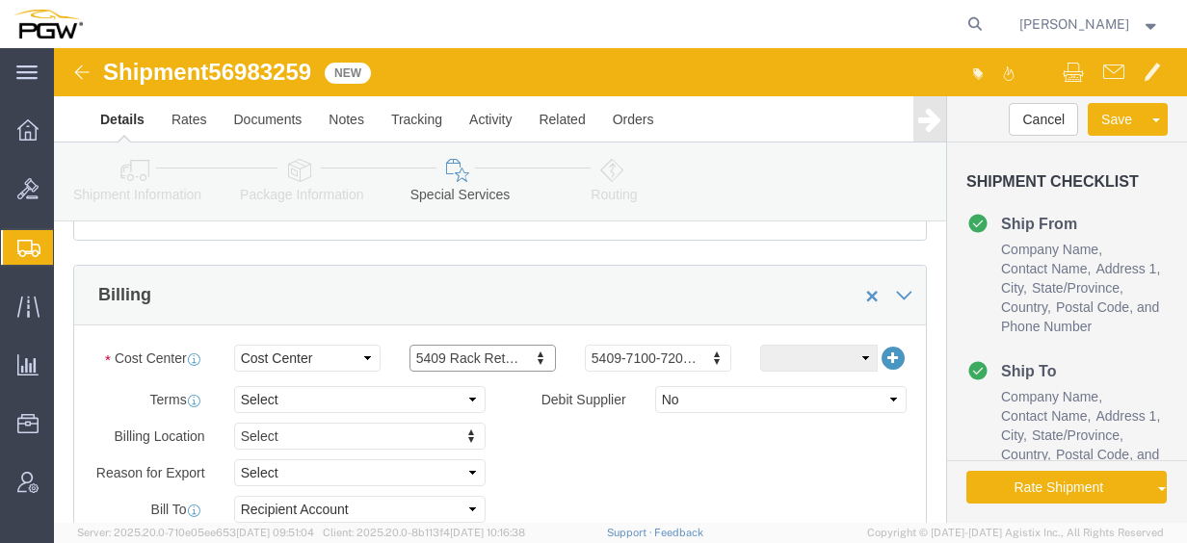
scroll to position [977, 0]
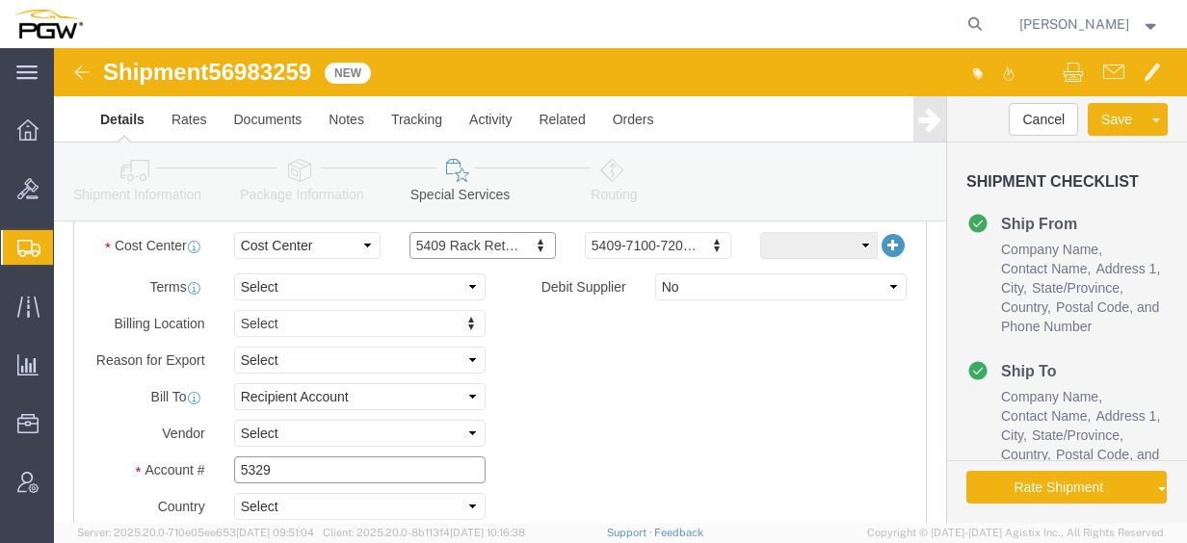
drag, startPoint x: 241, startPoint y: 412, endPoint x: 44, endPoint y: 392, distance: 197.6
click div "Billing Location Select Select My Profile Location 5303 - PGW autoglass - Corpo…"
type input "6"
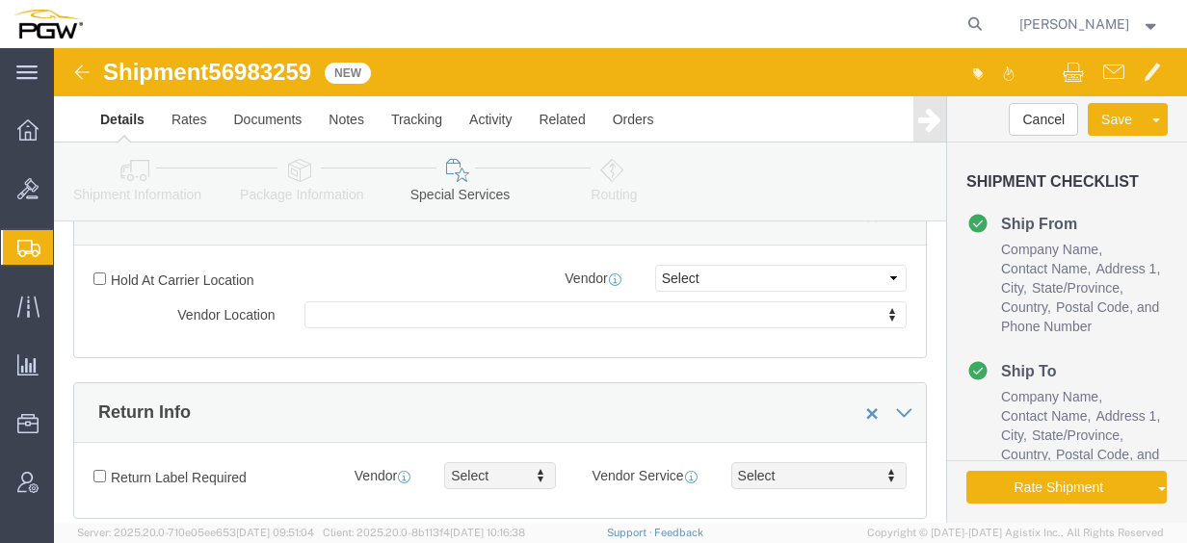
scroll to position [206, 0]
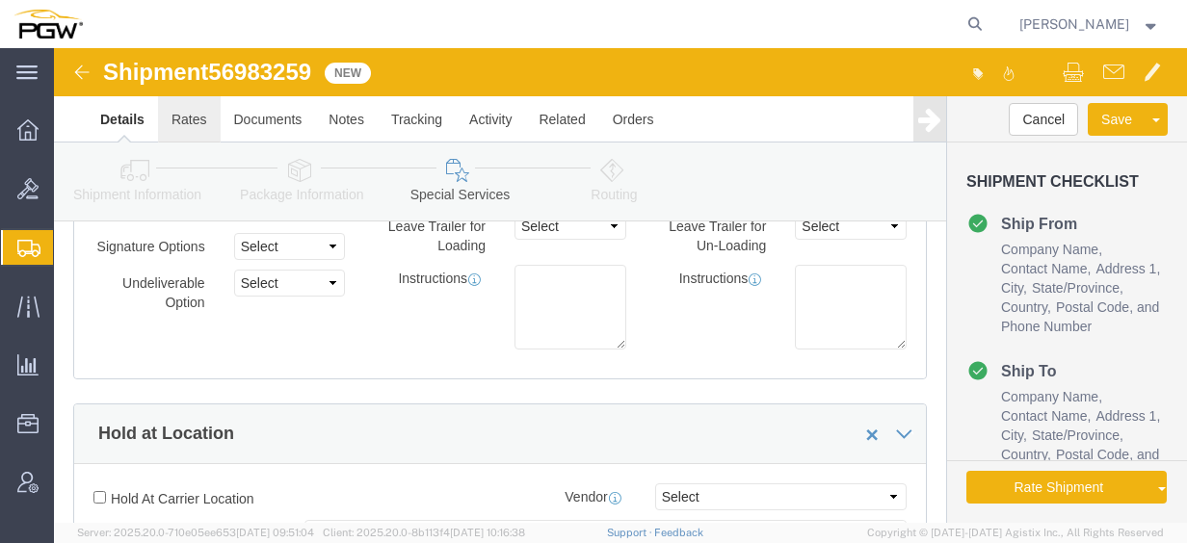
type input "5409"
click link "Rates"
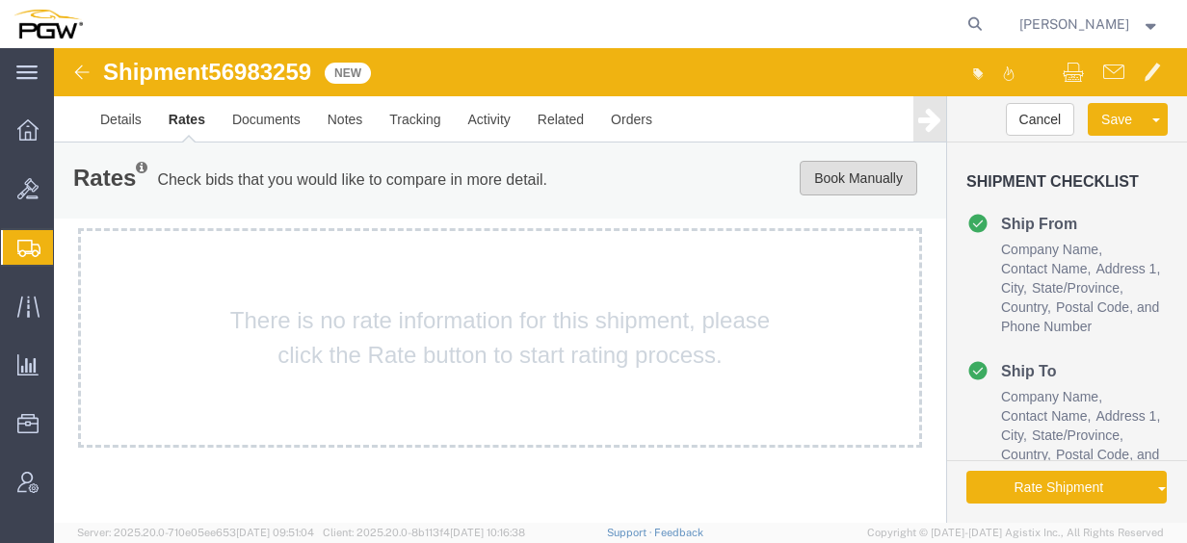
click at [831, 182] on button "Book Manually" at bounding box center [859, 178] width 118 height 35
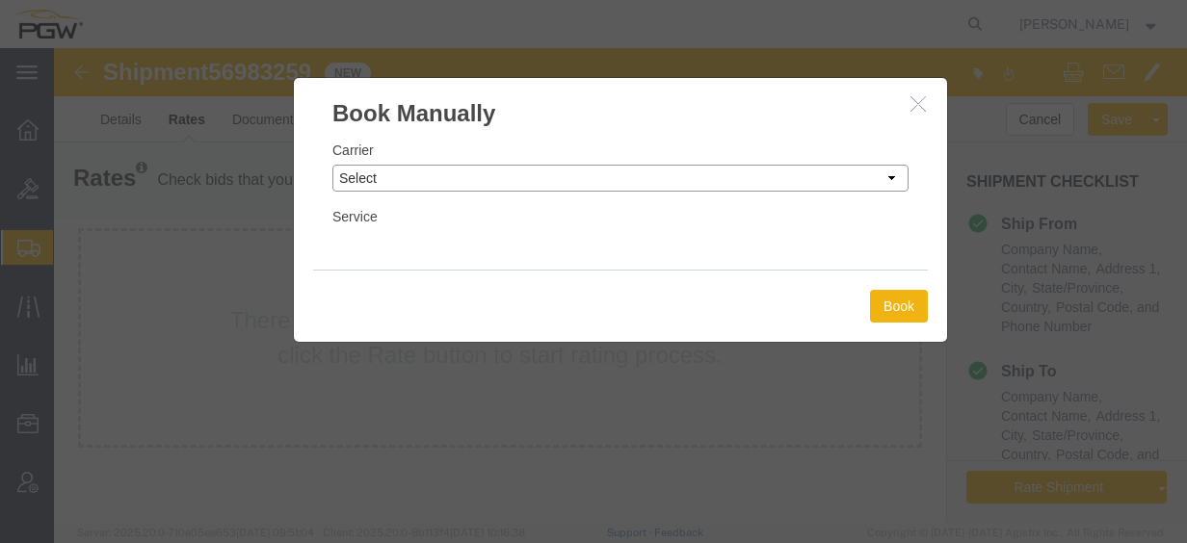
click at [501, 175] on select "Select Add New Carrier (and default service) A. [PERSON_NAME] Inc ABF Freight S…" at bounding box center [620, 178] width 576 height 27
select select "18694"
click at [332, 165] on select "Select Add New Carrier (and default service) A. [PERSON_NAME] Inc ABF Freight S…" at bounding box center [620, 178] width 576 height 27
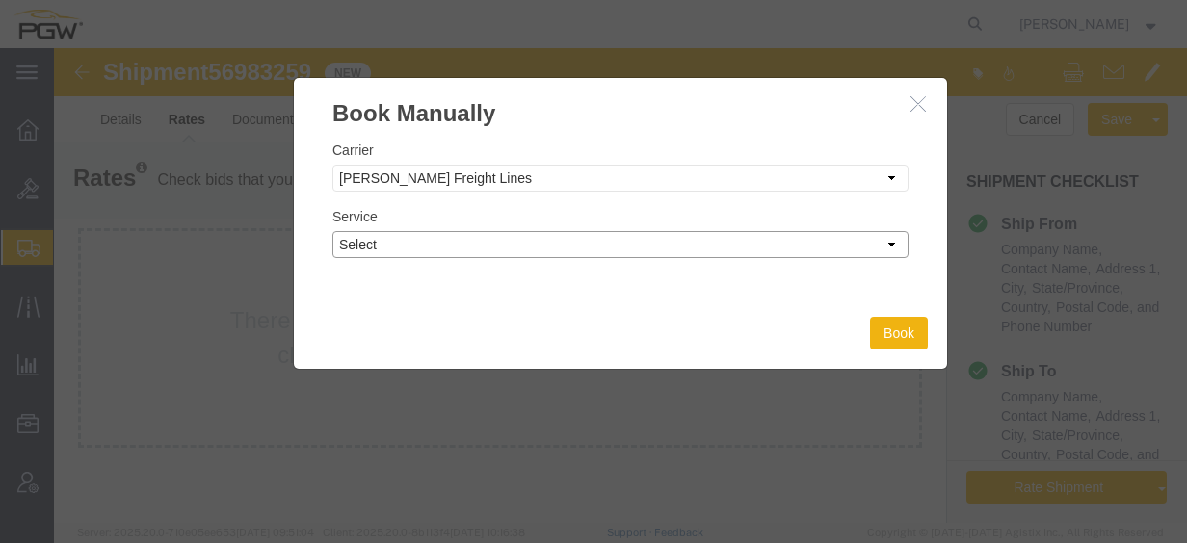
click at [497, 247] on select "Select TL Standard 3 - 5 Day" at bounding box center [620, 244] width 576 height 27
select select "35748"
click at [332, 231] on select "Select TL Standard 3 - 5 Day" at bounding box center [620, 244] width 576 height 27
click at [882, 330] on button "Book" at bounding box center [899, 333] width 58 height 33
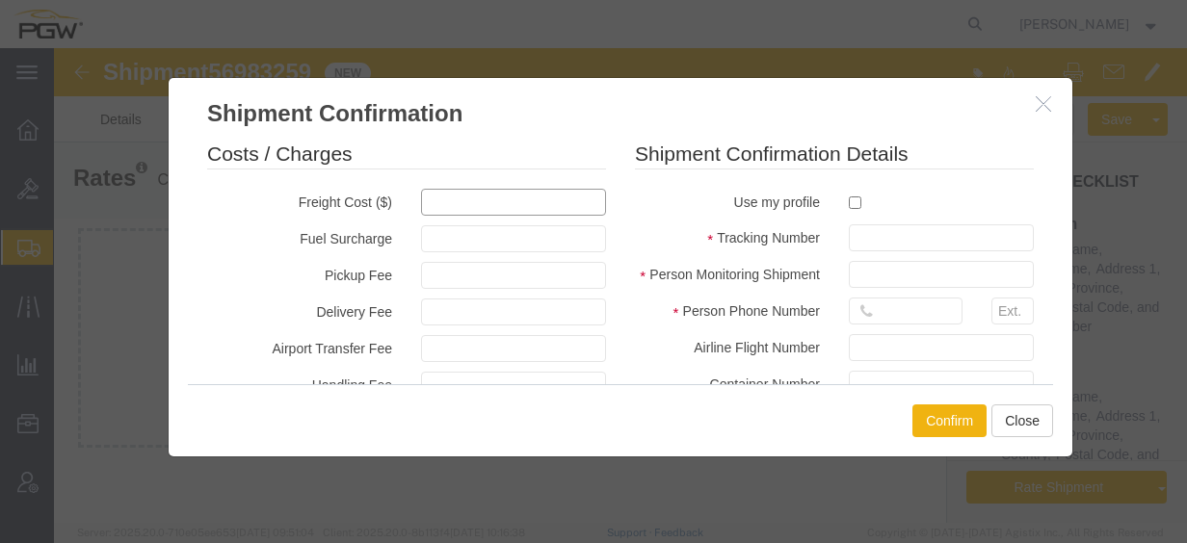
click at [443, 206] on input "text" at bounding box center [513, 202] width 185 height 27
type input "6"
type input "600"
type input "600.00"
click at [849, 200] on input "checkbox" at bounding box center [855, 203] width 13 height 13
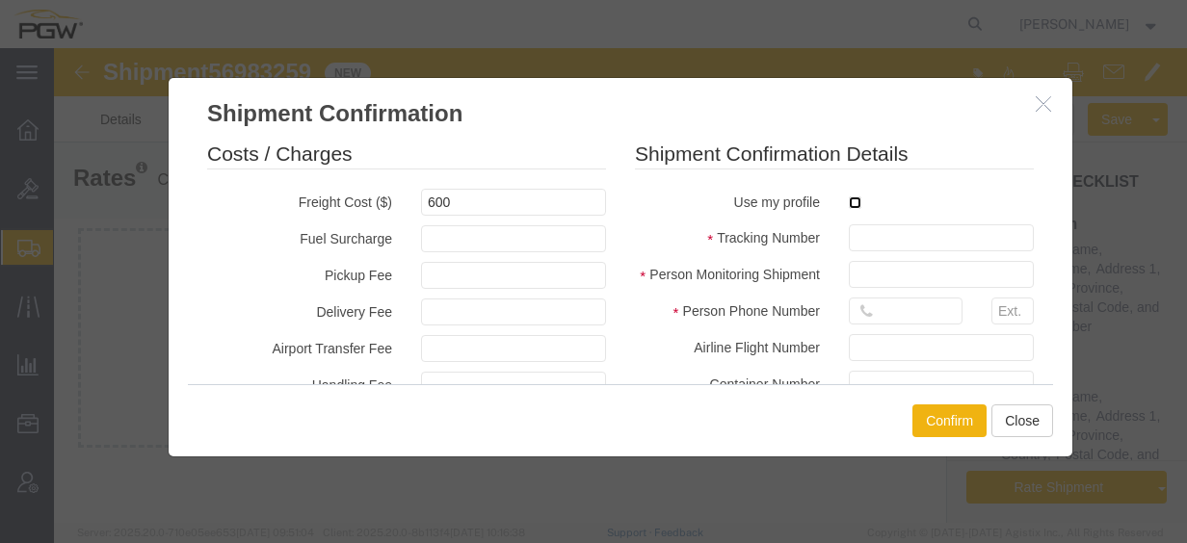
checkbox input "true"
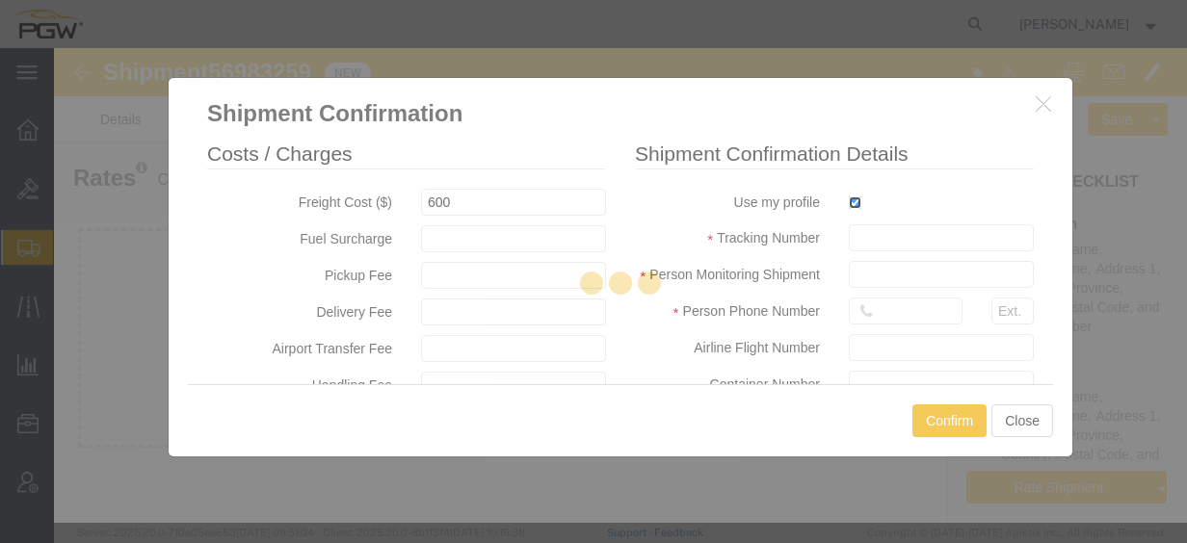
type input "[PERSON_NAME]"
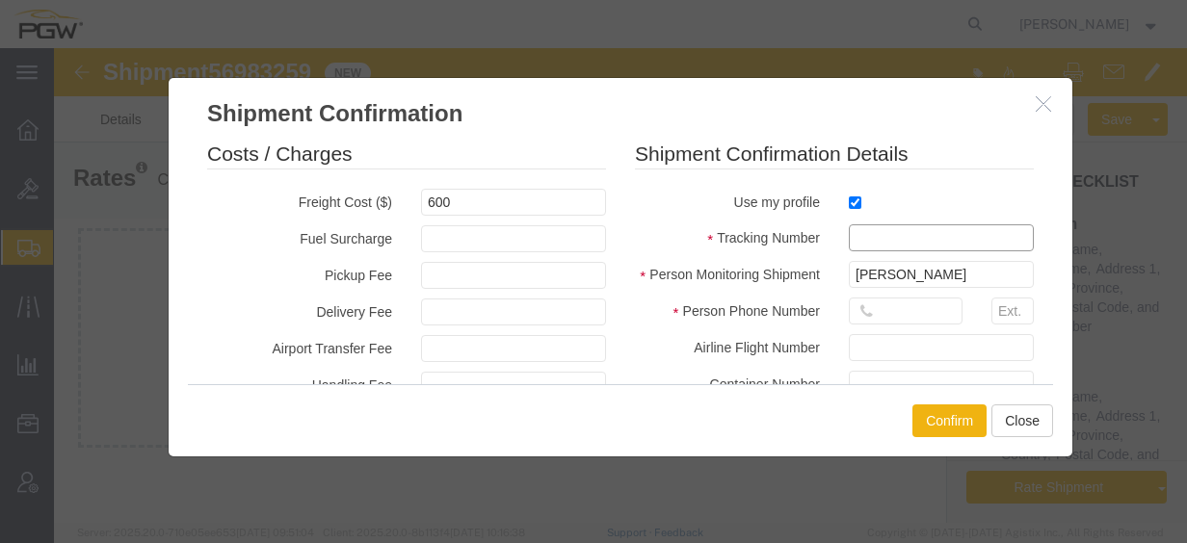
click at [888, 241] on input "text" at bounding box center [941, 237] width 185 height 27
paste input "56983259"
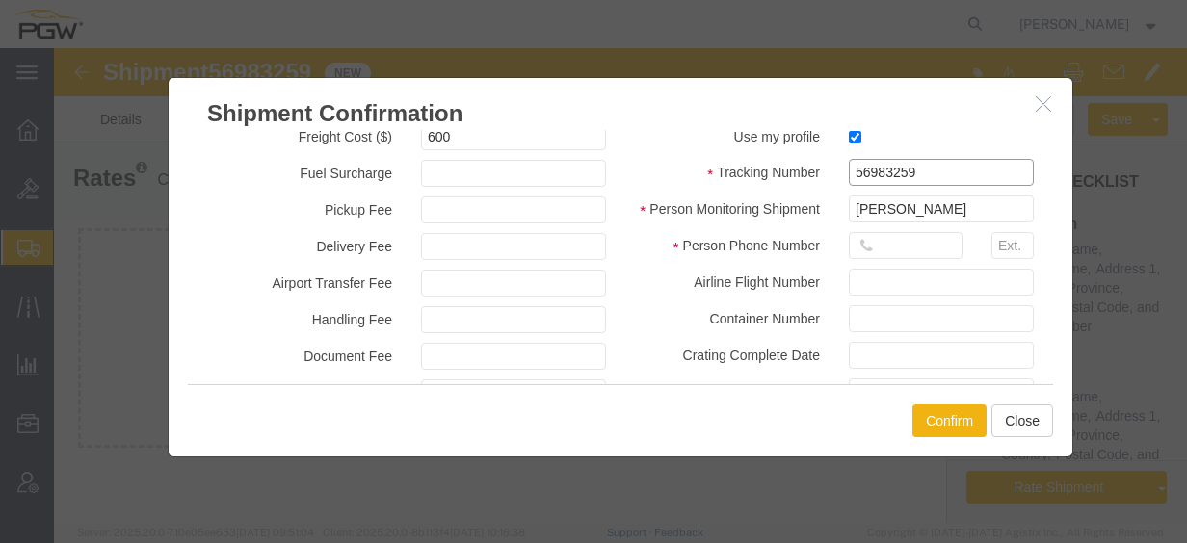
scroll to position [96, 0]
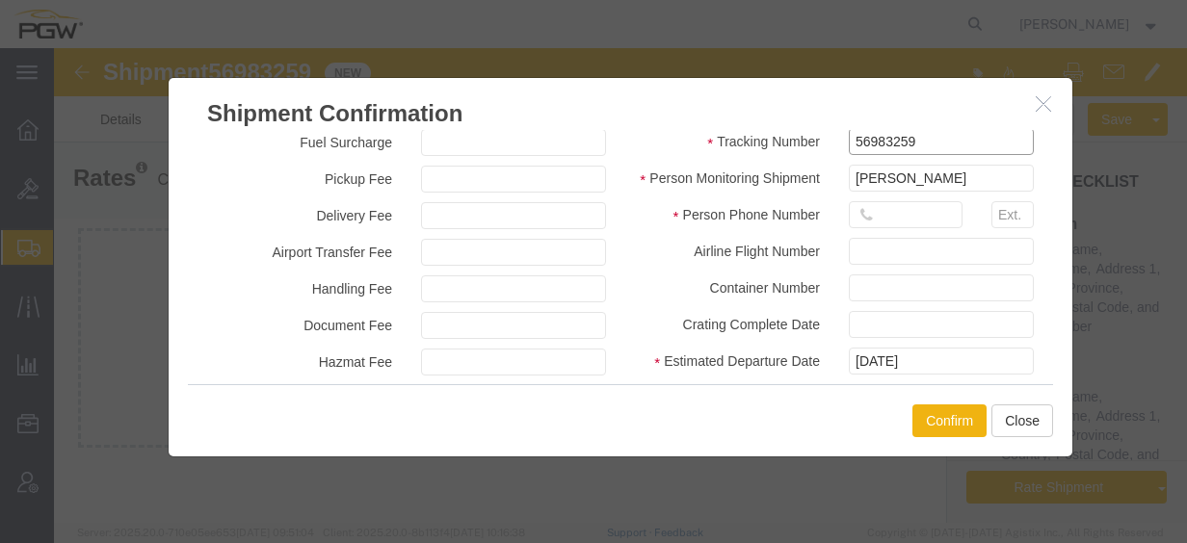
type input "56983259"
click at [908, 225] on input "text" at bounding box center [906, 214] width 114 height 27
type input "7402538648"
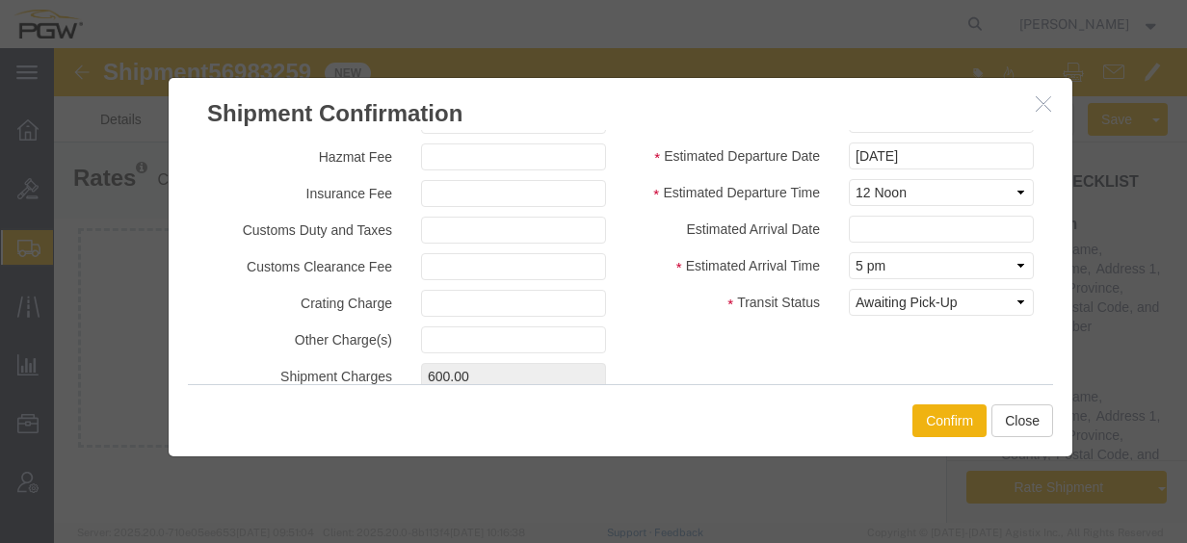
scroll to position [245, 0]
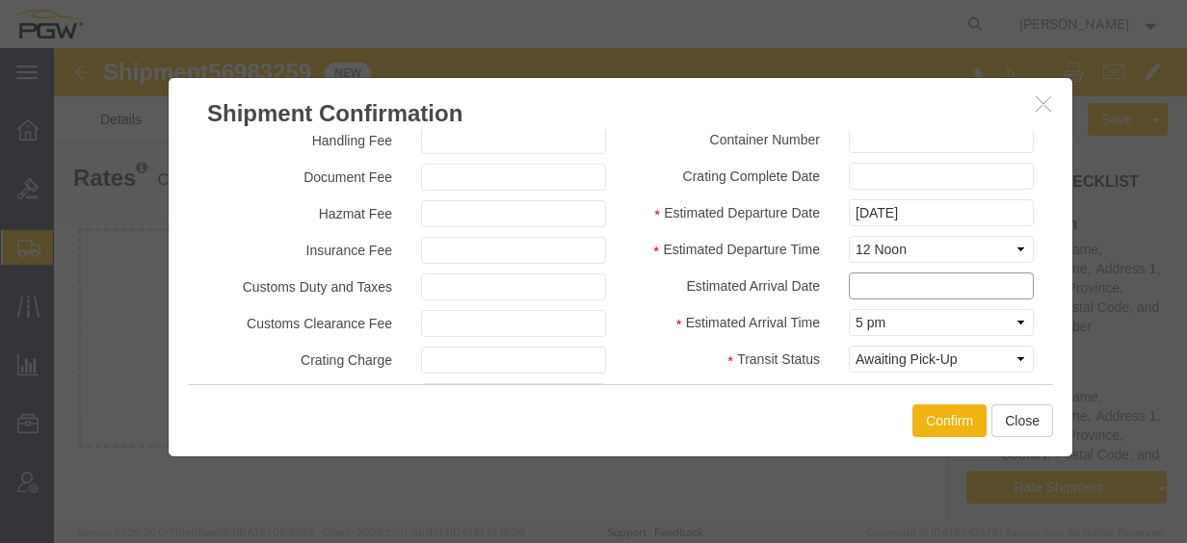
click at [892, 289] on input "text" at bounding box center [941, 286] width 185 height 27
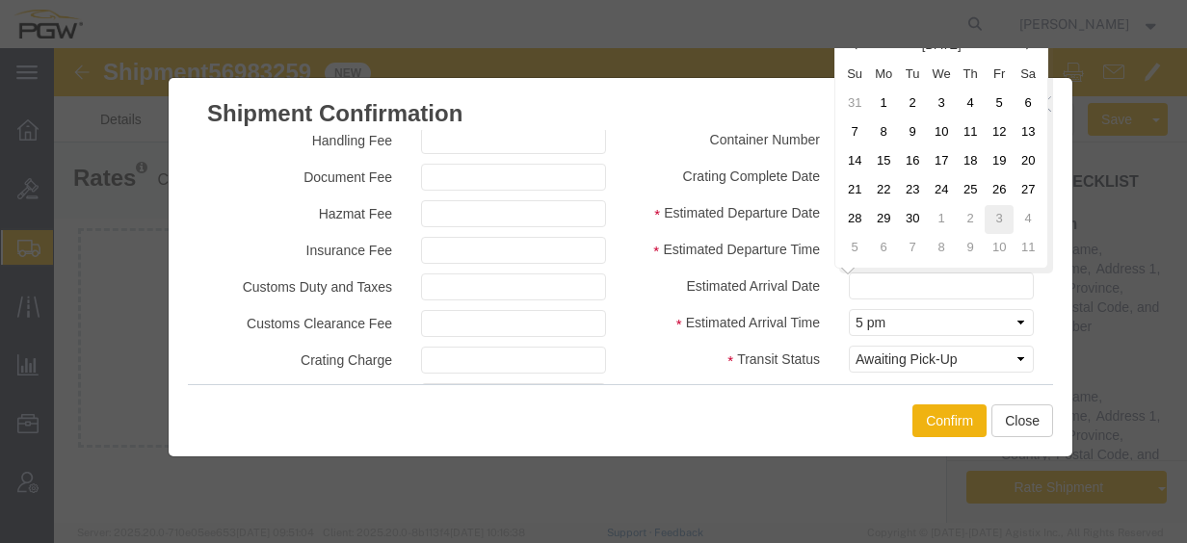
click at [1001, 217] on td "3" at bounding box center [999, 219] width 29 height 29
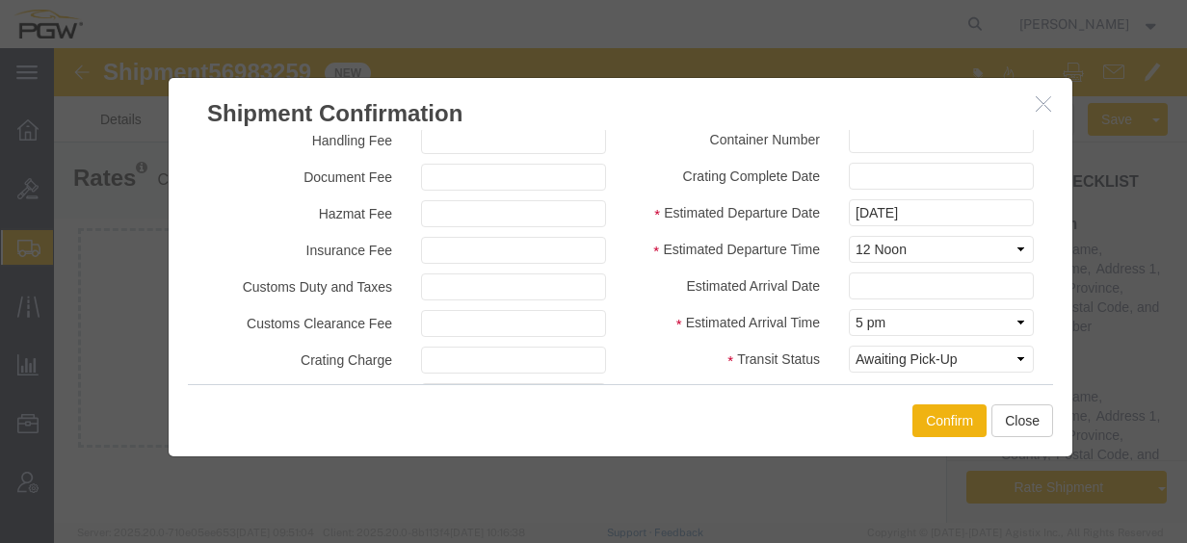
type input "[DATE]"
click at [903, 326] on select "Select Midnight 1 am 2 am 3 am 4 am 5 am 6 am 7 am 8 am 9 am 10 am 11 am 12 Noo…" at bounding box center [941, 322] width 185 height 27
select select "1000"
click at [849, 309] on select "Select Midnight 1 am 2 am 3 am 4 am 5 am 6 am 7 am 8 am 9 am 10 am 11 am 12 Noo…" at bounding box center [941, 322] width 185 height 27
click at [940, 412] on button "Confirm" at bounding box center [949, 421] width 74 height 33
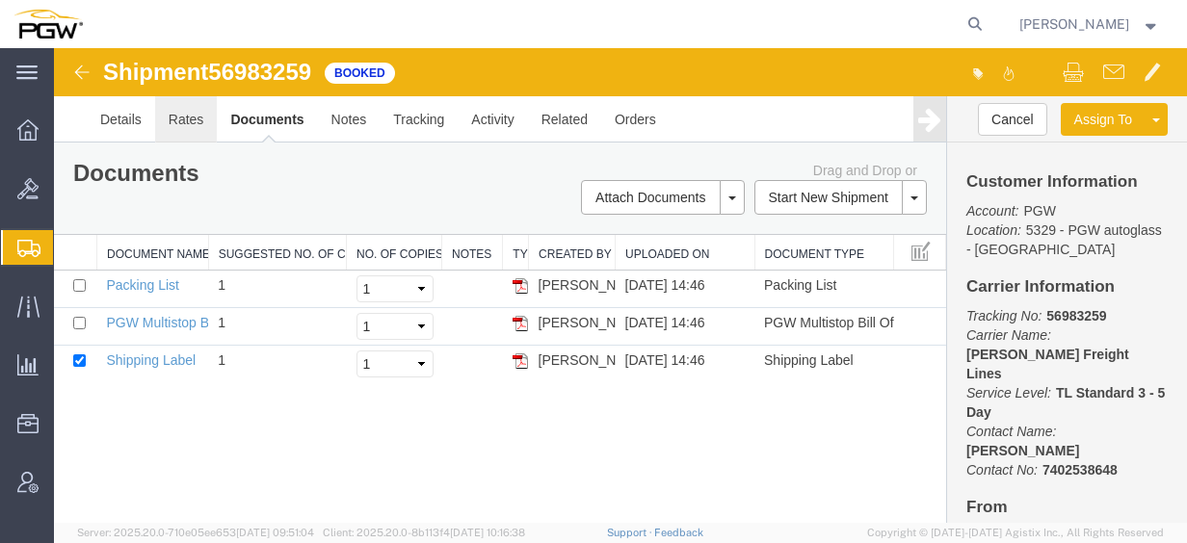
click at [192, 120] on link "Rates" at bounding box center [186, 119] width 63 height 46
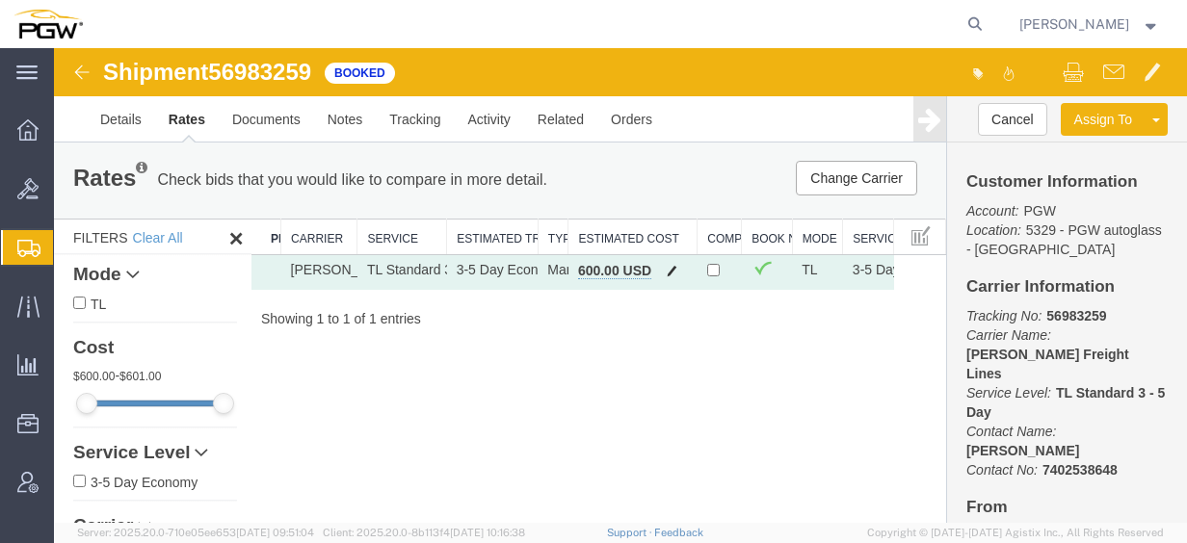
click at [672, 268] on span "button" at bounding box center [672, 270] width 11 height 13
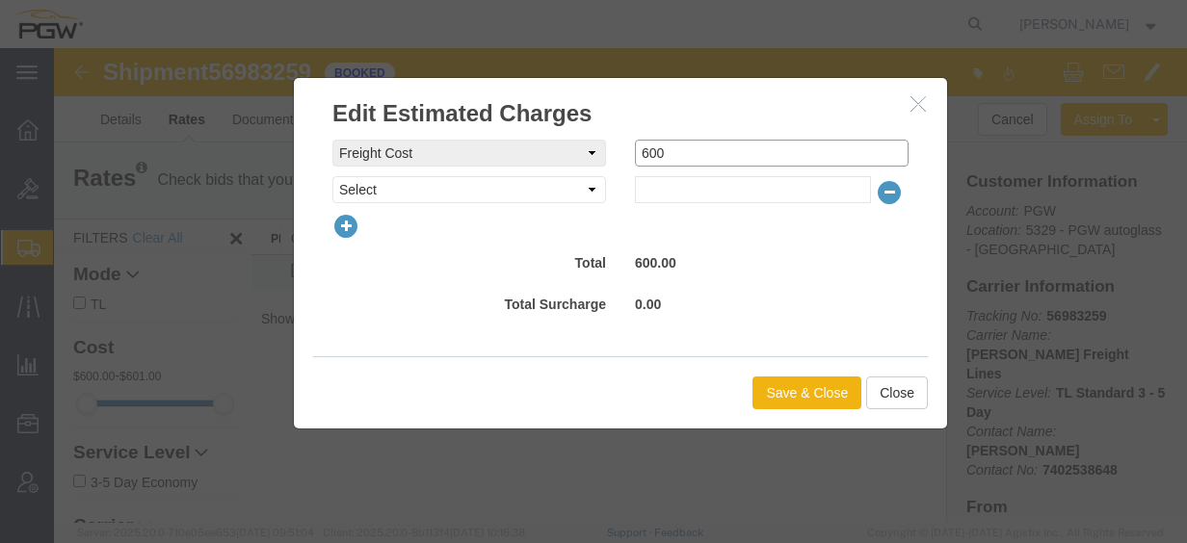
click at [561, 142] on div "freightCost Select AES Filing Accessorial Delivery Charge Additional Invoice De…" at bounding box center [620, 153] width 605 height 27
type input "700"
click at [778, 383] on button "Save & Close" at bounding box center [806, 393] width 109 height 33
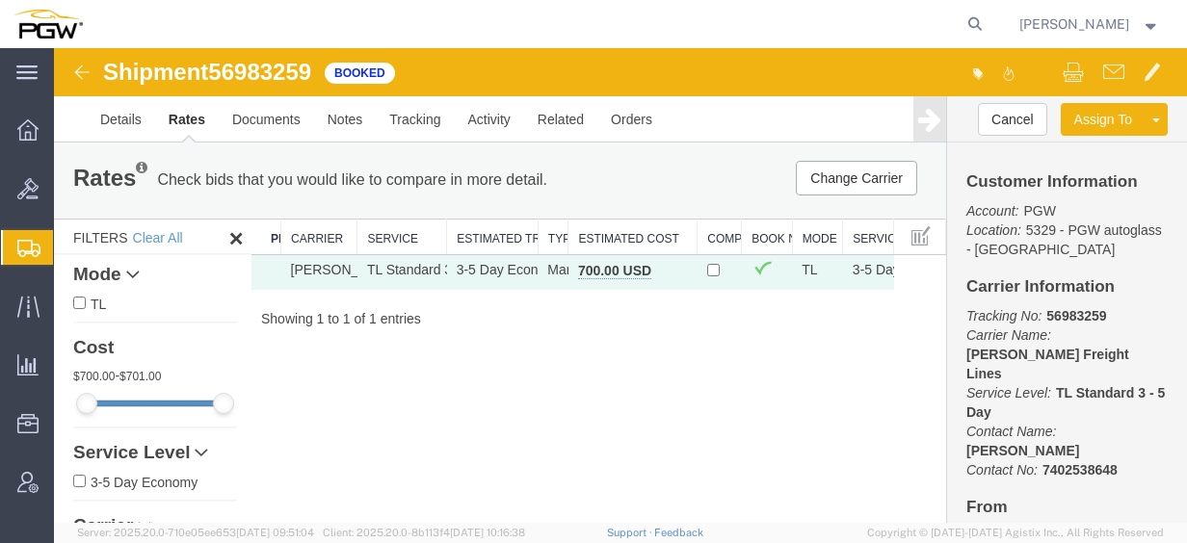
click at [289, 73] on span "56983259" at bounding box center [259, 72] width 103 height 26
copy span "56983259"
click at [277, 116] on link "Documents" at bounding box center [266, 119] width 95 height 46
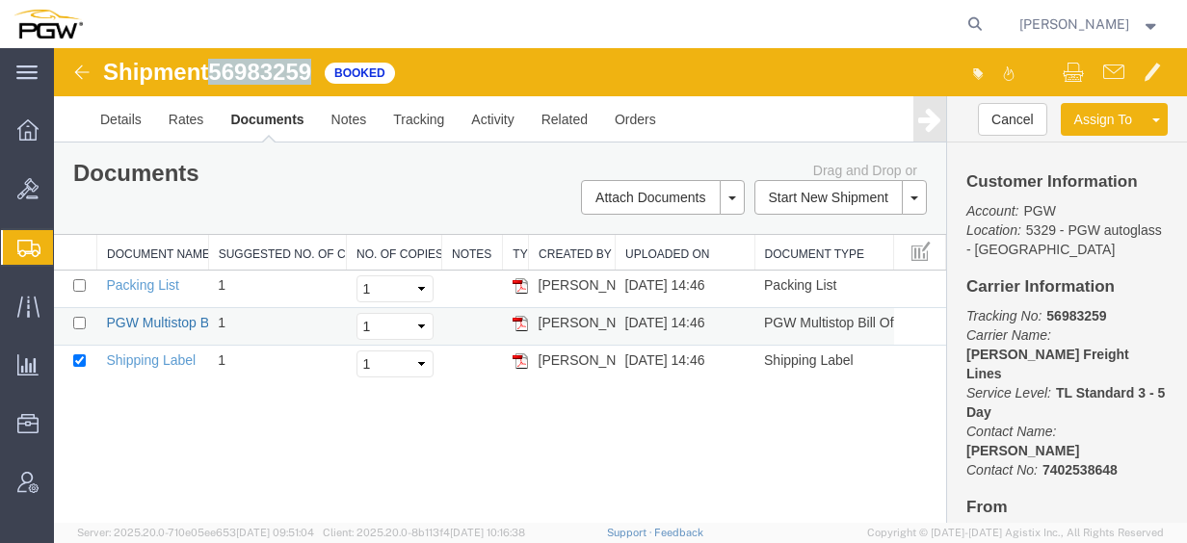
click at [184, 318] on link "PGW Multistop Bill Of Lading" at bounding box center [194, 322] width 174 height 15
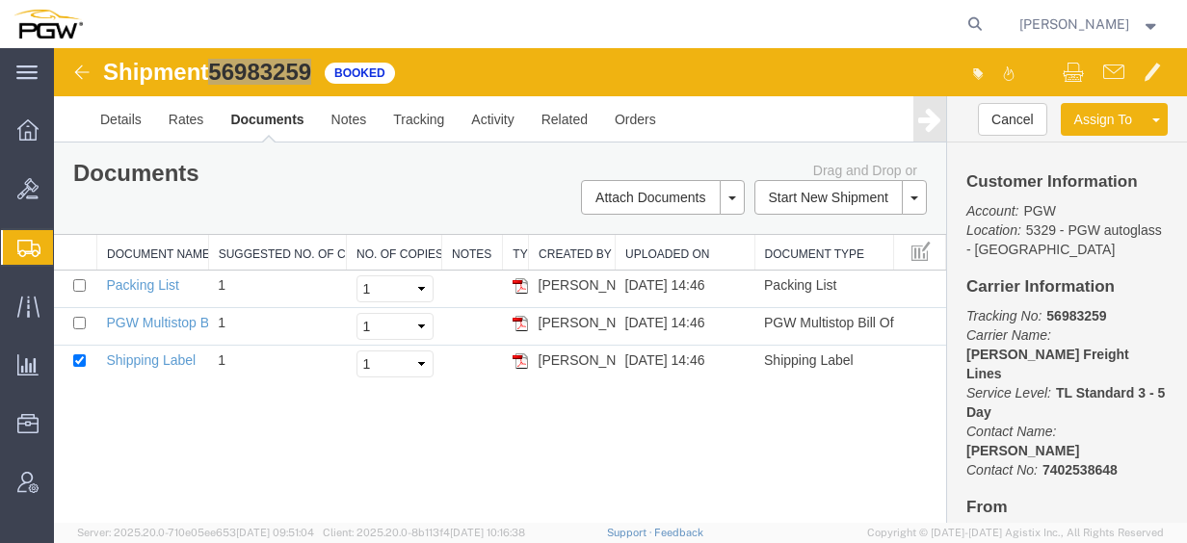
click at [0, 0] on span "Create from Template" at bounding box center [0, 0] width 0 height 0
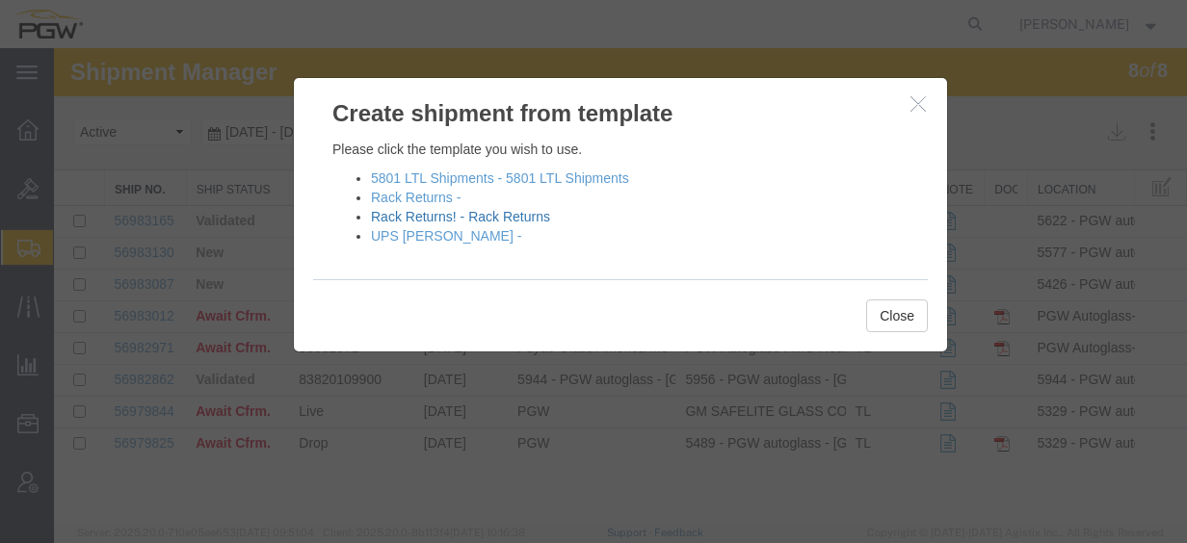
click at [466, 215] on link "Rack Returns! - Rack Returns" at bounding box center [460, 216] width 179 height 15
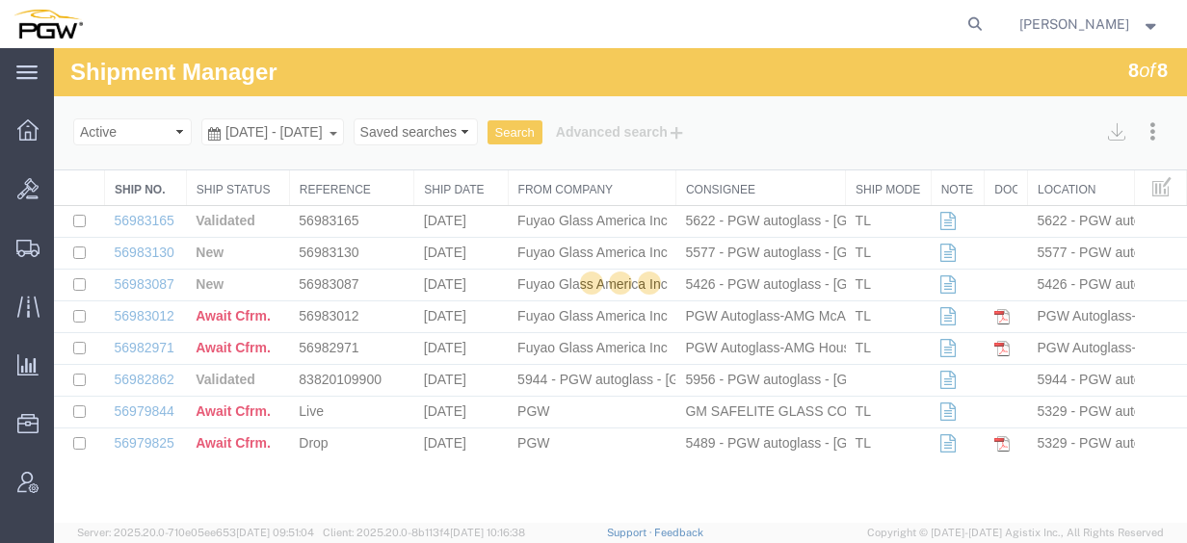
select select "28281"
select select "28253"
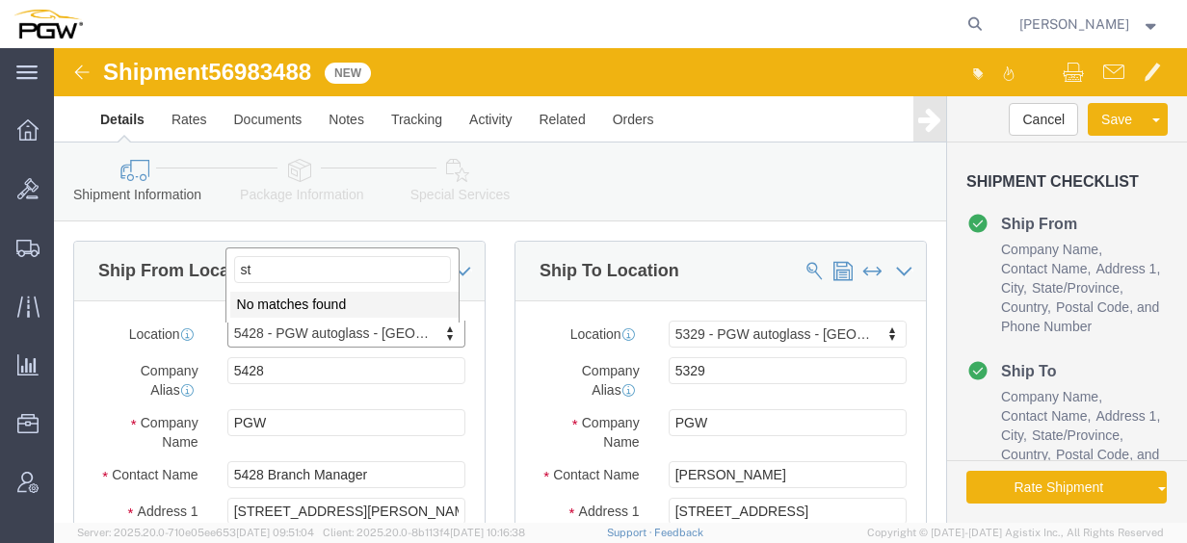
type input "s"
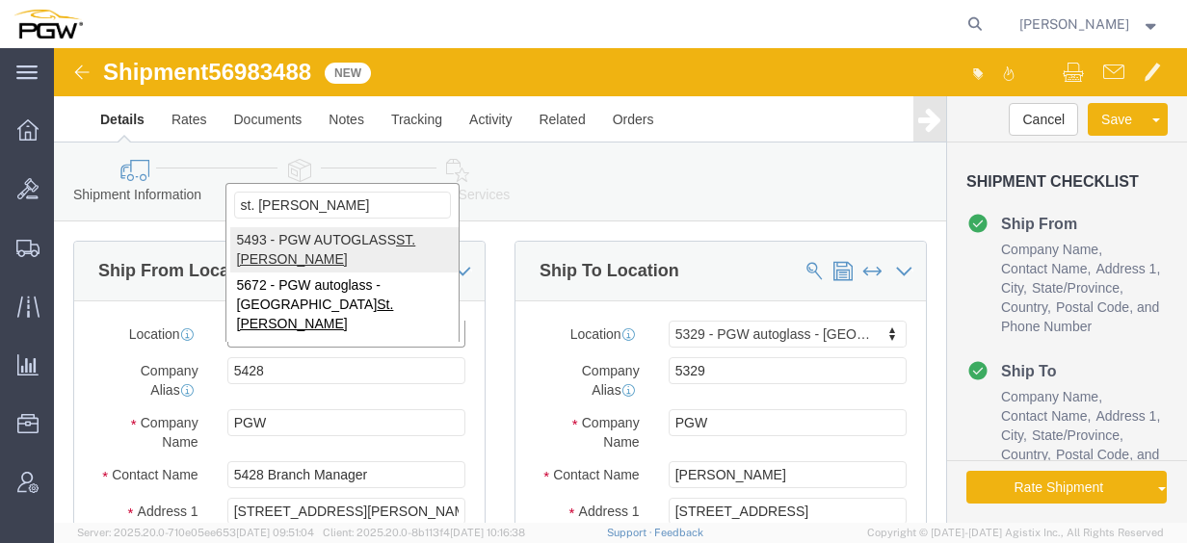
type input "st. [PERSON_NAME]"
select select "34210"
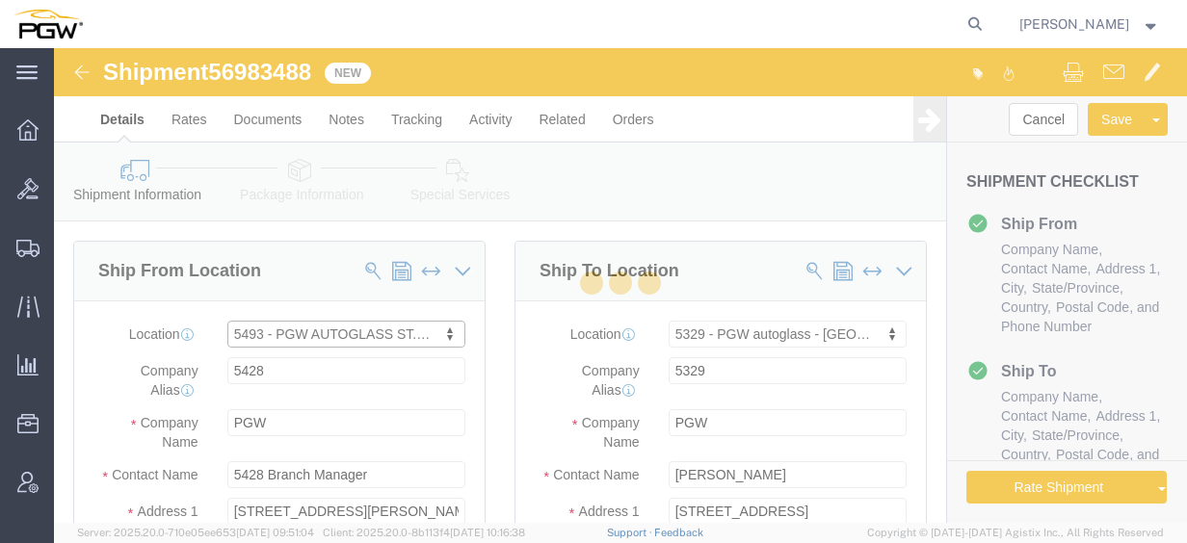
type input "5493"
type input "5493 Branch Manager"
type input "[STREET_ADDRESS][PERSON_NAME]"
type input "SUITE C"
type input "ST. [PERSON_NAME]"
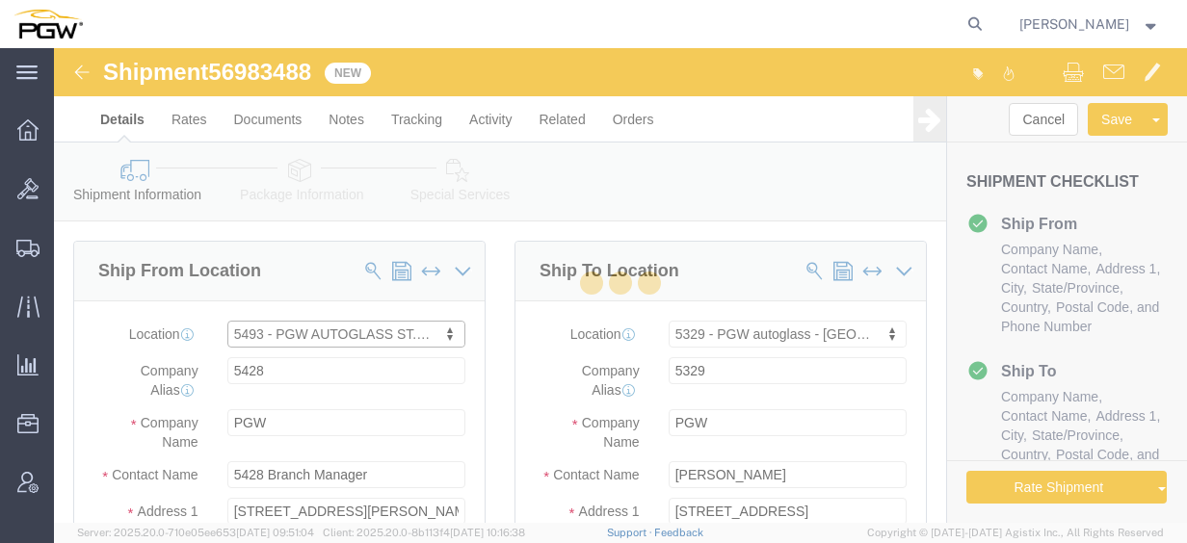
type input "55114"
type input "[PHONE_NUMBER]"
type input "[EMAIL_ADDRESS][DOMAIN_NAME]"
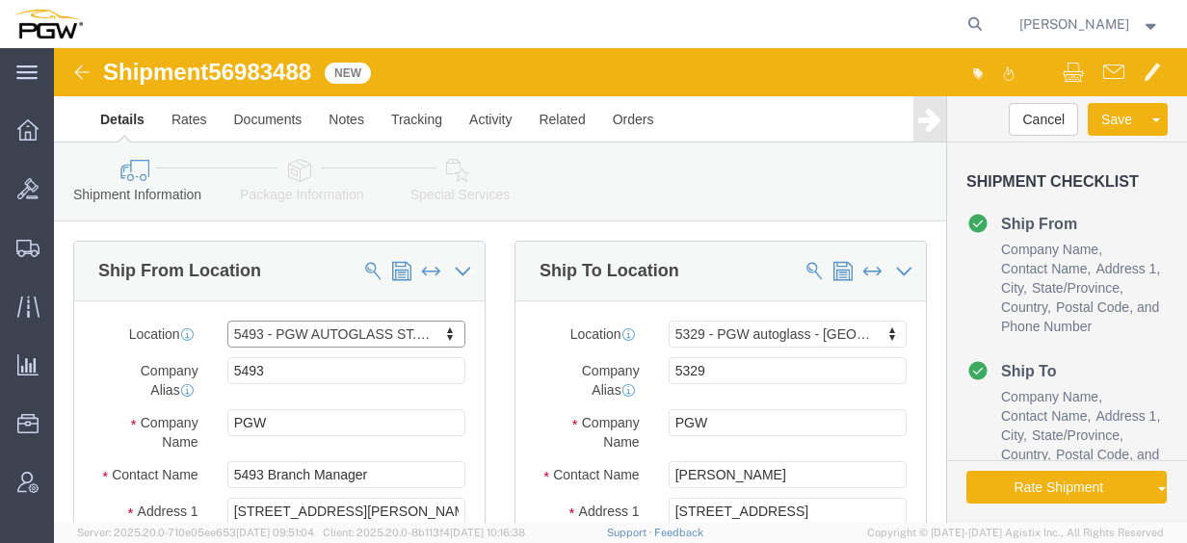
select select "MN"
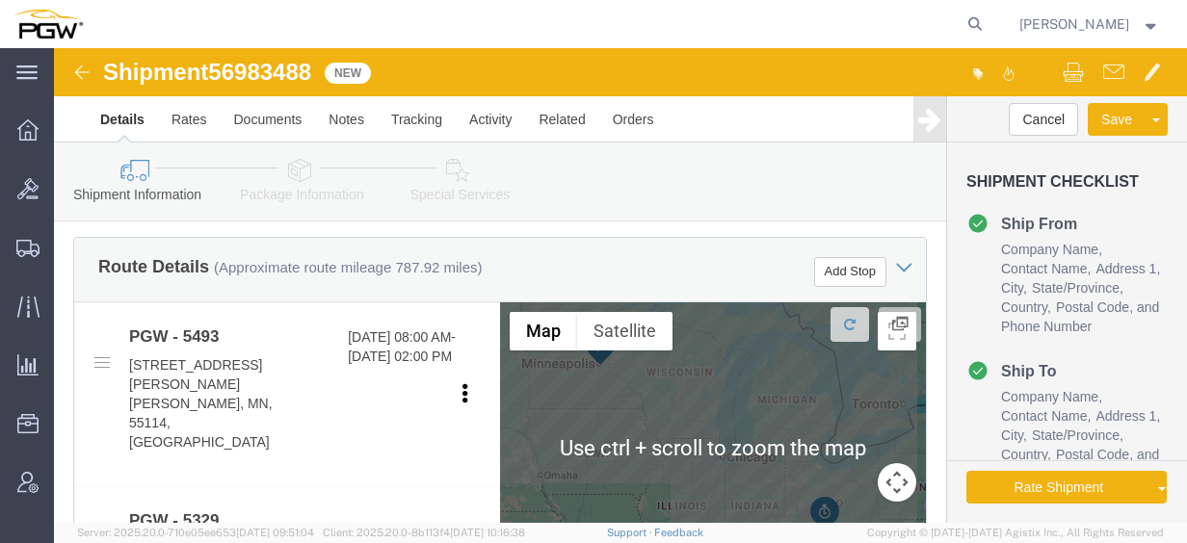
scroll to position [674, 0]
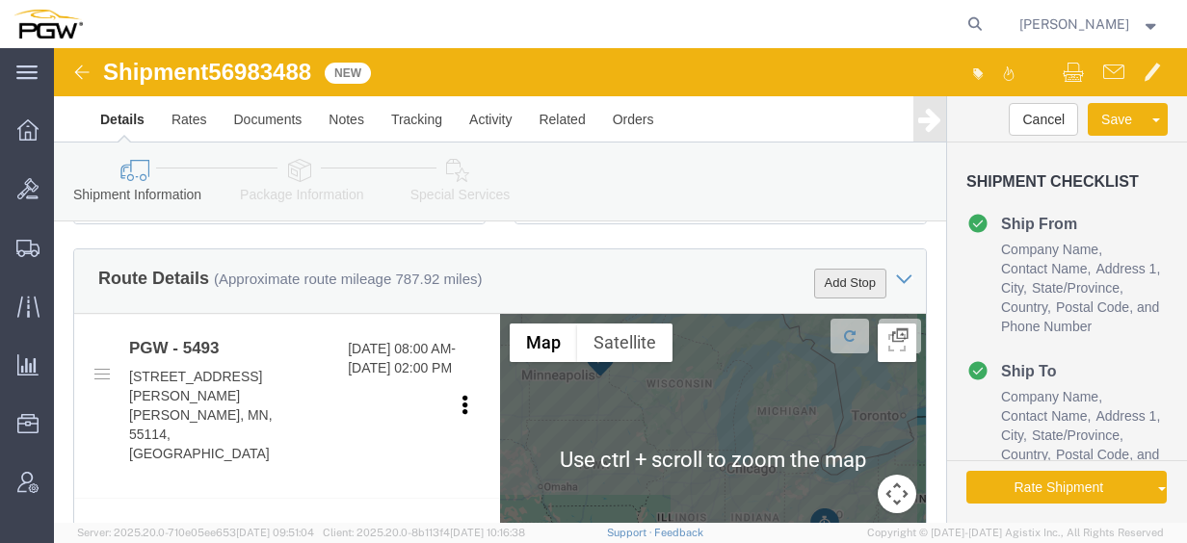
click button "Add Stop"
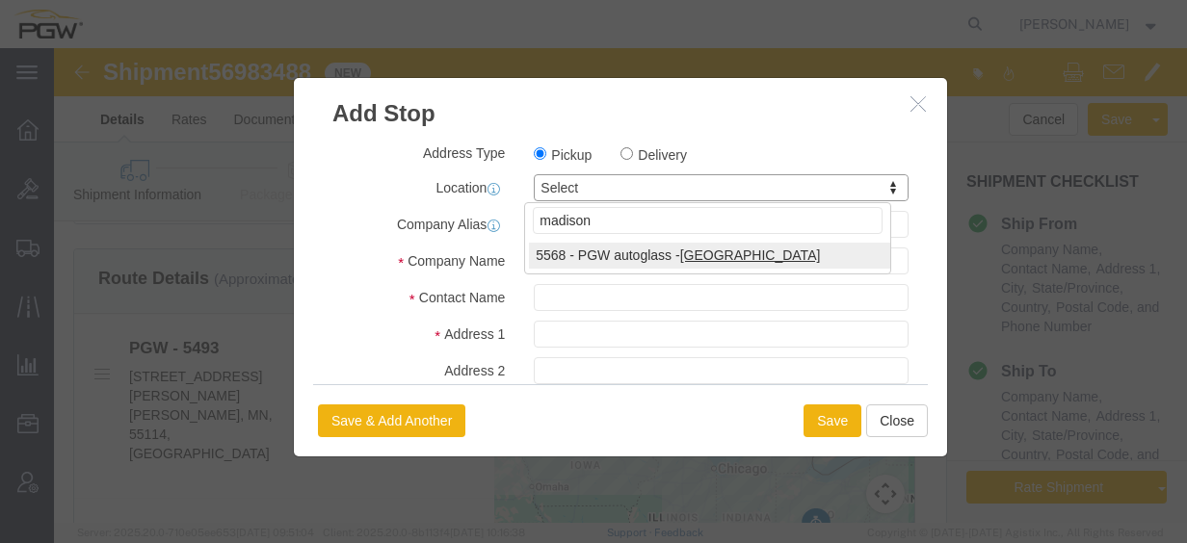
type input "madison"
select select "28377"
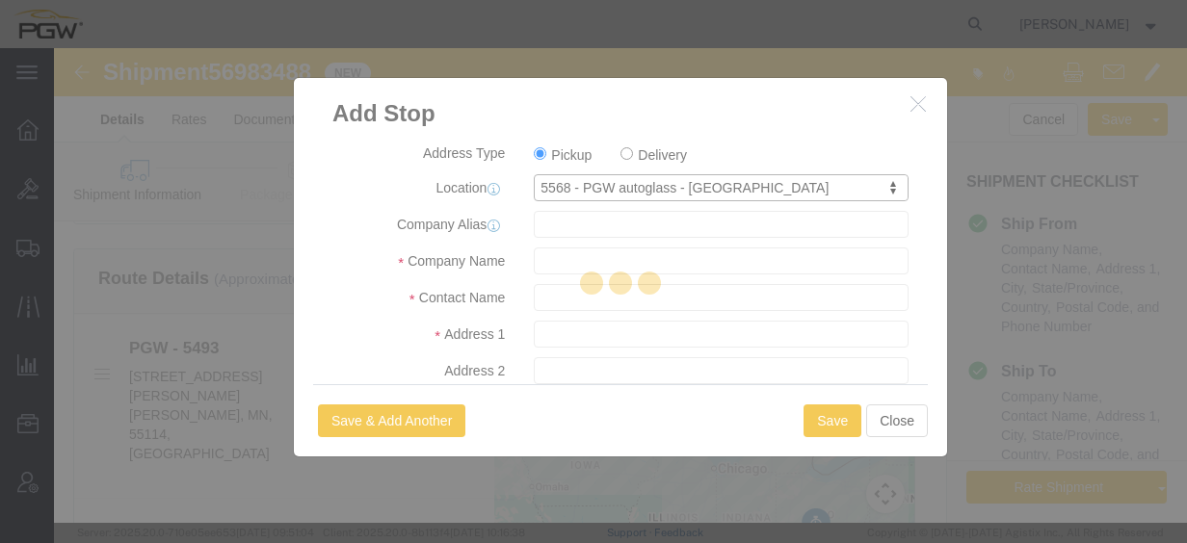
type input "5568"
type input "PGW"
type input "5568 Branch Manager"
type input "[STREET_ADDRESS]"
type input "Sun Prairie"
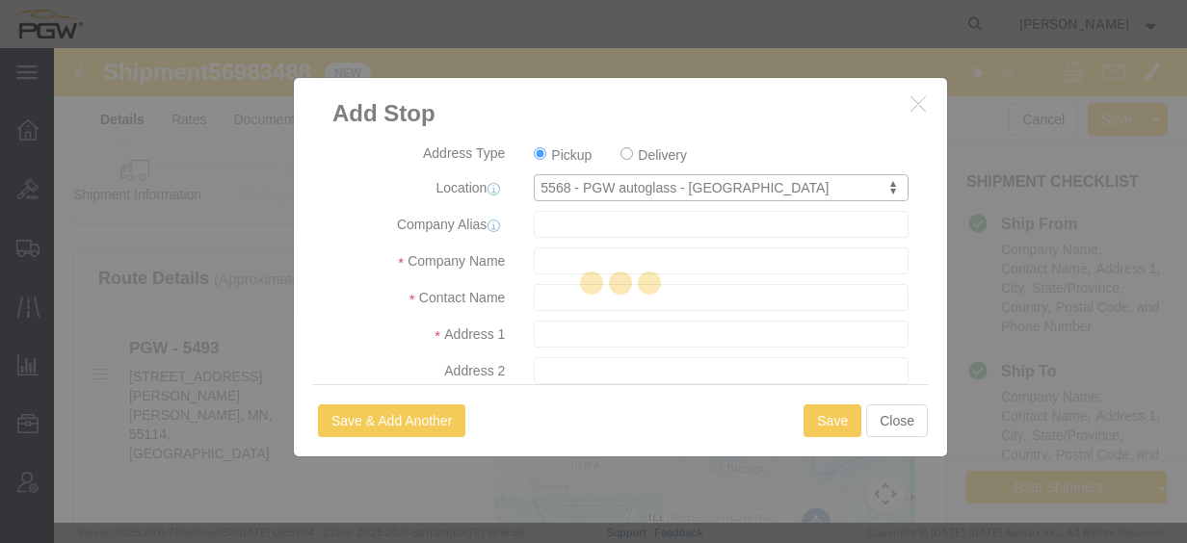
type input "53590"
type input "[PHONE_NUMBER]"
type input "[EMAIL_ADDRESS][DOMAIN_NAME]"
checkbox input "true"
select select "WI"
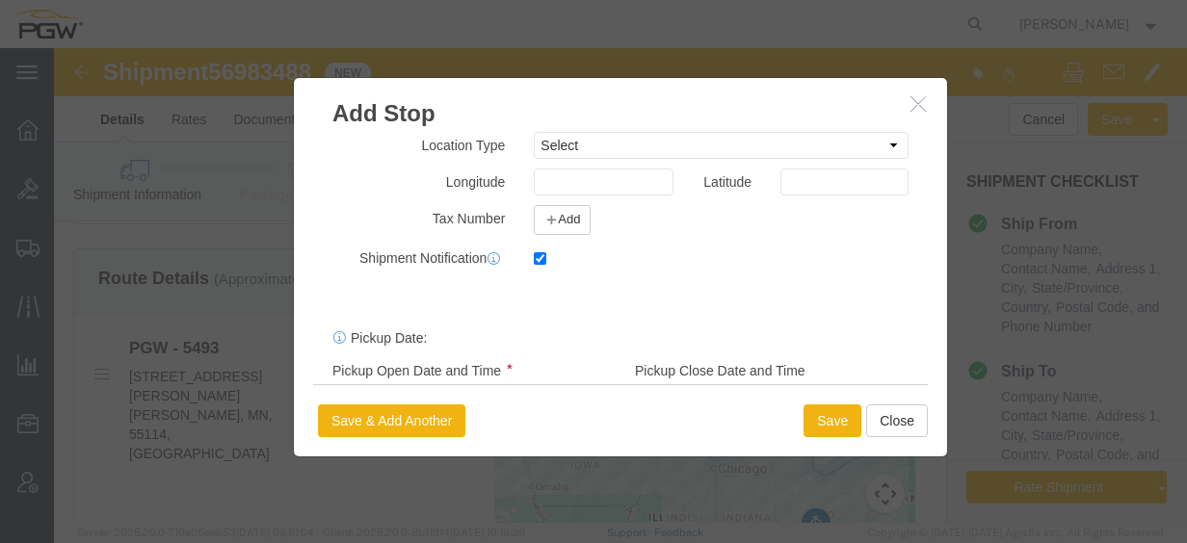
scroll to position [547, 0]
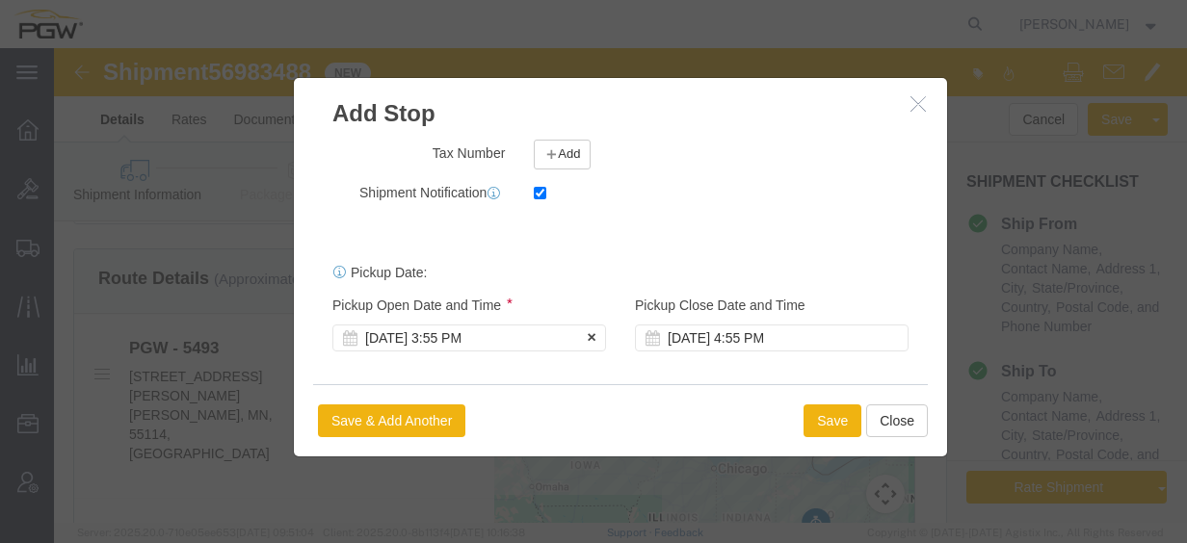
click div "[DATE] 3:55 PM"
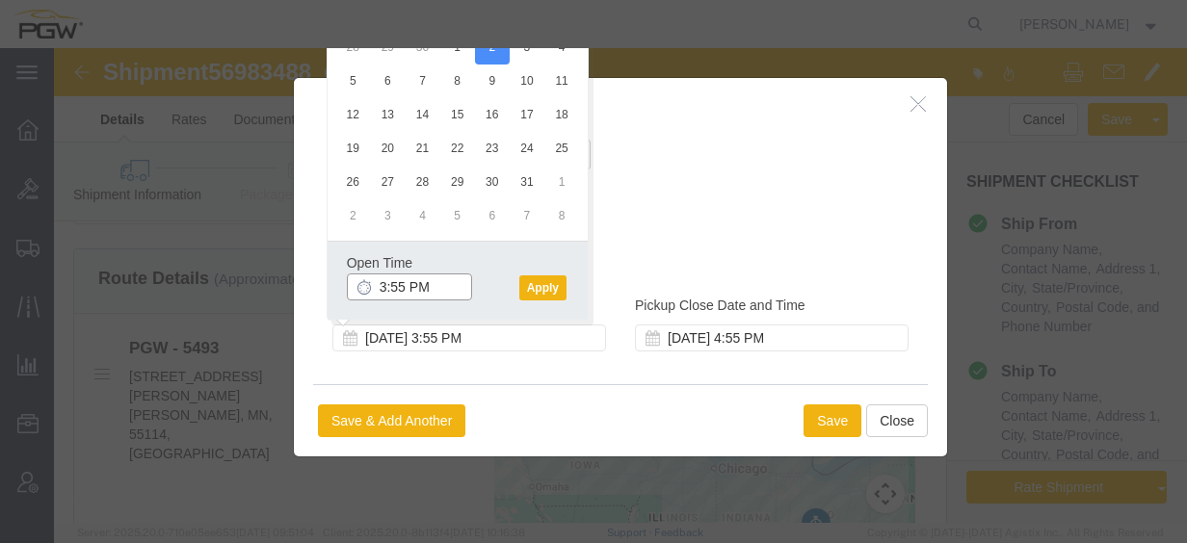
click input "3:55 PM"
click input "8:00 PM"
type input "8:00 am"
click button "Apply"
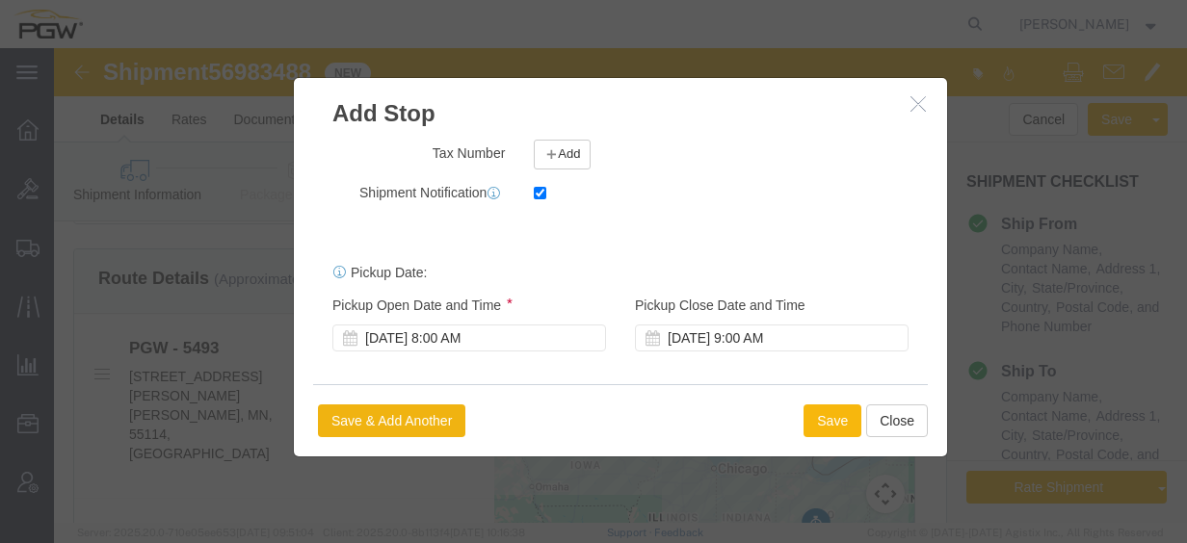
click button "Save"
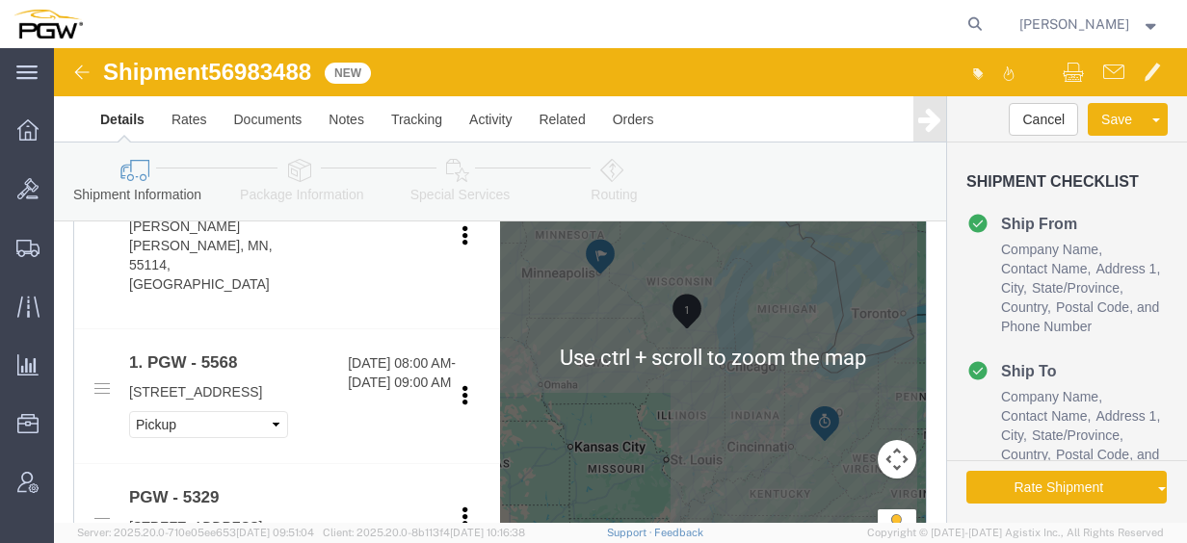
scroll to position [771, 0]
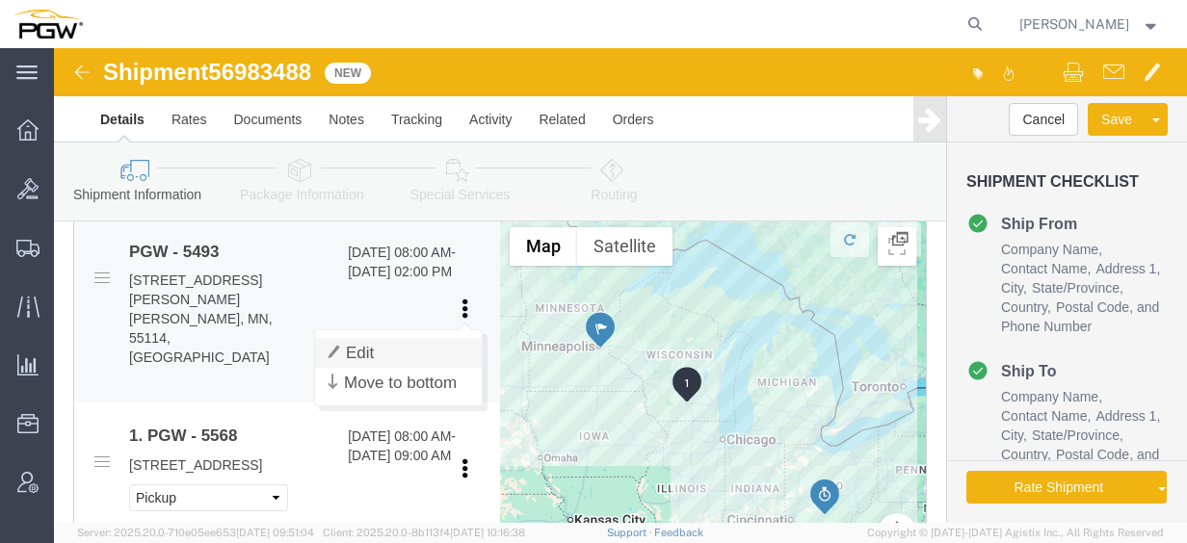
click link "Edit"
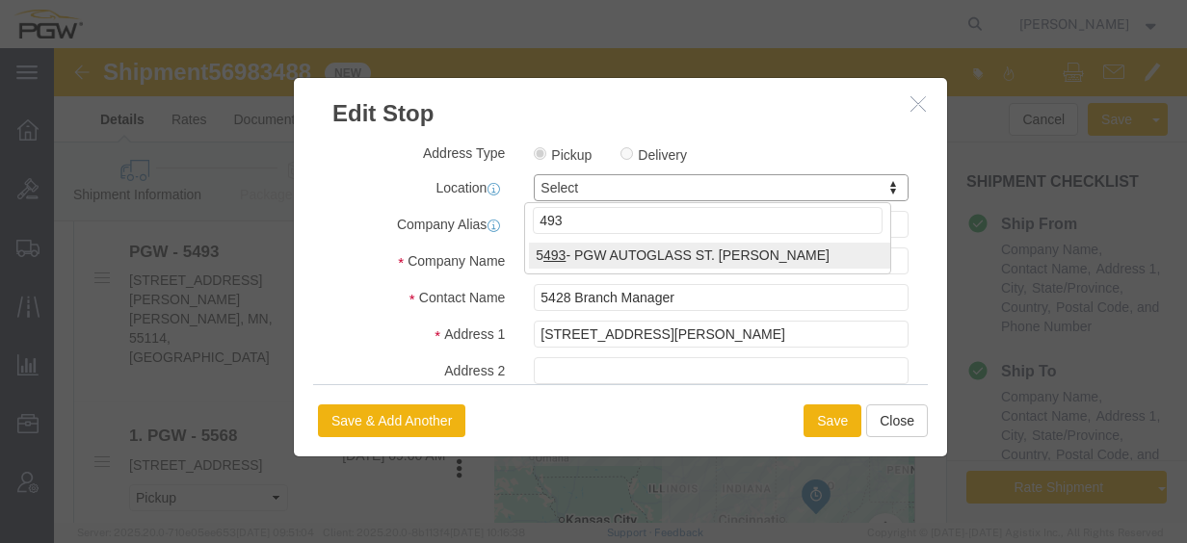
type input "493"
select select "34210"
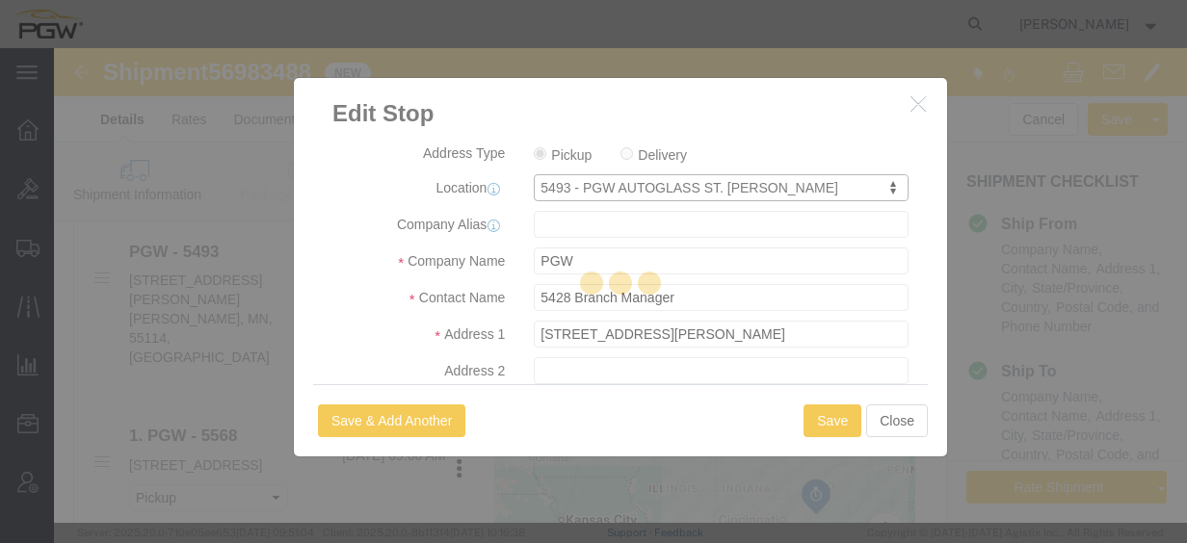
type input "5493"
type input "5493 Branch Manager"
type input "[STREET_ADDRESS][PERSON_NAME]"
type input "SUITE C"
type input "ST. [PERSON_NAME]"
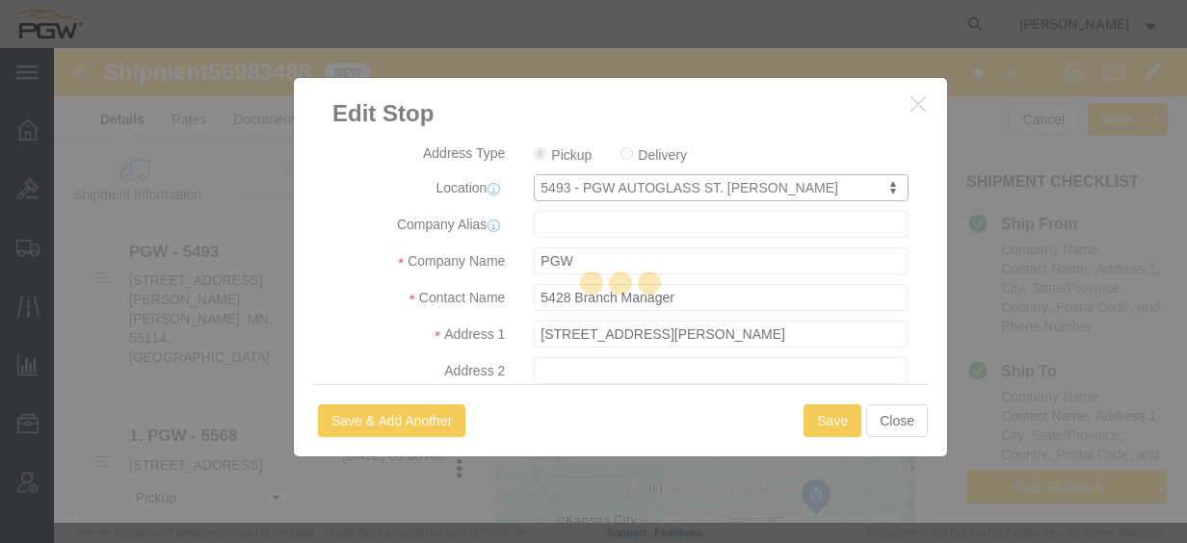
type input "55114"
type input "[PHONE_NUMBER]"
type input "[EMAIL_ADDRESS][DOMAIN_NAME]"
select select "BWLD"
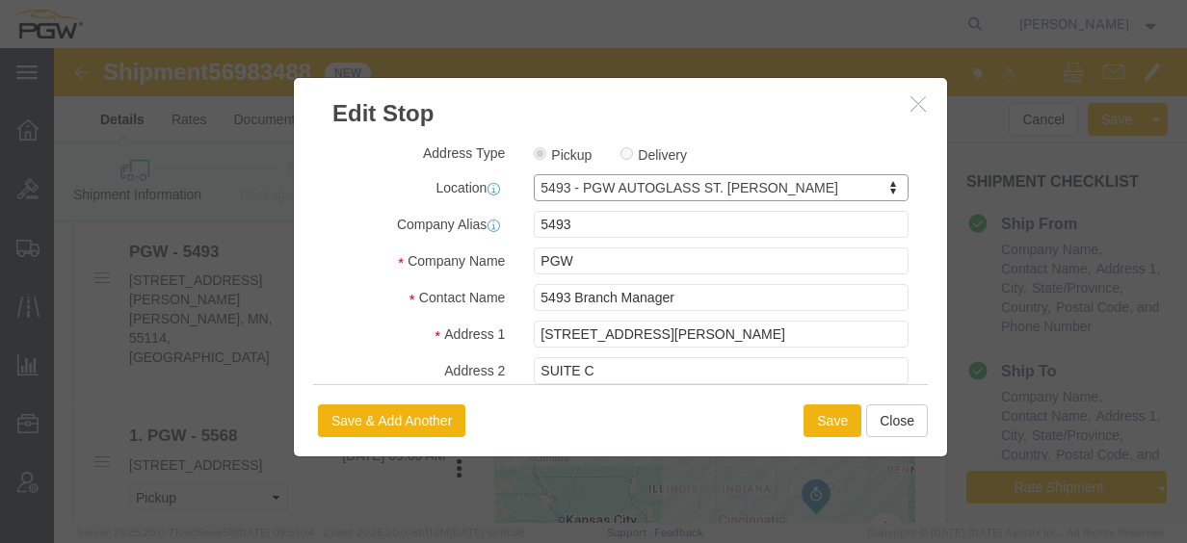
select select "MN"
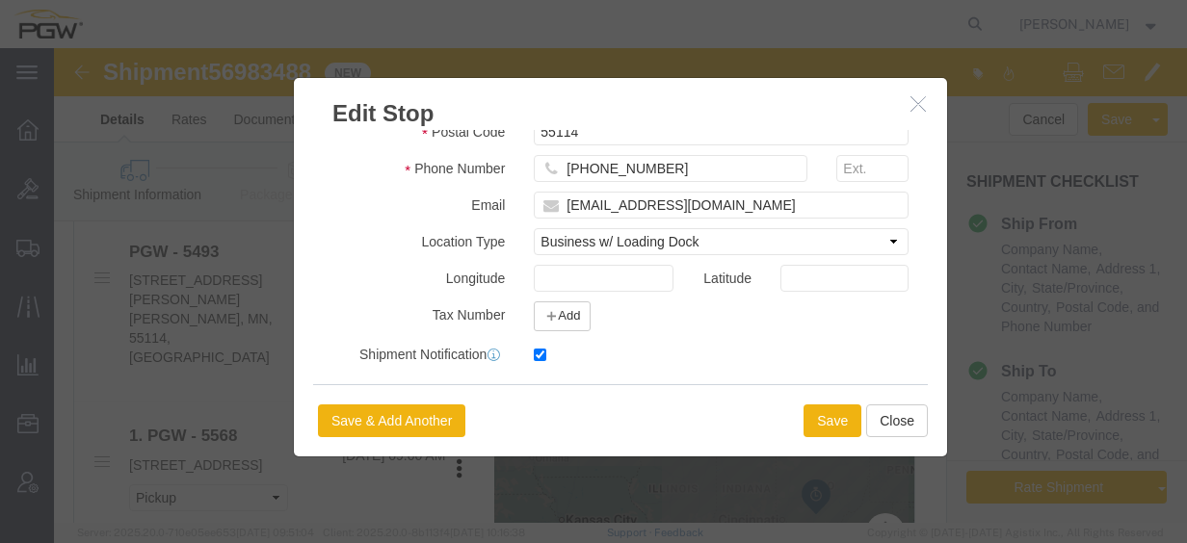
scroll to position [547, 0]
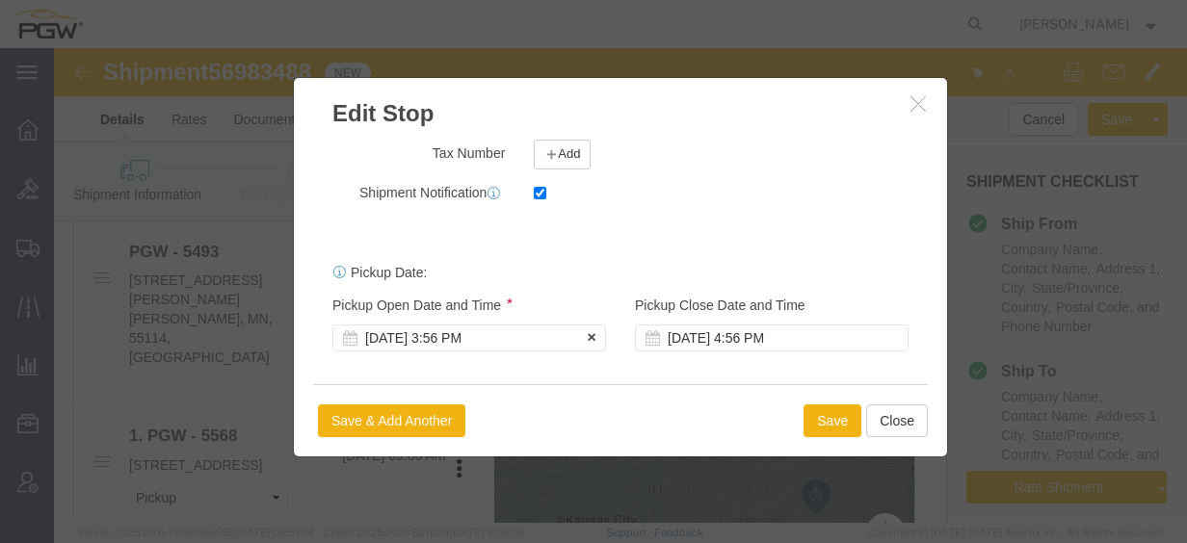
click div "[DATE] 3:56 PM"
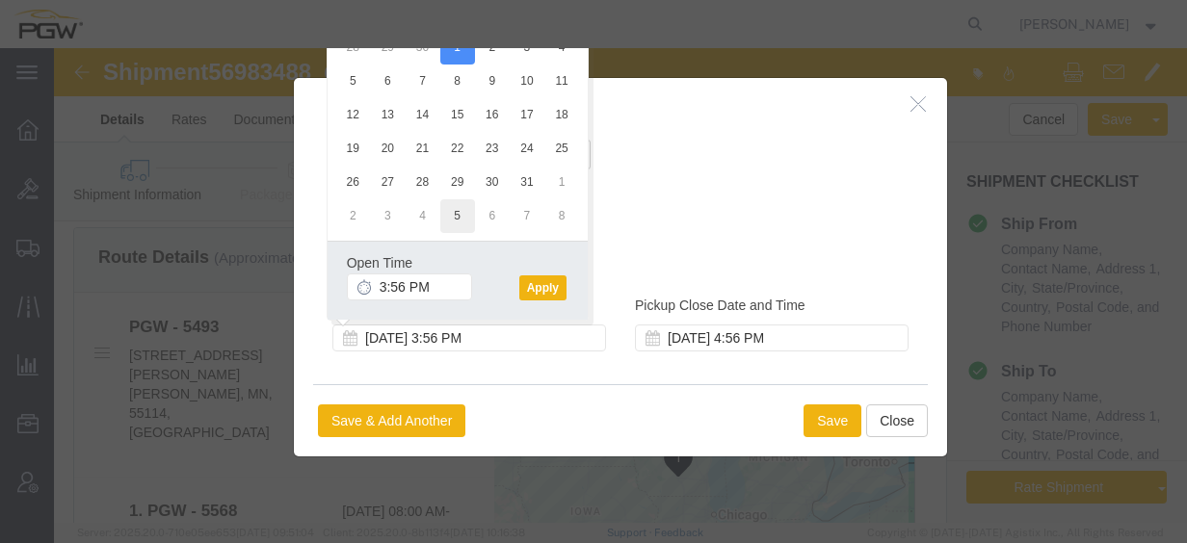
scroll to position [674, 0]
click input "3:56 PM"
type input "8:30 am"
click button "Apply"
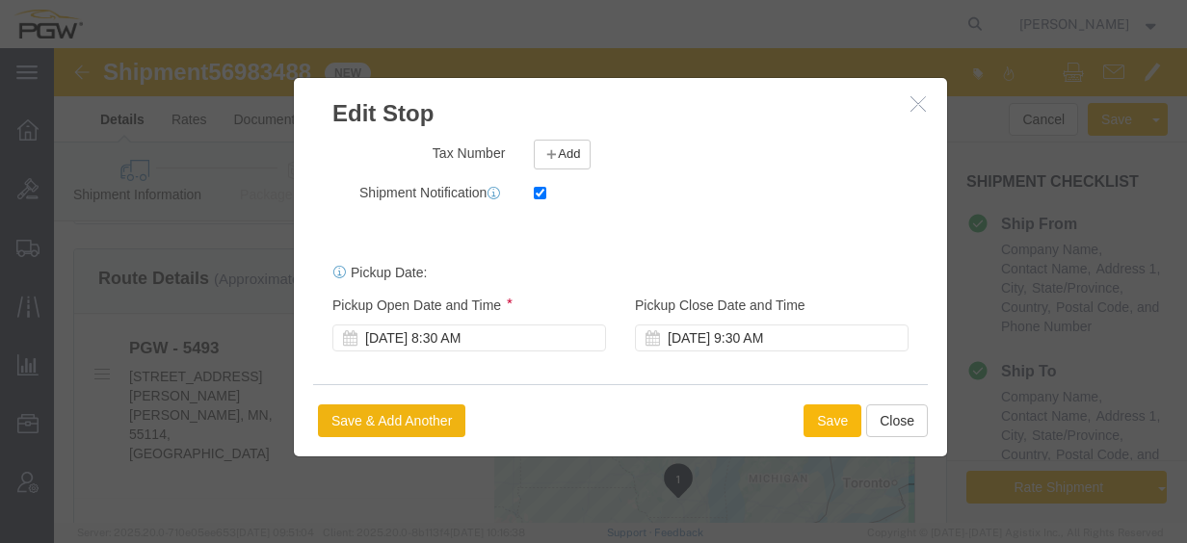
click button "Save"
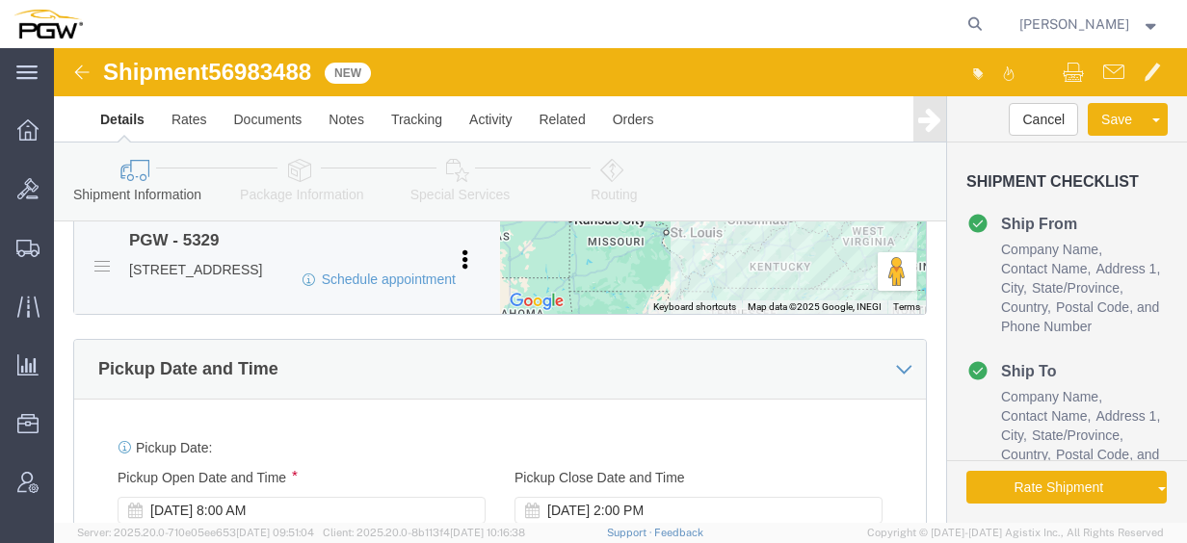
scroll to position [1060, 0]
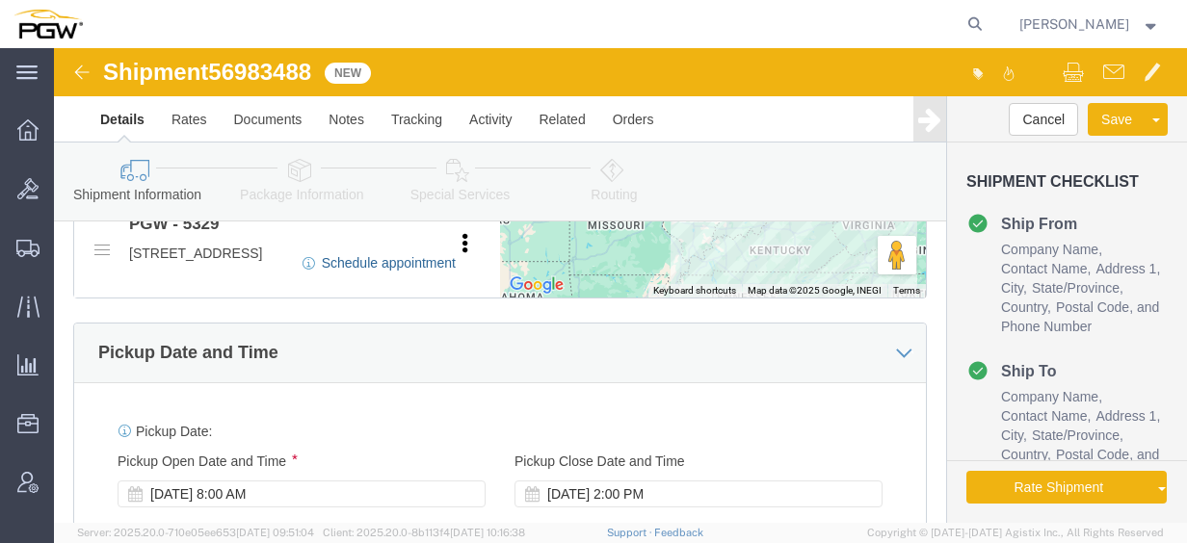
click link "Schedule appointment"
select select
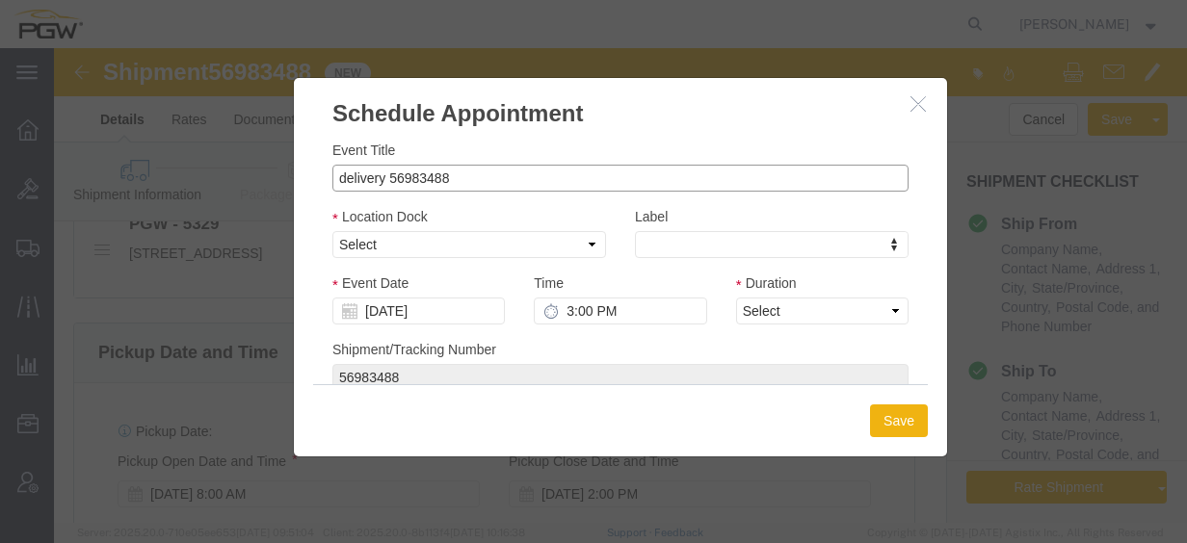
drag, startPoint x: 330, startPoint y: 131, endPoint x: 165, endPoint y: 118, distance: 166.2
click div "Schedule Appointment Event Title delivery 56983488 Location Dock Select Glass L…"
click input "56983488"
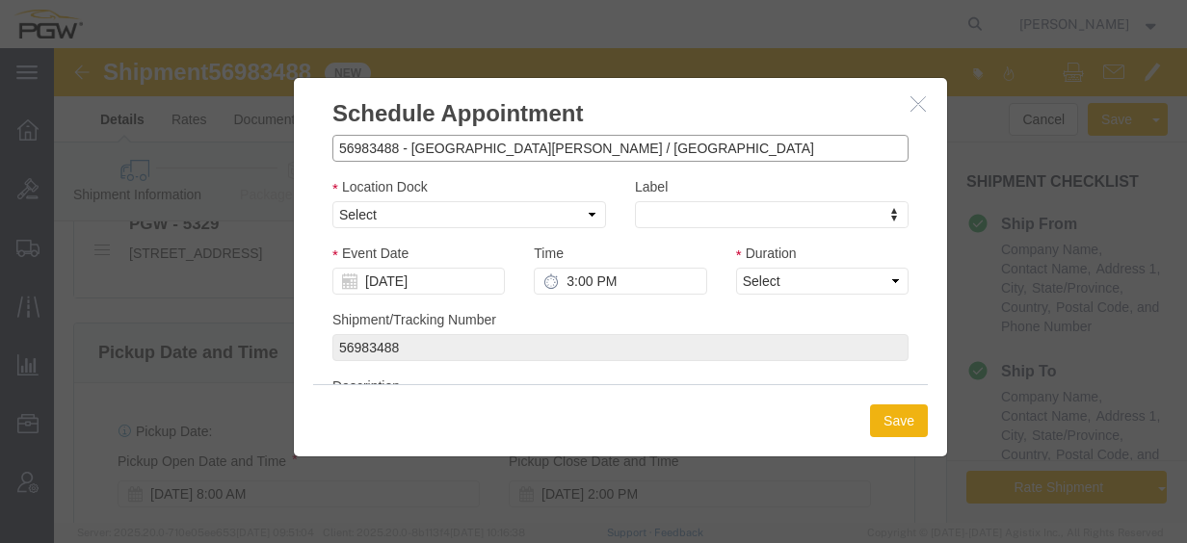
scroll to position [0, 0]
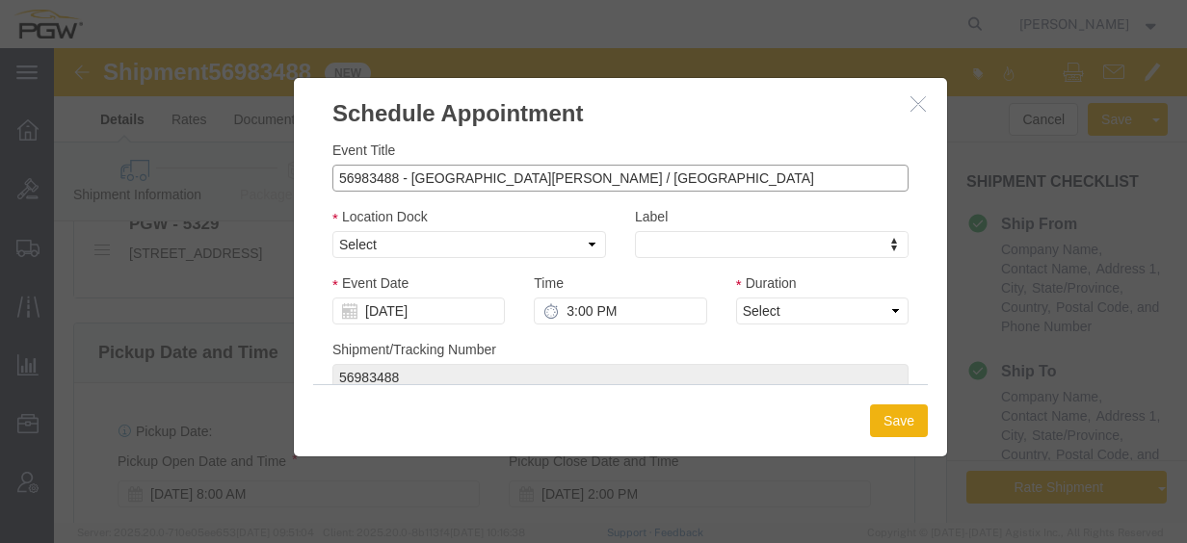
type input "56983488 - [GEOGRAPHIC_DATA][PERSON_NAME] / [GEOGRAPHIC_DATA]"
click select "Select Glass LTL Sundries Outbound Racks"
select select "3"
click select "Select Glass LTL Sundries Outbound Racks"
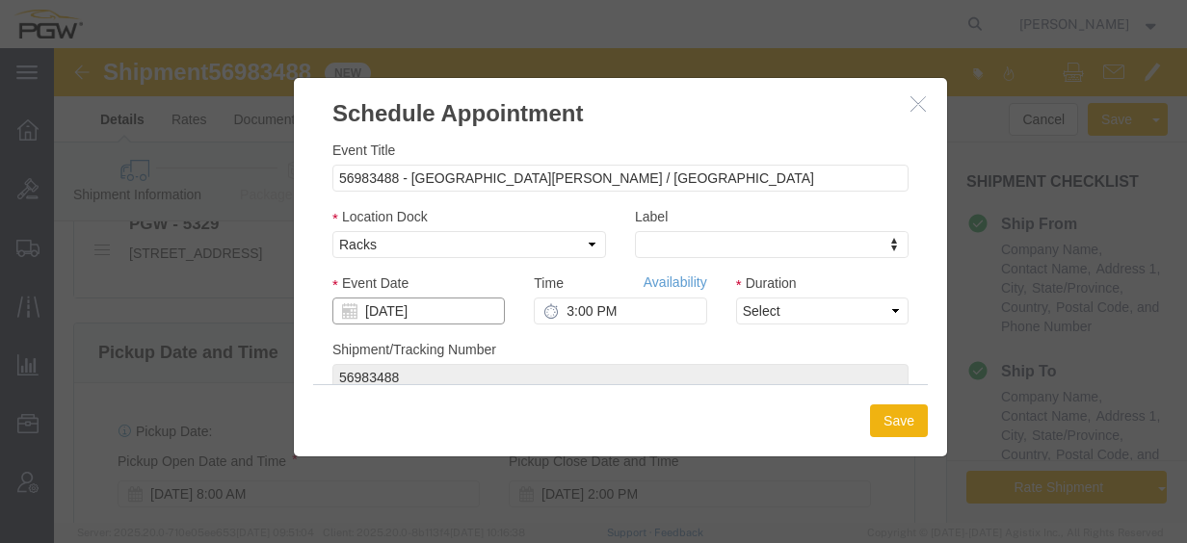
click input "[DATE]"
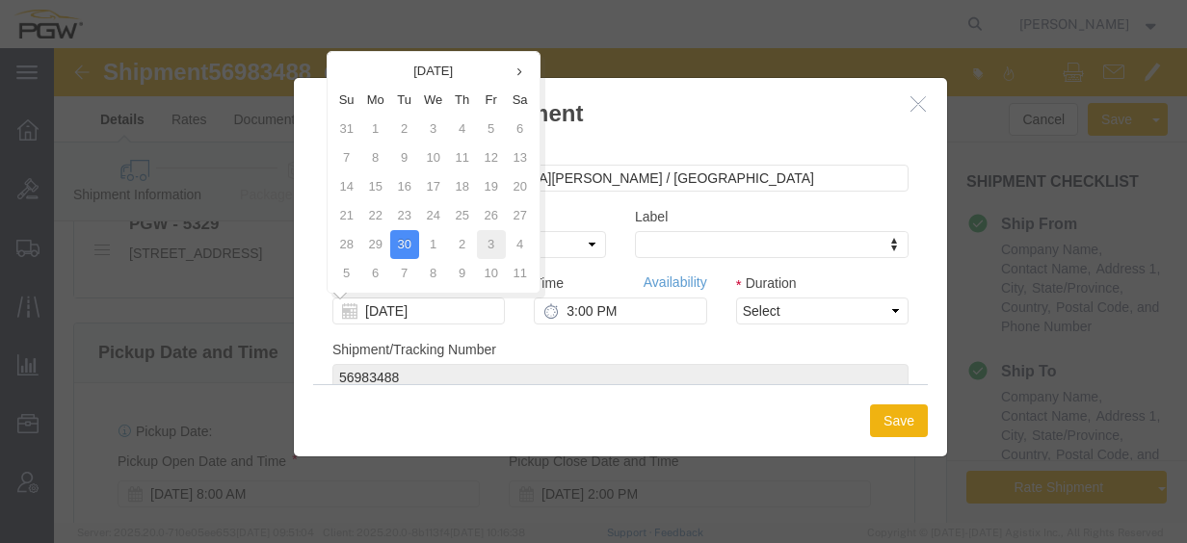
click td "3"
type input "[DATE]"
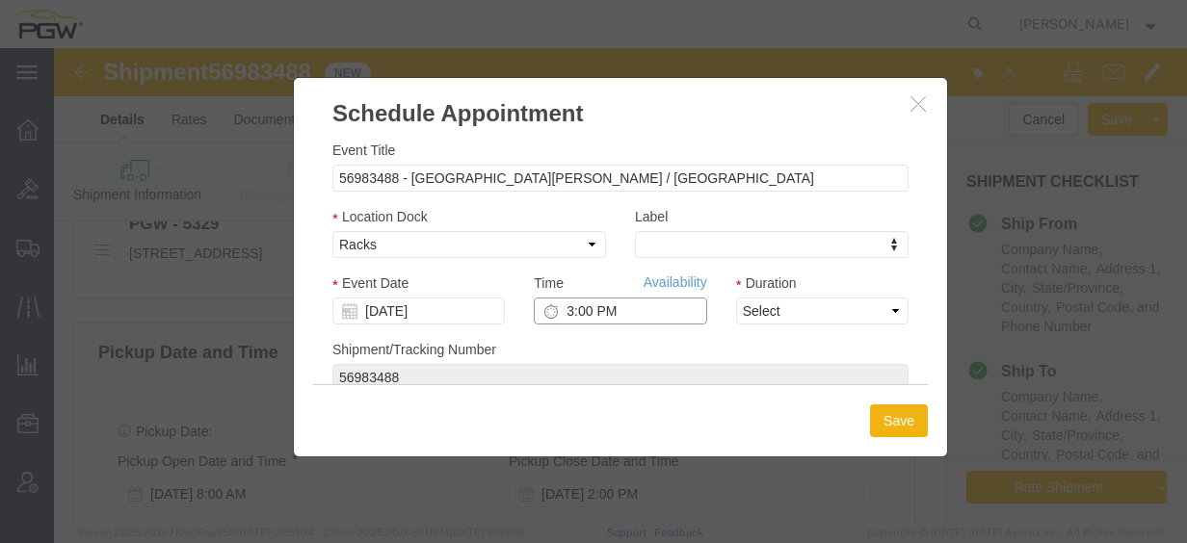
click input "3:00 PM"
type input "9:00 AM"
click select "Select 15 min 30 min 45 min 1 hr 2 hr 3 hr 4 hr"
select select "60"
click select "Select 15 min 30 min 45 min 1 hr 2 hr 3 hr 4 hr"
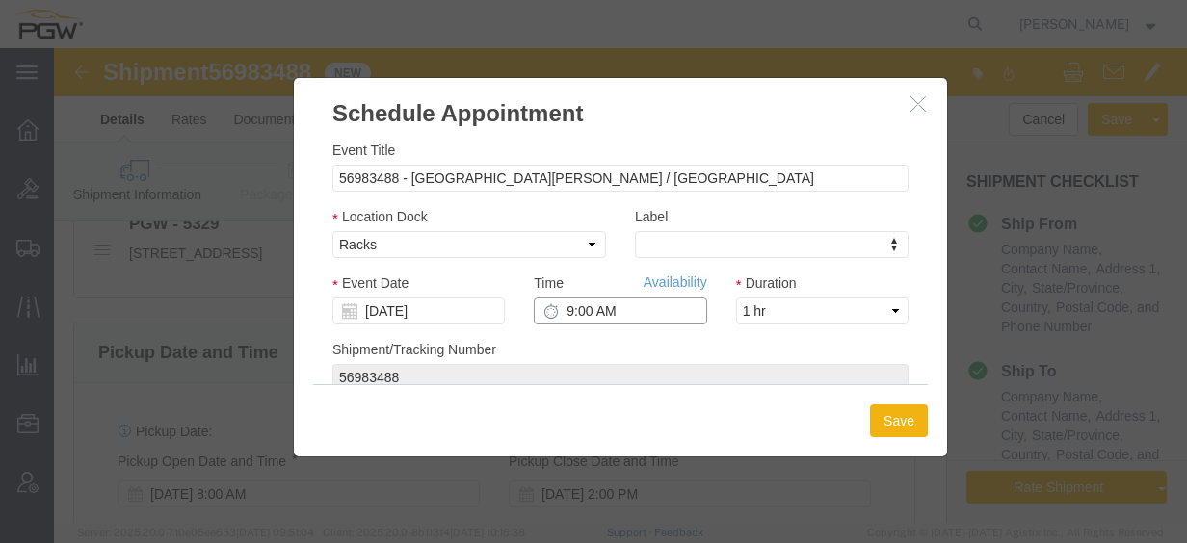
click input "9:00 AM"
type input "10:00 AM"
click button "Save"
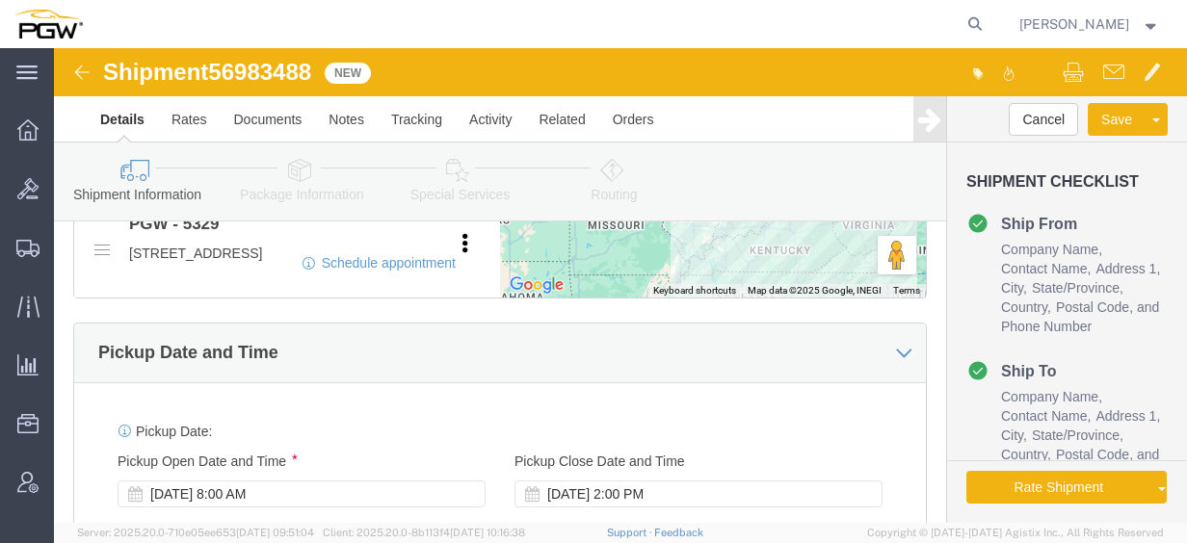
click span "56983488"
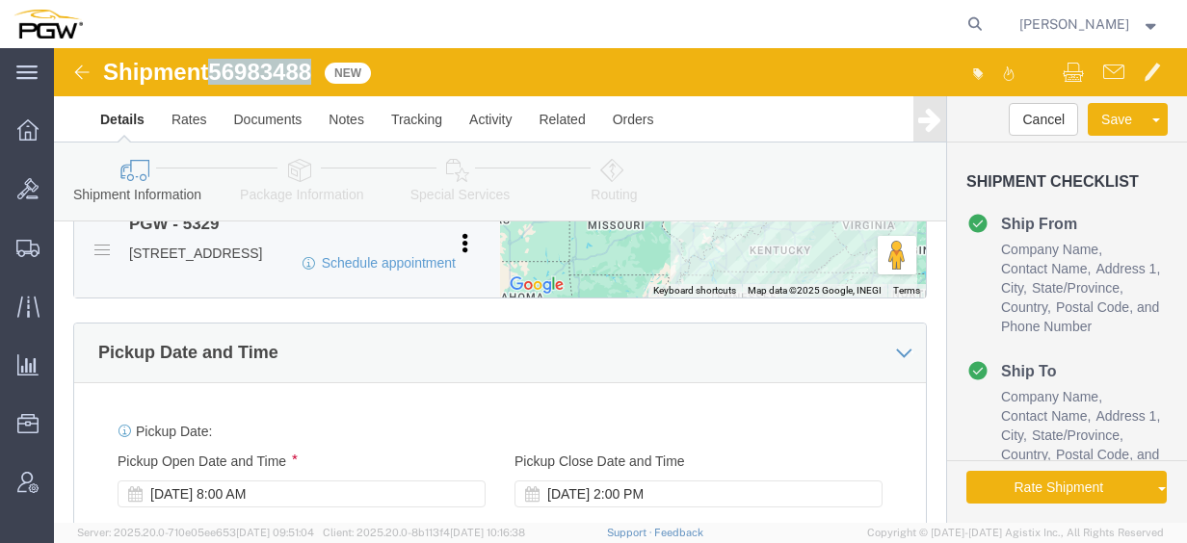
copy span "56983488"
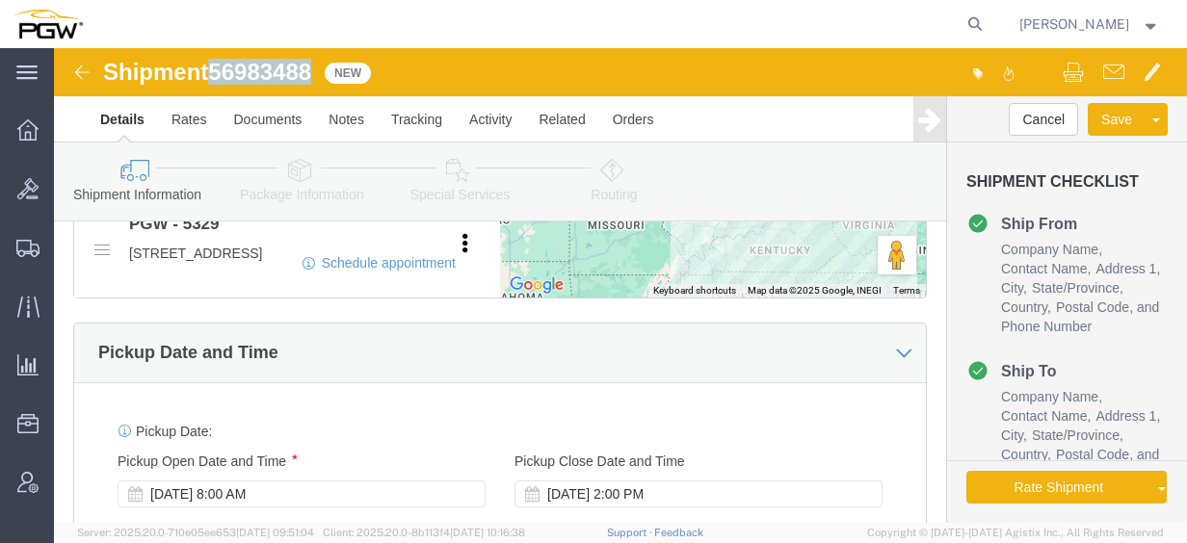
scroll to position [1445, 0]
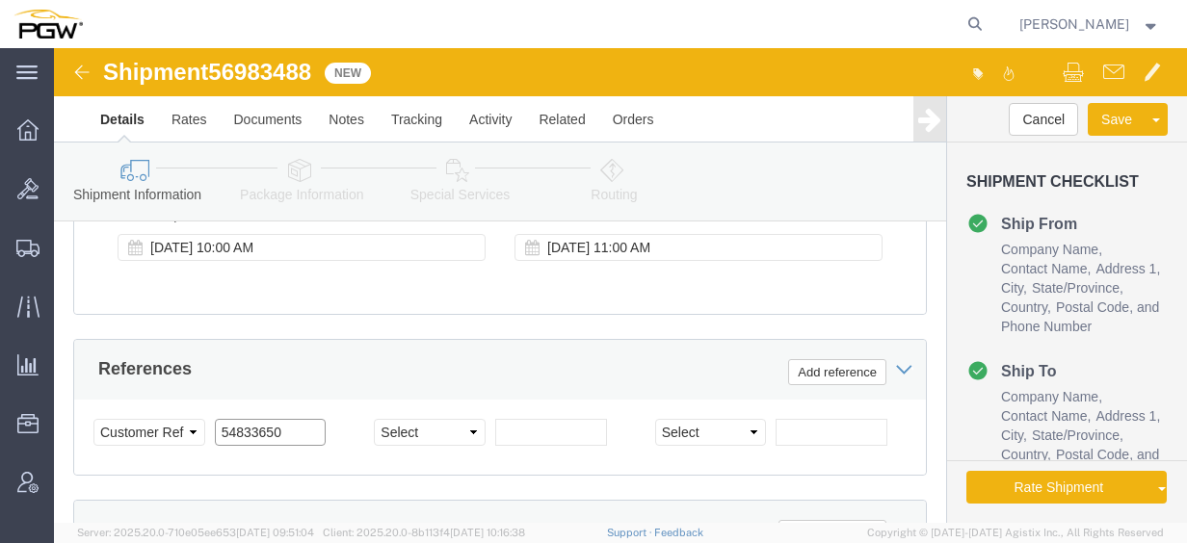
drag, startPoint x: 240, startPoint y: 431, endPoint x: 40, endPoint y: 422, distance: 199.6
click div "Select Account Type Activity ID Airline Appointment Number ASN Batch Request # …"
paste input "6983488"
click input "56983488"
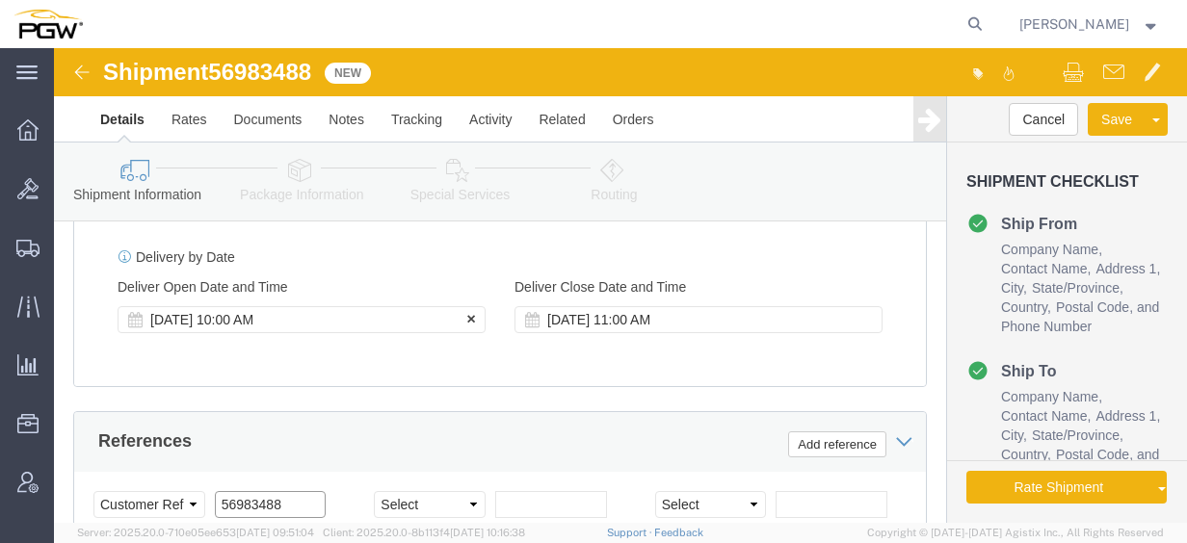
scroll to position [1349, 0]
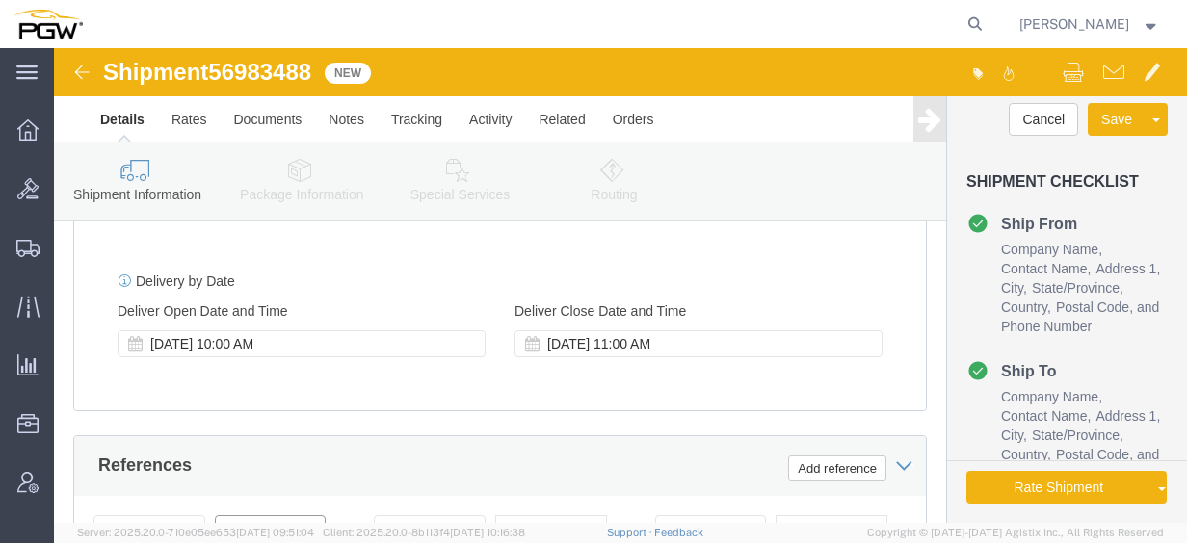
type input "56983488"
click div "[DATE] 8:00 AM"
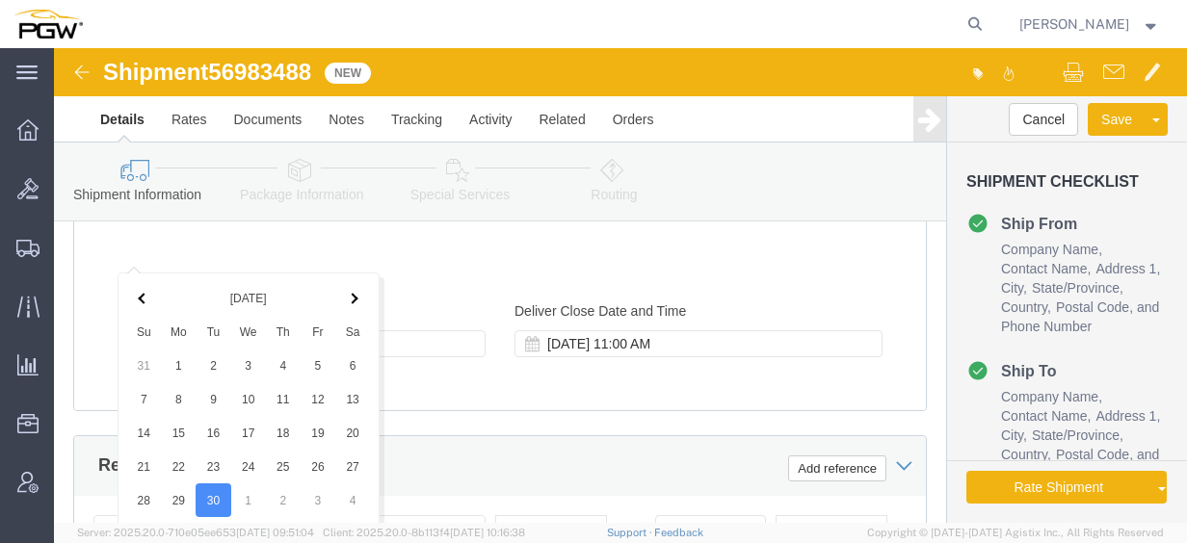
scroll to position [1665, 0]
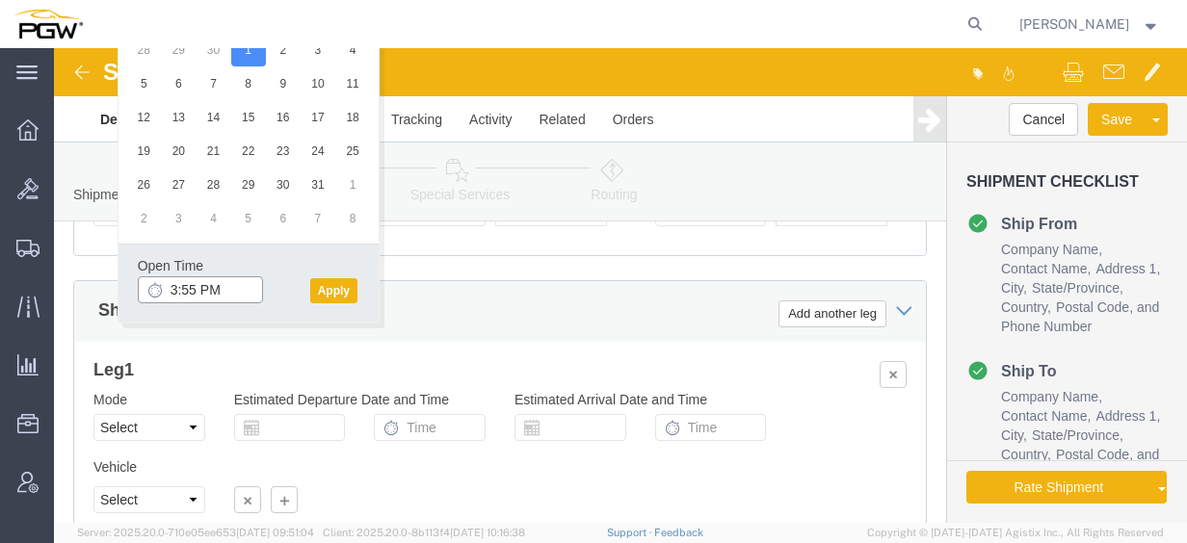
click input "3:55 PM"
click div "Open Time 8:30 am [DATE] 3:55 PM - [DATE] 3:55 PM Cancel Apply"
type input "8:30 AM"
click button "Apply"
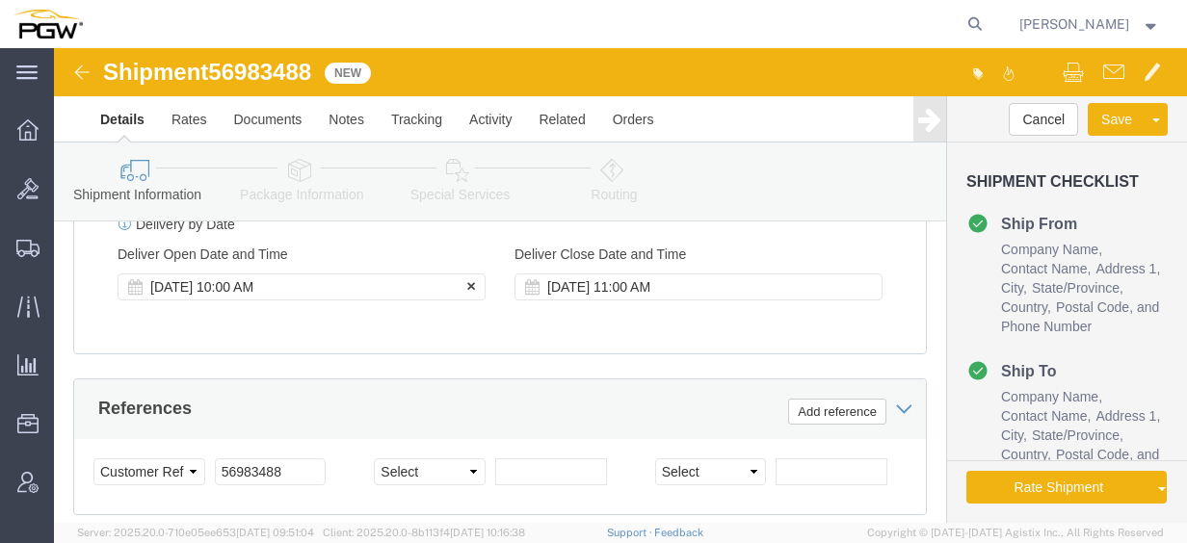
scroll to position [1376, 0]
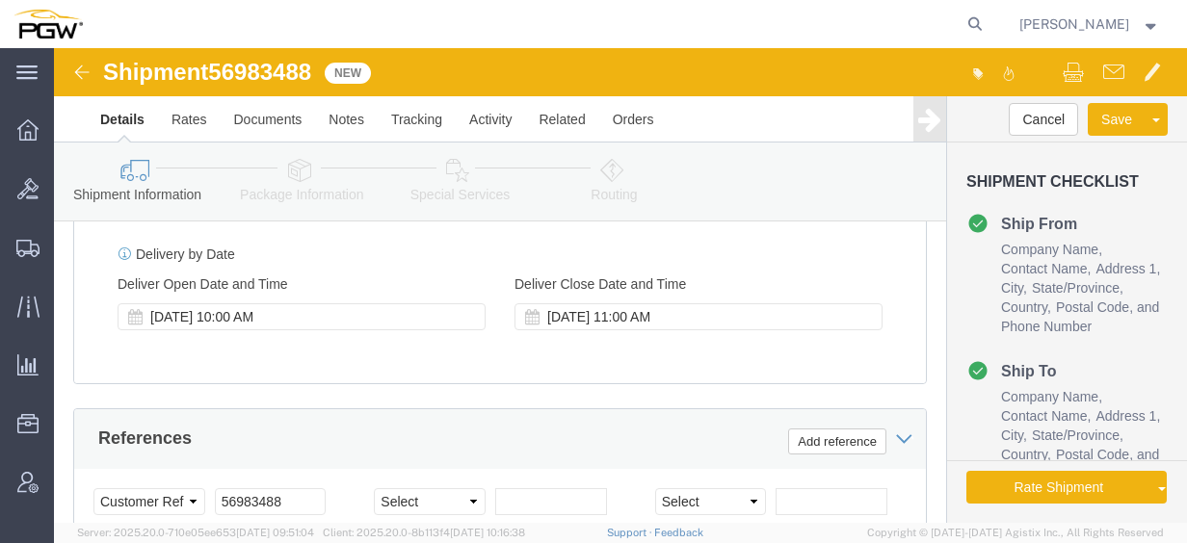
click icon
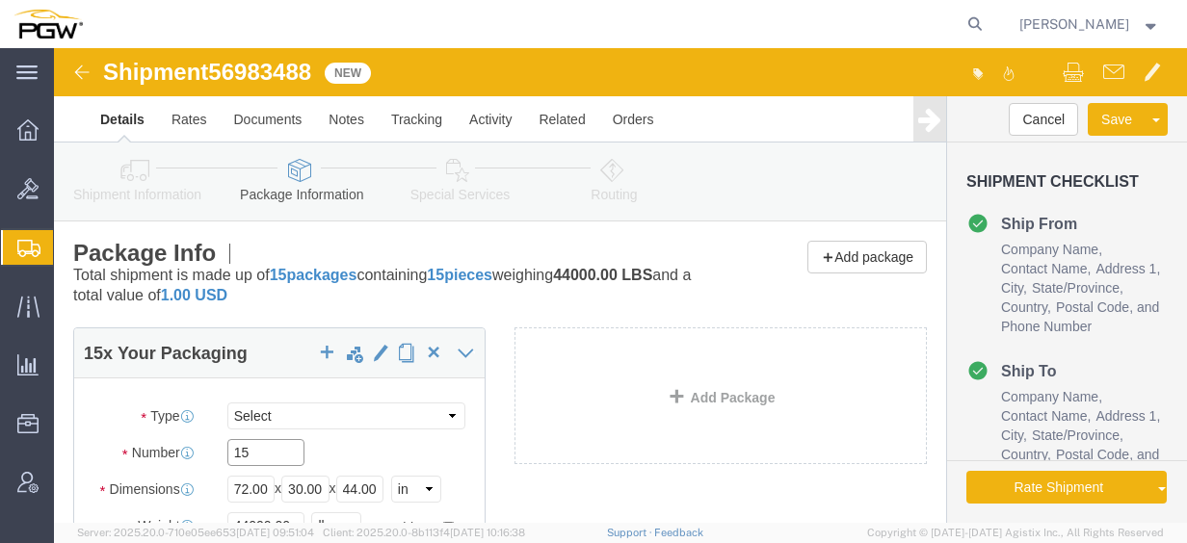
drag, startPoint x: 208, startPoint y: 404, endPoint x: 75, endPoint y: 381, distance: 134.9
click div "Number 15"
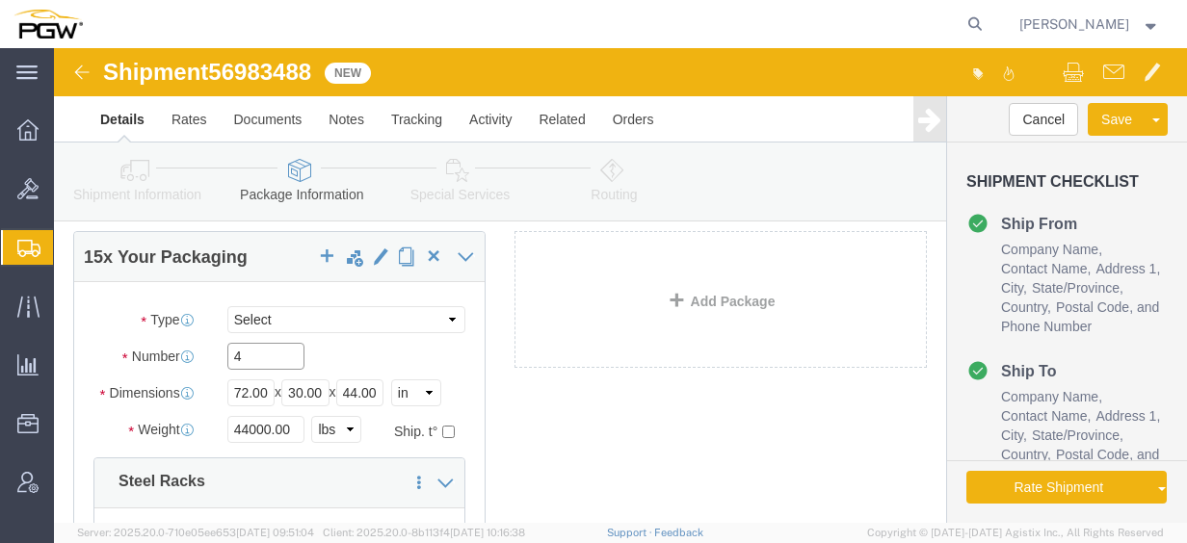
type input "4"
drag, startPoint x: 237, startPoint y: 380, endPoint x: 10, endPoint y: 380, distance: 227.4
click div "4 x Your Packaging Package Type Select Bale(s) Basket(s) Bolt(s) Bottle(s) Buck…"
type input "11000.00"
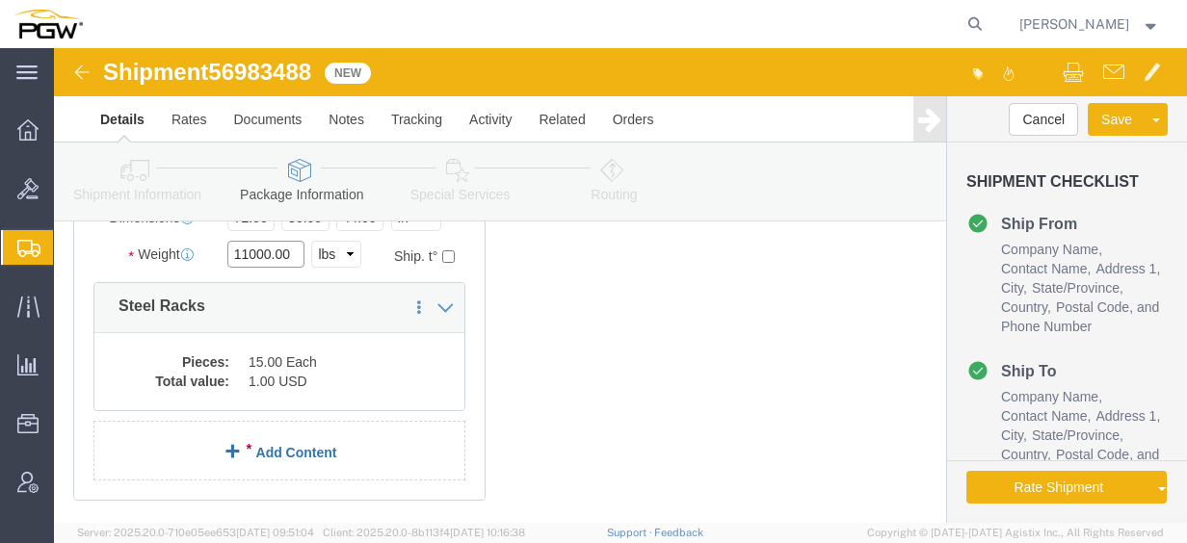
scroll to position [289, 0]
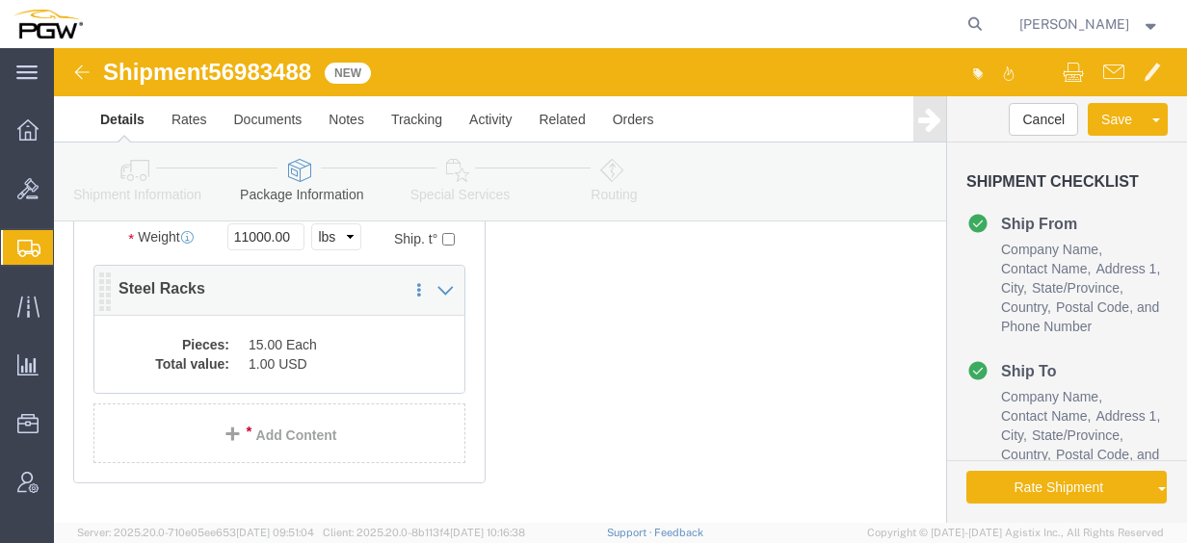
click dd "1.00 USD"
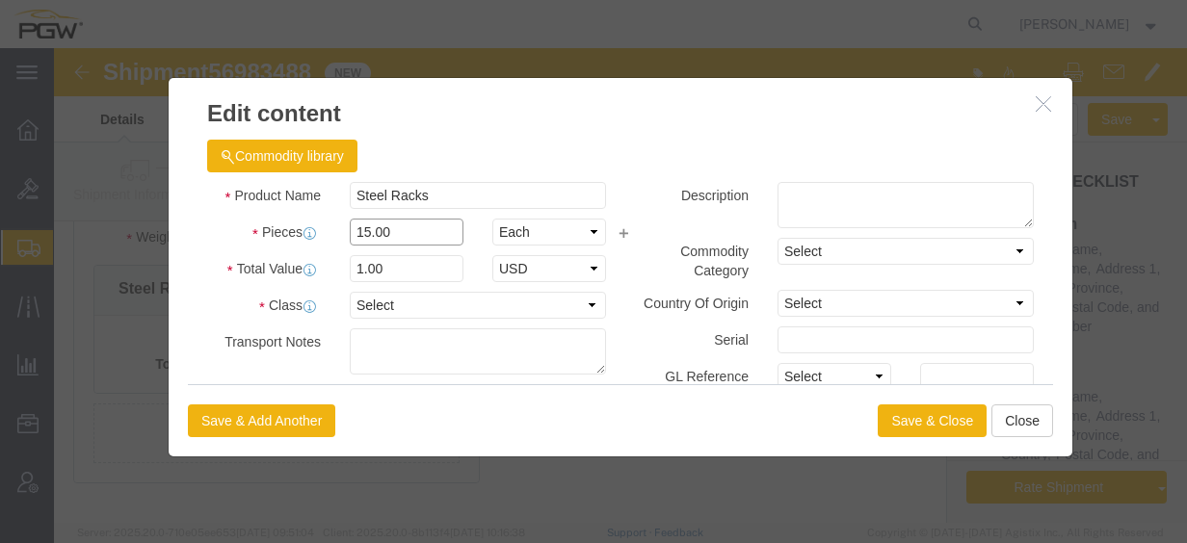
drag, startPoint x: 344, startPoint y: 184, endPoint x: 210, endPoint y: 172, distance: 134.4
click div "Pieces 15.00 Select Bag Barrels 100Board Feet Bottle Box Blister Pack Carats Ca…"
type input "4.00"
click input "0.27"
drag, startPoint x: 380, startPoint y: 222, endPoint x: 160, endPoint y: 185, distance: 222.7
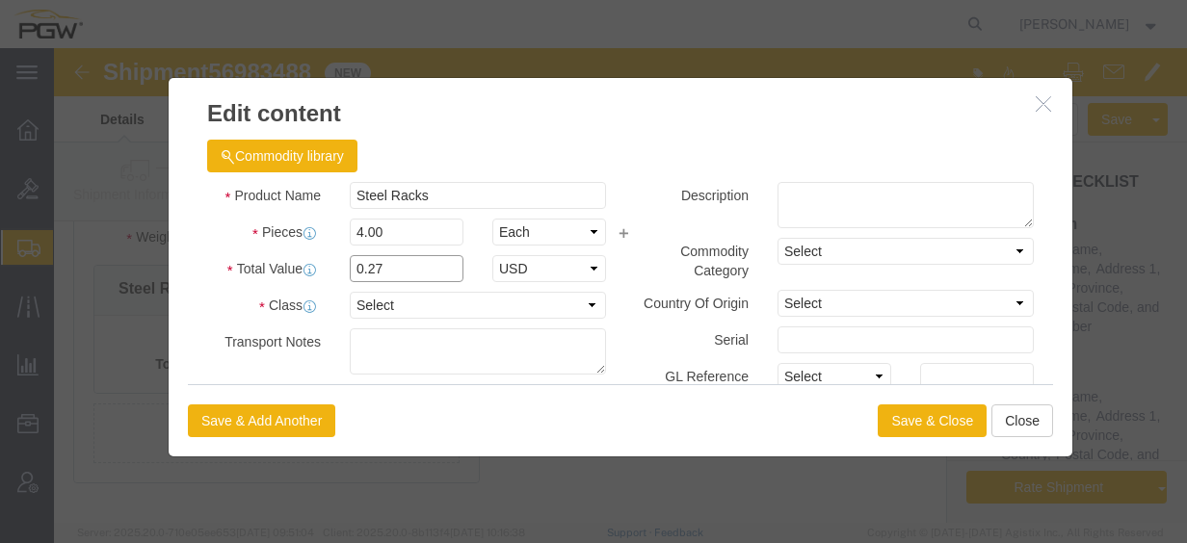
click div "Product Name Steel Racks Pieces 4.00 Select Bag Barrels 100Board Feet Bottle Bo…"
type input "1.00"
click button "Save & Close"
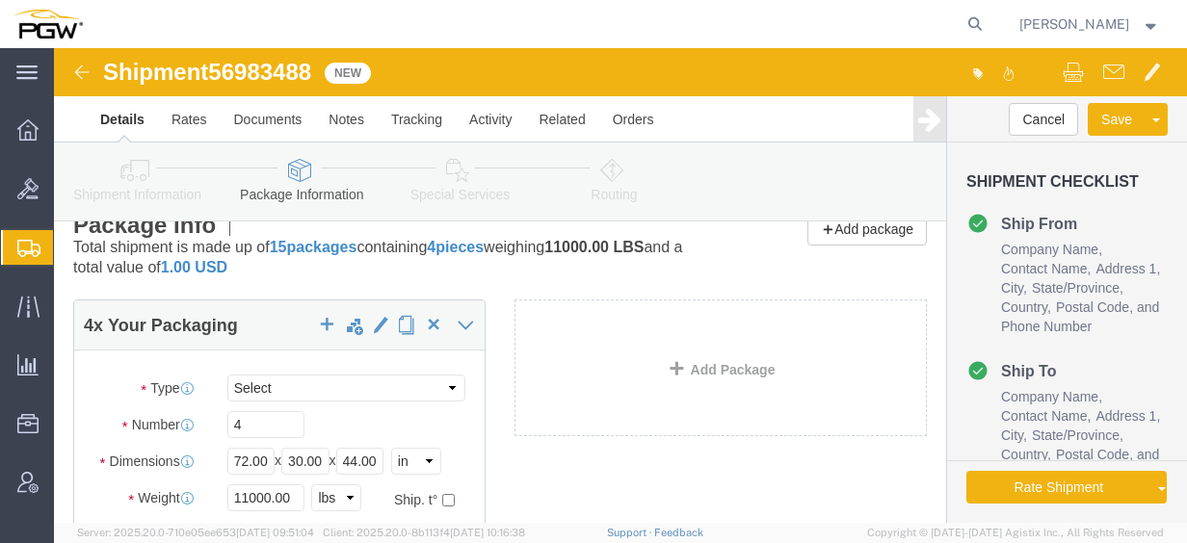
scroll to position [0, 0]
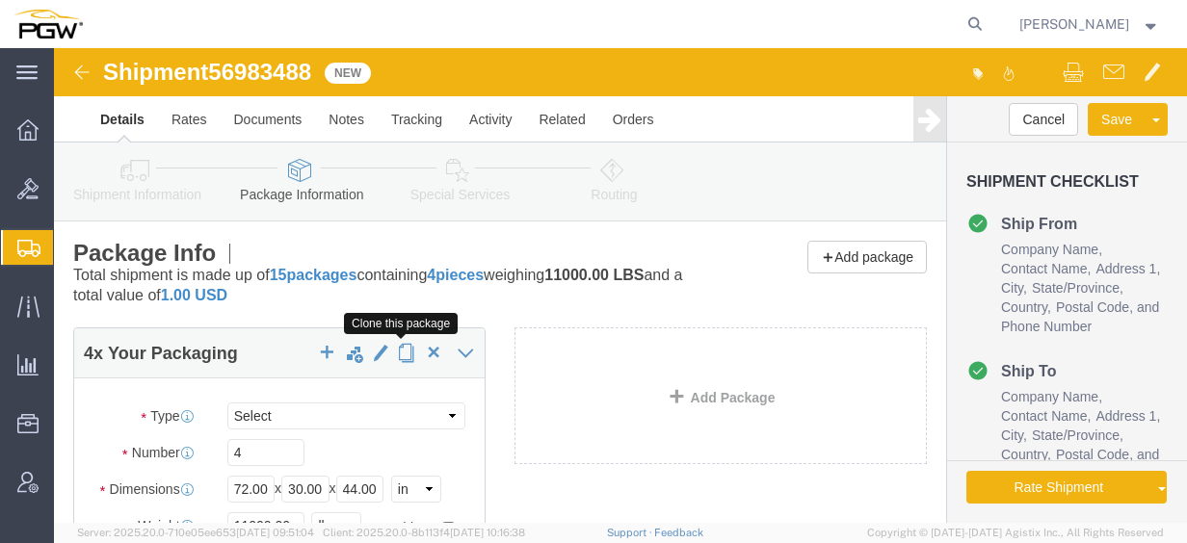
click span "button"
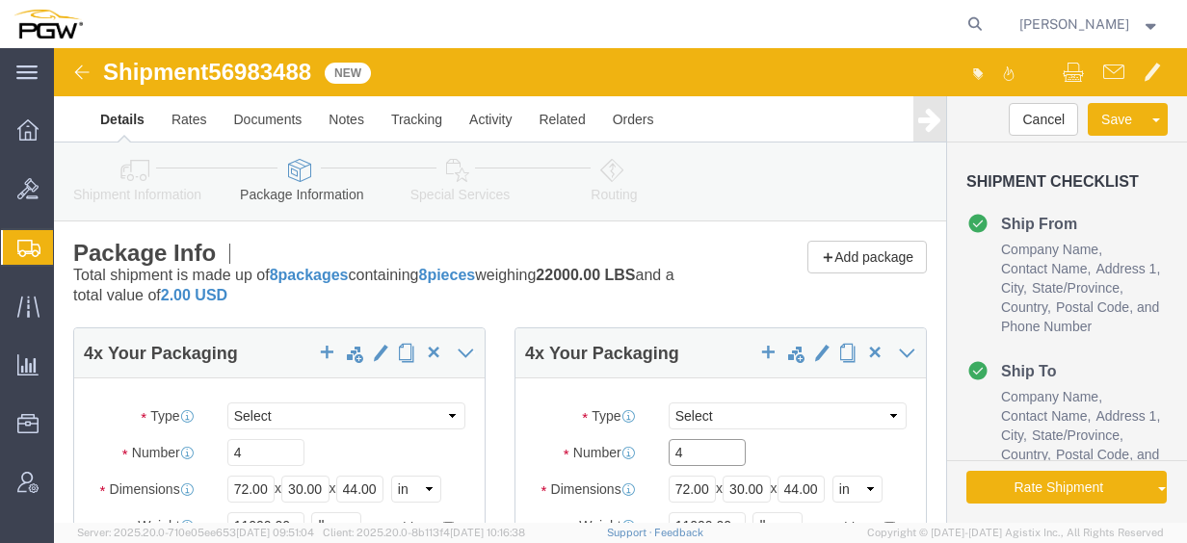
drag, startPoint x: 617, startPoint y: 404, endPoint x: 555, endPoint y: 383, distance: 64.9
click div "Number 4"
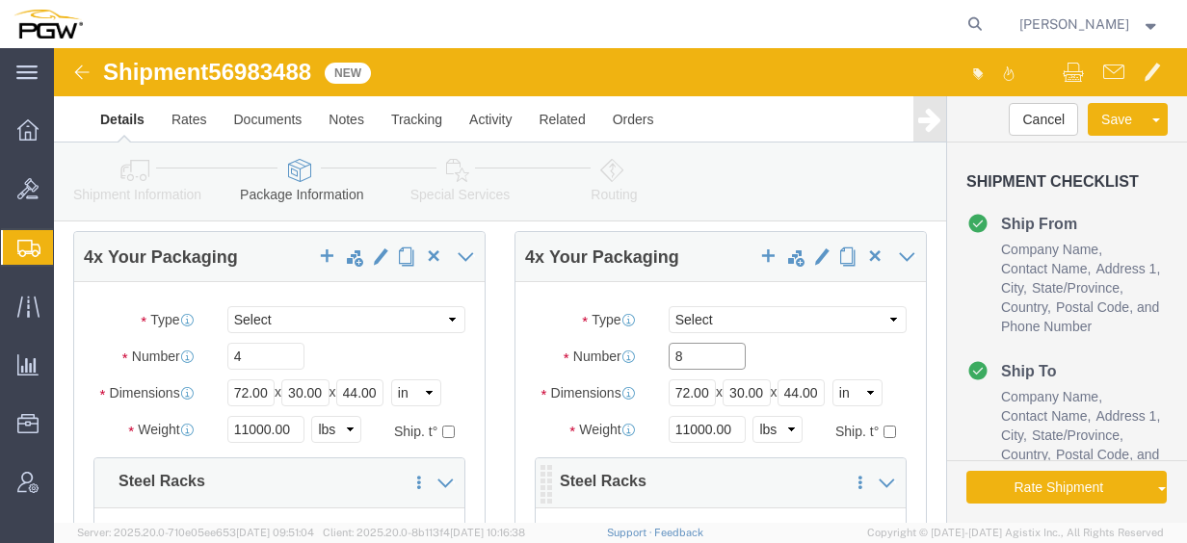
scroll to position [193, 0]
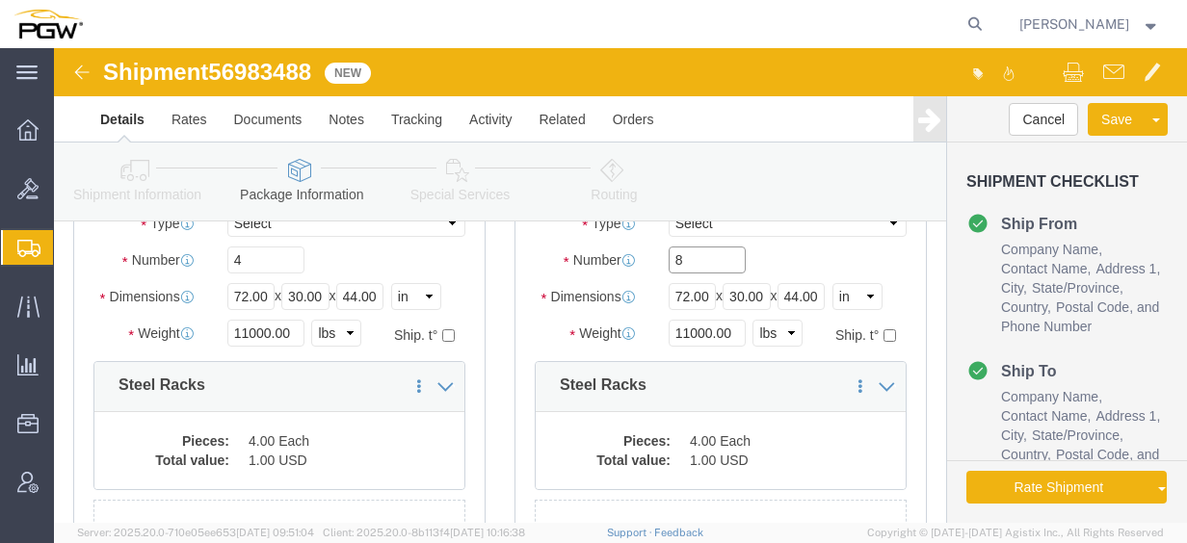
type input "8"
click input "11000.00"
drag, startPoint x: 680, startPoint y: 286, endPoint x: 322, endPoint y: 285, distance: 358.4
click div "4 x Your Packaging Package Type Select Bale(s) Basket(s) Bolt(s) Bottle(s) Buck…"
type input "23000.00"
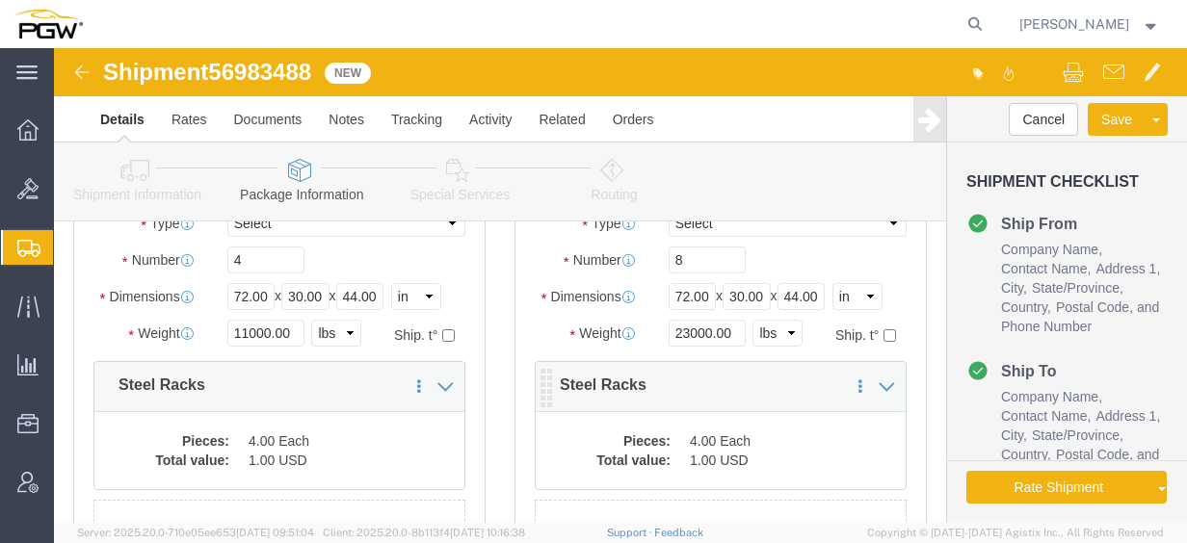
click dd "4.00 Each"
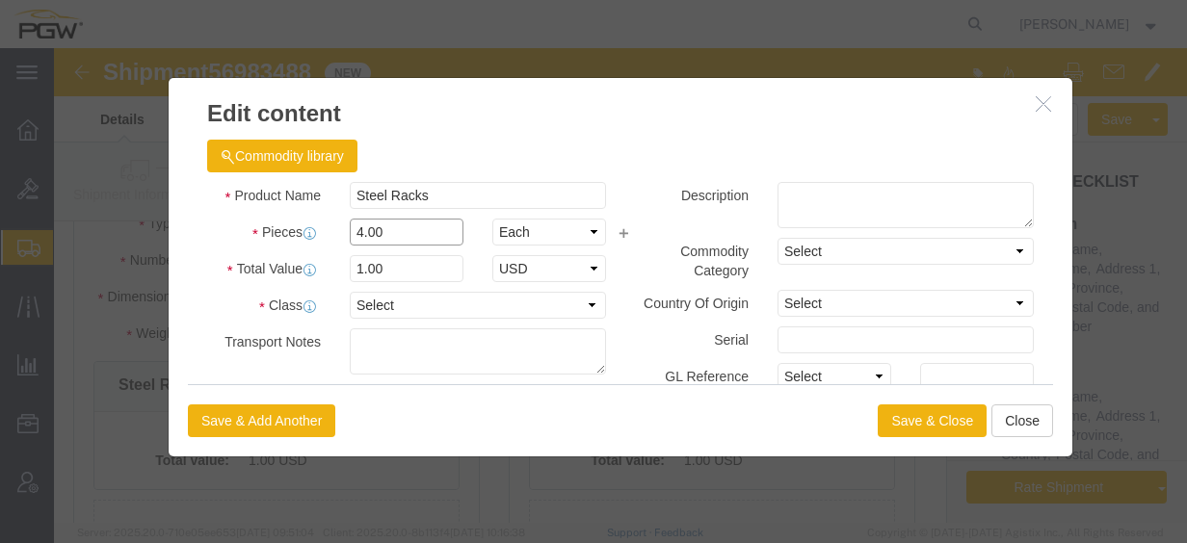
click div "Pieces 4.00 Select Bag Barrels 100Board Feet Bottle Box Blister Pack Carats Can…"
type input "8.00"
click input "2"
drag, startPoint x: 325, startPoint y: 223, endPoint x: 146, endPoint y: 210, distance: 178.7
click div "Total Value 2 Select ADP AED AFN ALL AMD AOA ARS ATS AUD AWG AZN BAM BBD BDT BG…"
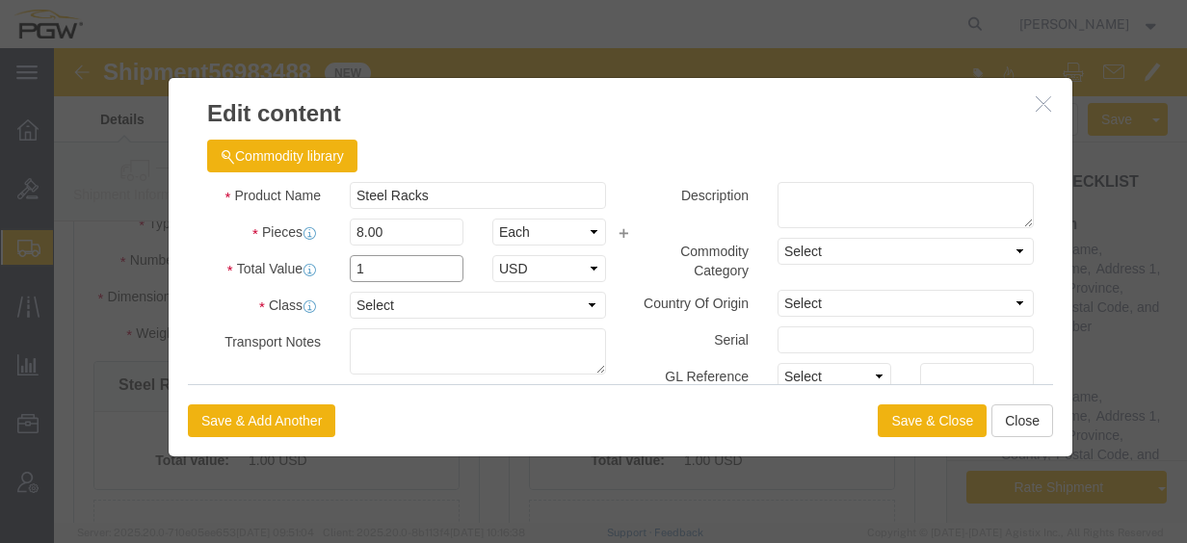
type input "1.00"
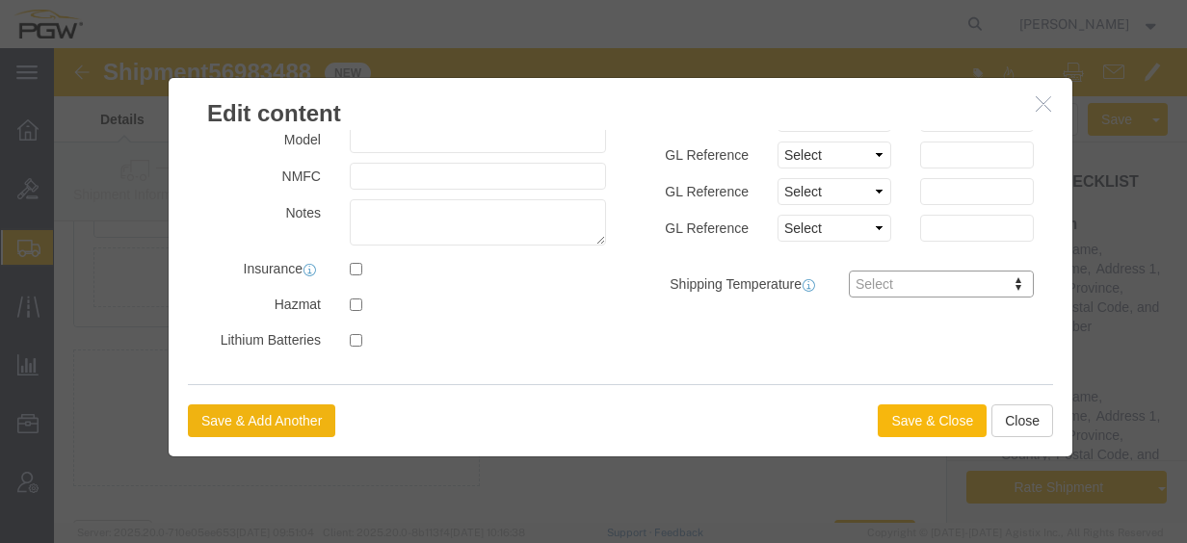
click button "Save & Close"
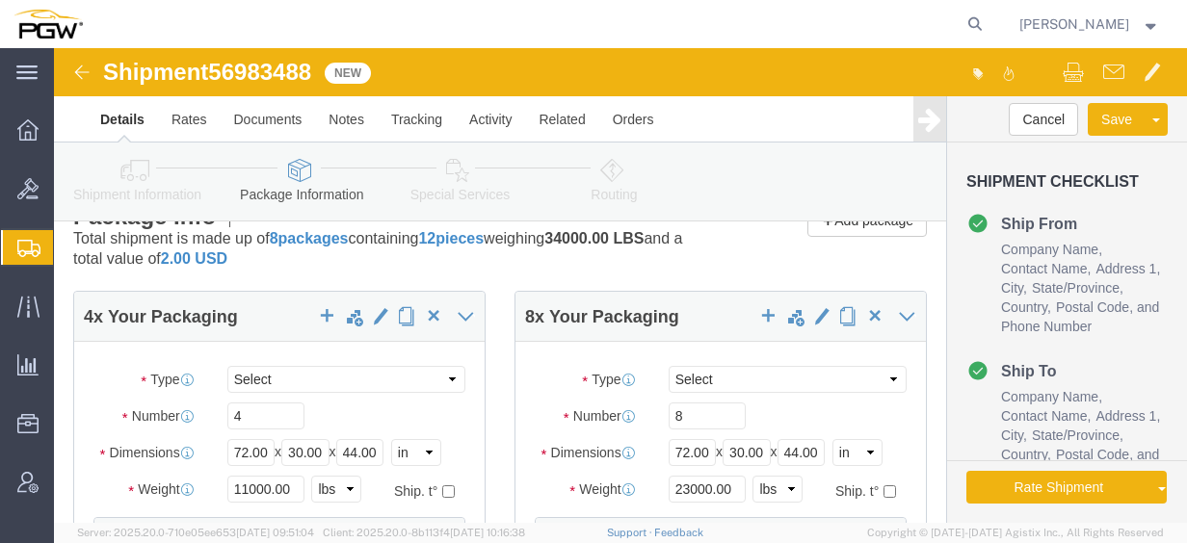
scroll to position [0, 0]
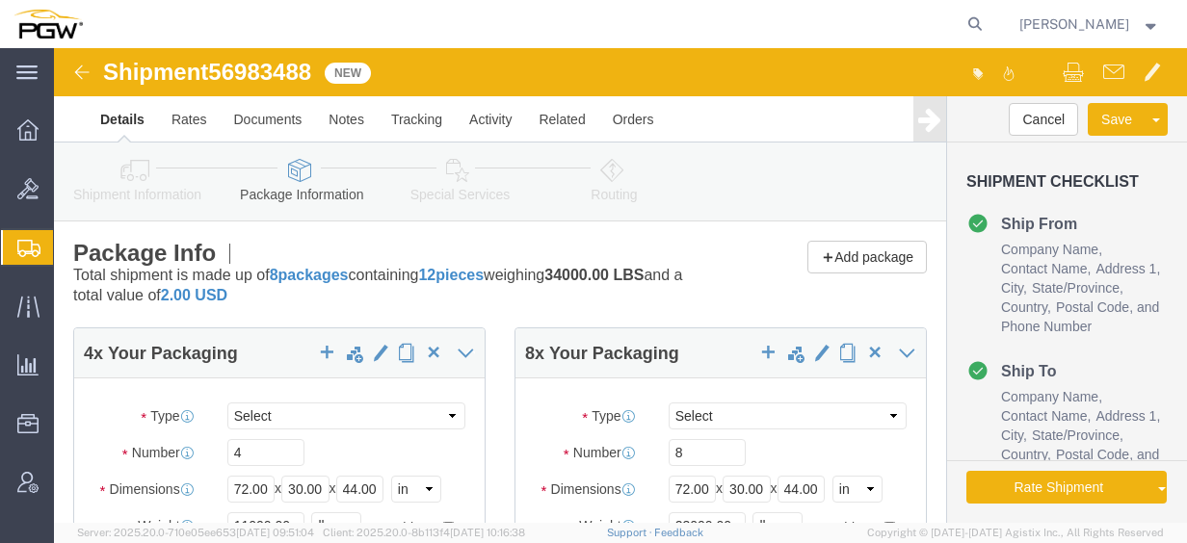
click link "Routing"
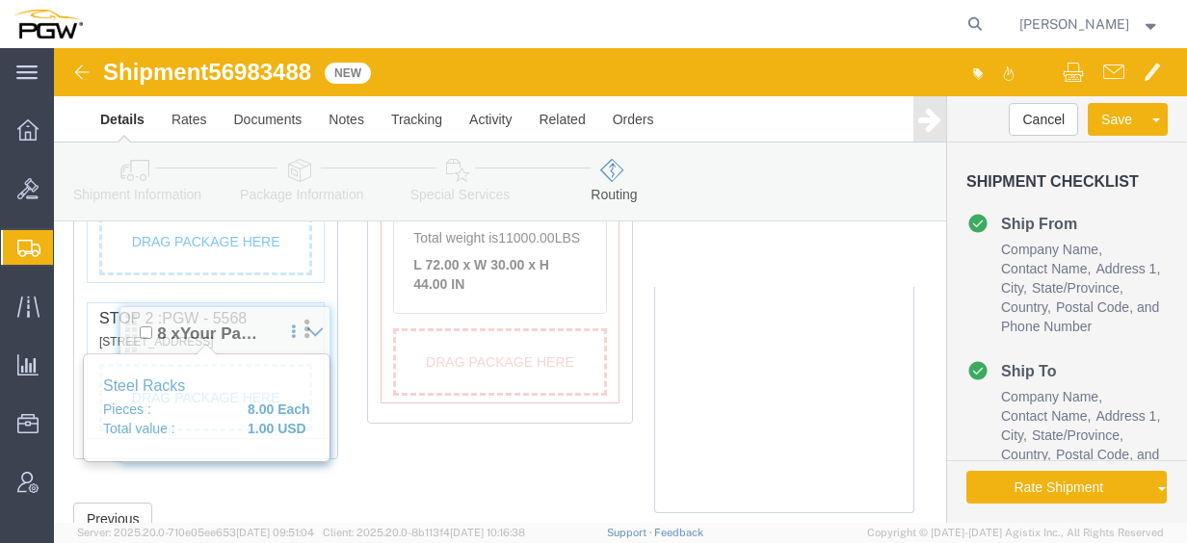
scroll to position [851, 0]
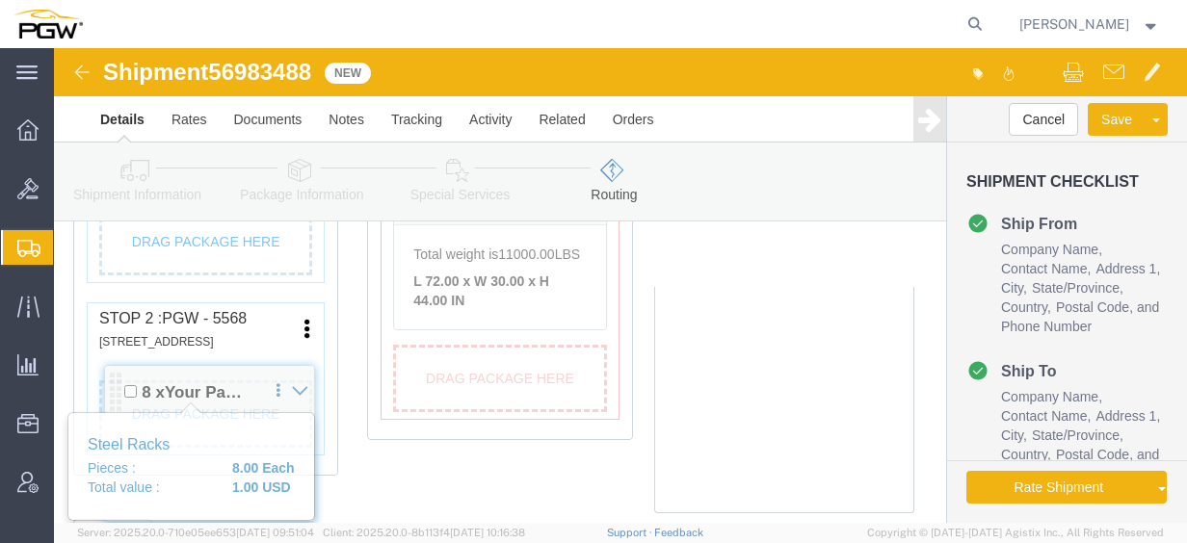
drag, startPoint x: 54, startPoint y: 268, endPoint x: 66, endPoint y: 348, distance: 80.8
click div "Pickups + Add Stop From : PGW - 5493 [STREET_ADDRESS][PERSON_NAME] [PERSON_NAME…"
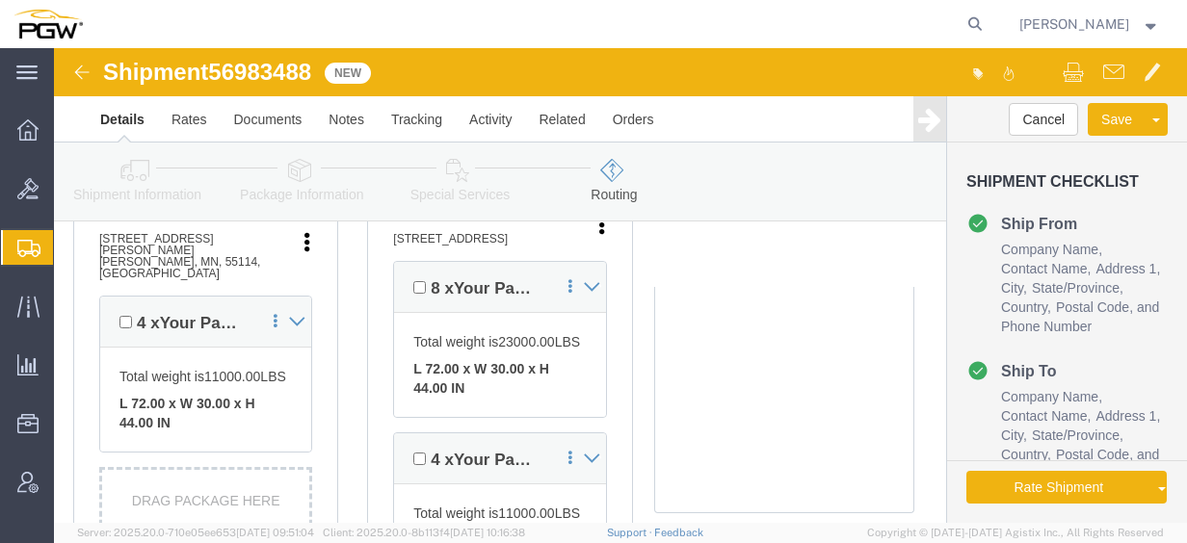
scroll to position [562, 0]
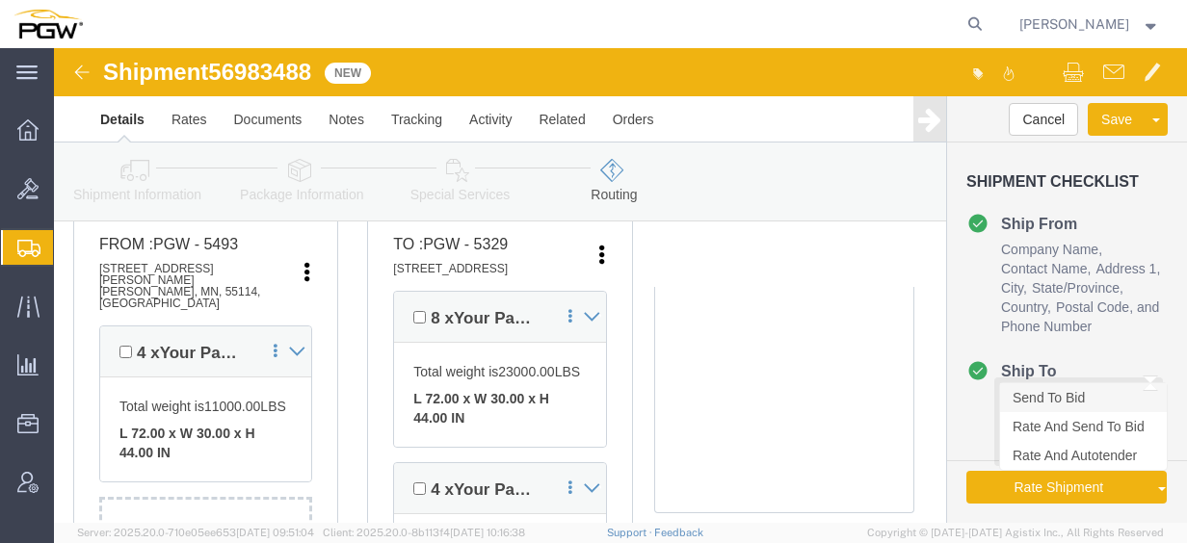
click link "Send To Bid"
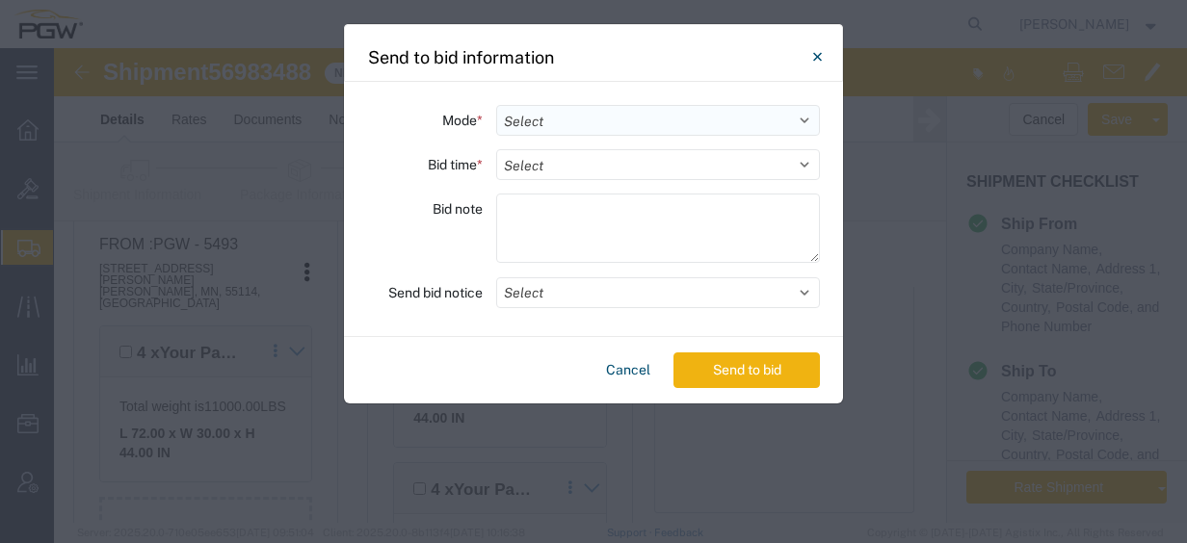
click at [613, 117] on select "Select Small Parcel Truckload Air Rail Less than Truckload Ocean Freight Multi-…" at bounding box center [658, 120] width 324 height 31
select select "TL"
click at [496, 105] on select "Select Small Parcel Truckload Air Rail Less than Truckload Ocean Freight Multi-…" at bounding box center [658, 120] width 324 height 31
drag, startPoint x: 564, startPoint y: 161, endPoint x: 565, endPoint y: 172, distance: 11.7
click at [564, 161] on select "Select 30 Min (Rush) 1 Hour (Rush) 2 Hours (Rush) 4 Hours (Rush) 8 Hours (Rush)…" at bounding box center [658, 164] width 324 height 31
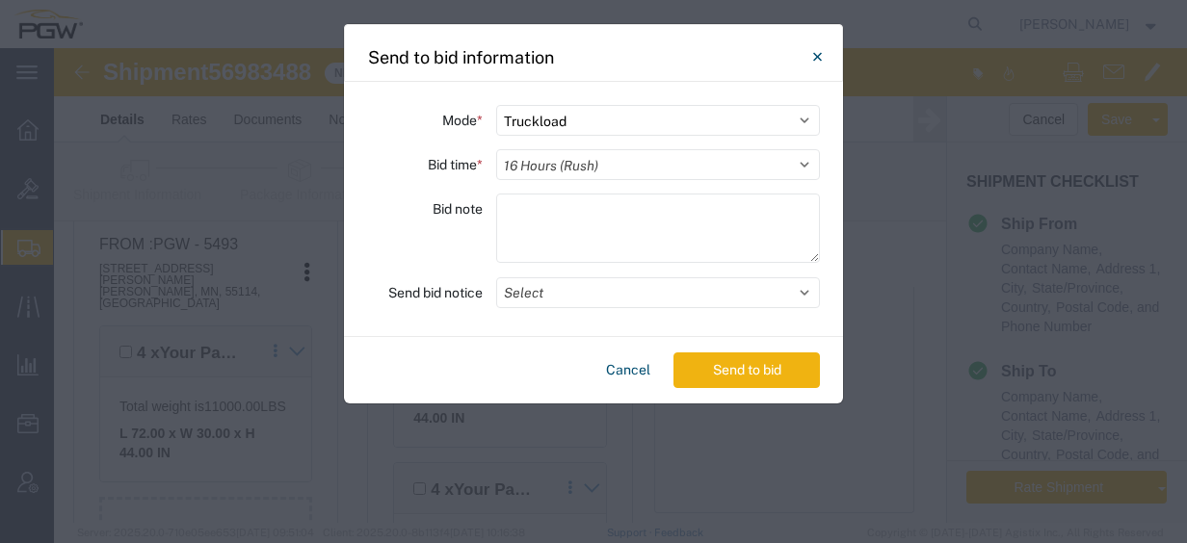
click at [496, 149] on select "Select 30 Min (Rush) 1 Hour (Rush) 2 Hours (Rush) 4 Hours (Rush) 8 Hours (Rush)…" at bounding box center [658, 164] width 324 height 31
click at [635, 187] on div "Mode * Select Small Parcel Truckload Air Rail Less than Truckload Ocean Freight…" at bounding box center [593, 209] width 499 height 255
drag, startPoint x: 636, startPoint y: 170, endPoint x: 633, endPoint y: 179, distance: 10.1
click at [636, 170] on select "Select 30 Min (Rush) 1 Hour (Rush) 2 Hours (Rush) 4 Hours (Rush) 8 Hours (Rush)…" at bounding box center [658, 164] width 324 height 31
click at [496, 149] on select "Select 30 Min (Rush) 1 Hour (Rush) 2 Hours (Rush) 4 Hours (Rush) 8 Hours (Rush)…" at bounding box center [658, 164] width 324 height 31
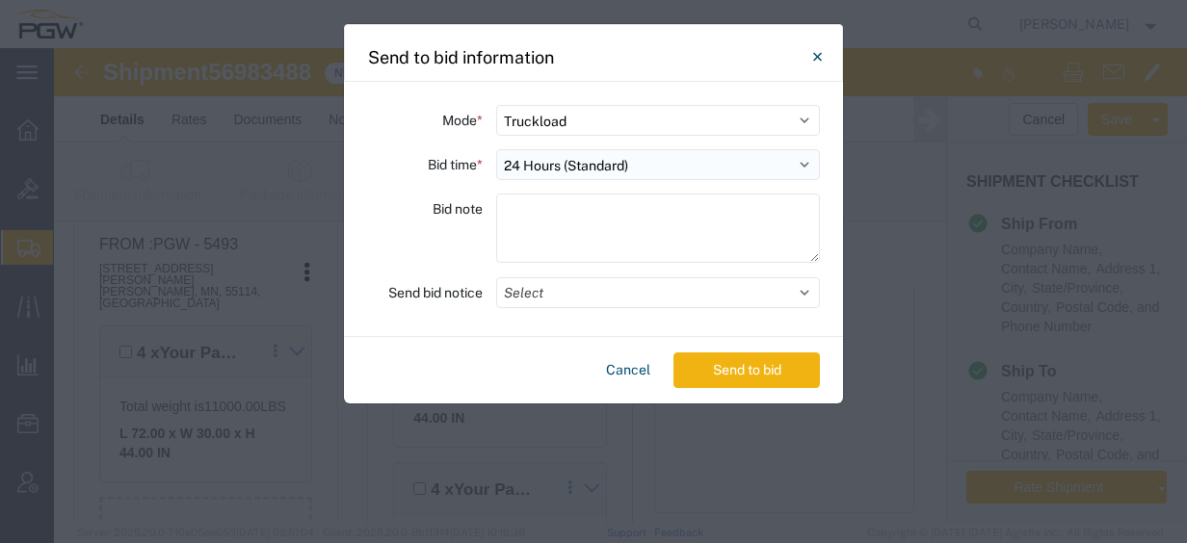
click at [605, 170] on select "Select 30 Min (Rush) 1 Hour (Rush) 2 Hours (Rush) 4 Hours (Rush) 8 Hours (Rush)…" at bounding box center [658, 164] width 324 height 31
select select "20"
click at [496, 149] on select "Select 30 Min (Rush) 1 Hour (Rush) 2 Hours (Rush) 4 Hours (Rush) 8 Hours (Rush)…" at bounding box center [658, 164] width 324 height 31
click at [540, 302] on button "Select" at bounding box center [658, 292] width 324 height 31
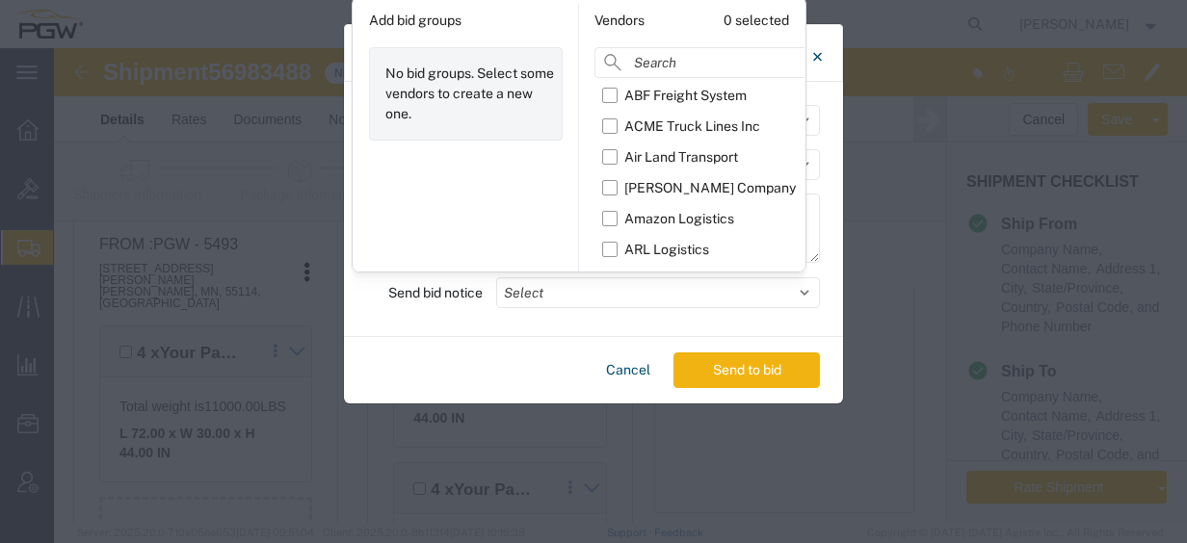
scroll to position [80, 0]
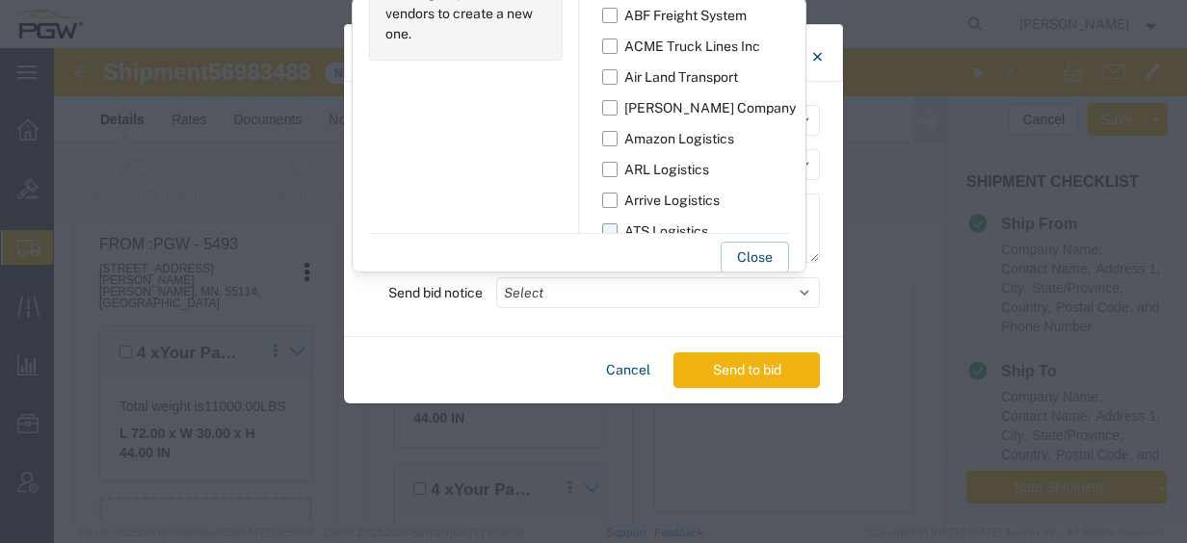
click at [614, 225] on label "ATS Logistics" at bounding box center [750, 231] width 297 height 31
click at [0, 0] on input "ATS Logistics" at bounding box center [0, 0] width 0 height 0
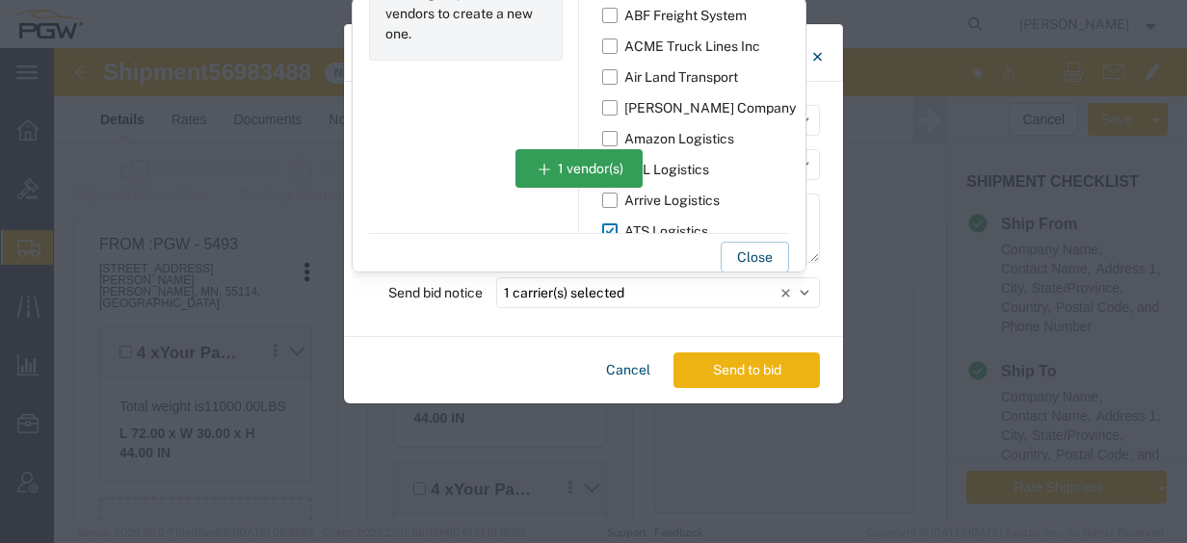
click at [740, 364] on button "Send to bid" at bounding box center [746, 371] width 146 height 36
